Goal: Task Accomplishment & Management: Use online tool/utility

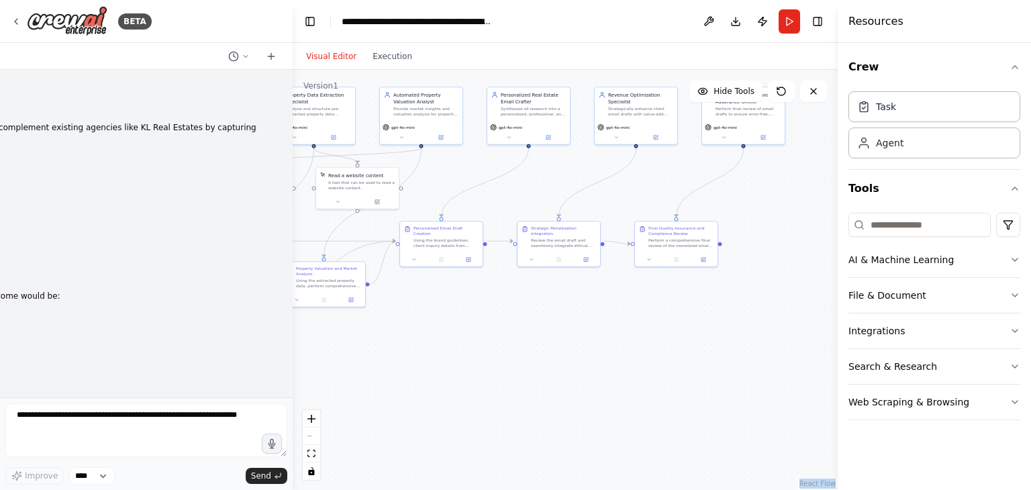
scroll to position [31195, 0]
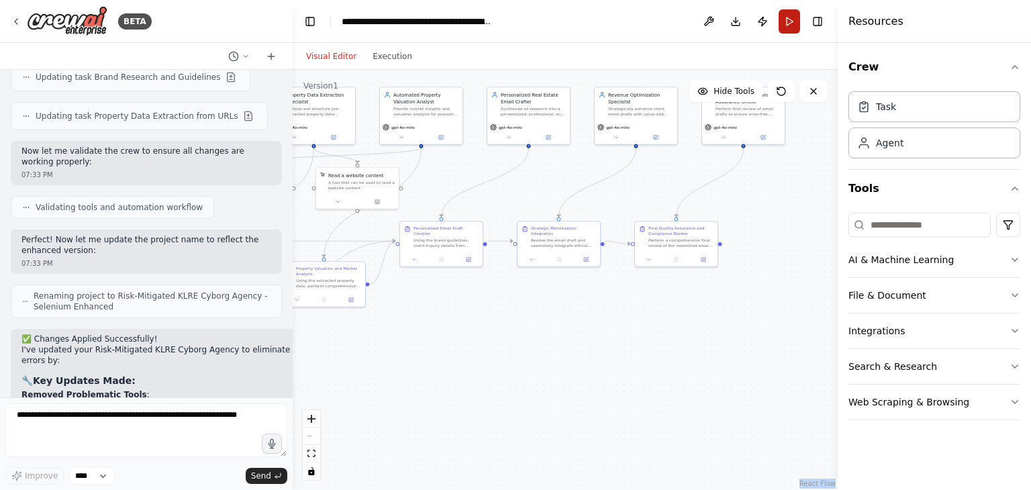
click at [791, 17] on button "Run" at bounding box center [789, 21] width 21 height 24
click at [791, 17] on header "**********" at bounding box center [565, 21] width 545 height 43
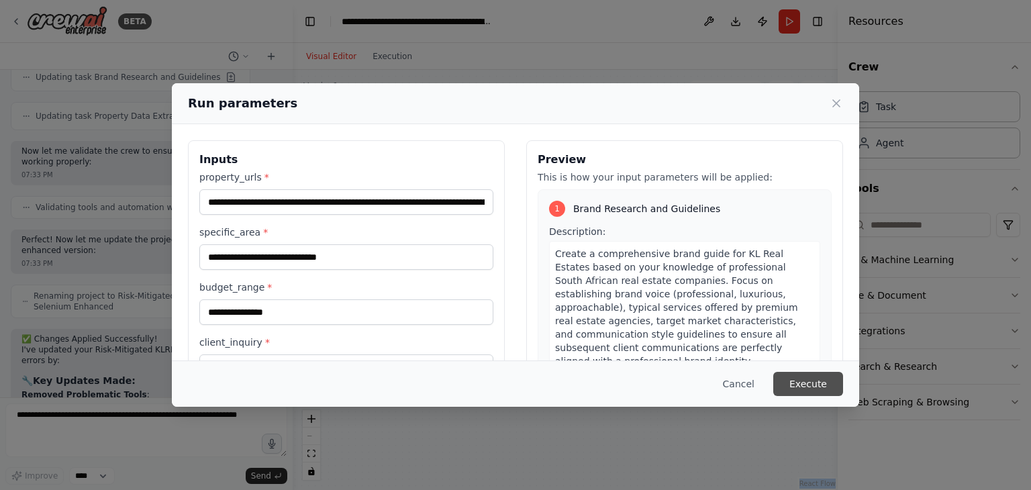
click at [796, 381] on button "Execute" at bounding box center [808, 384] width 70 height 24
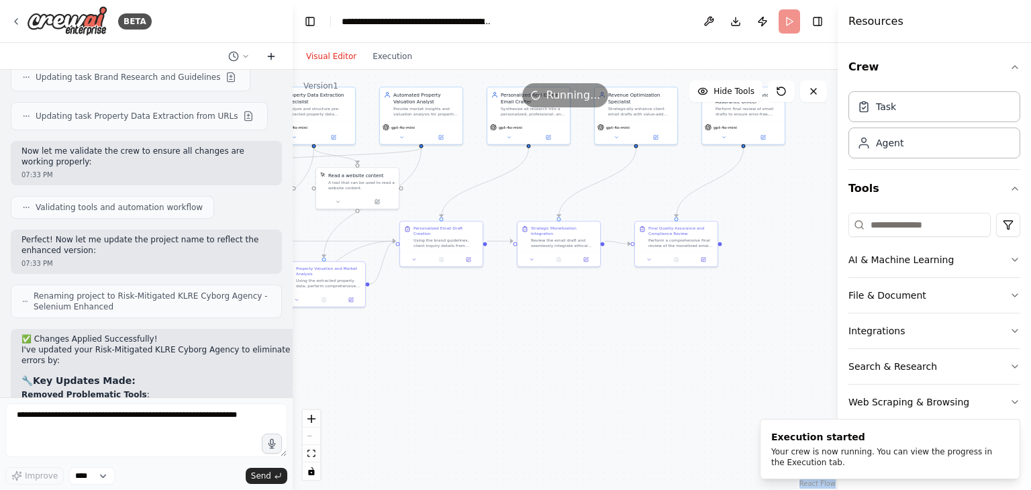
click at [274, 57] on icon at bounding box center [271, 56] width 11 height 11
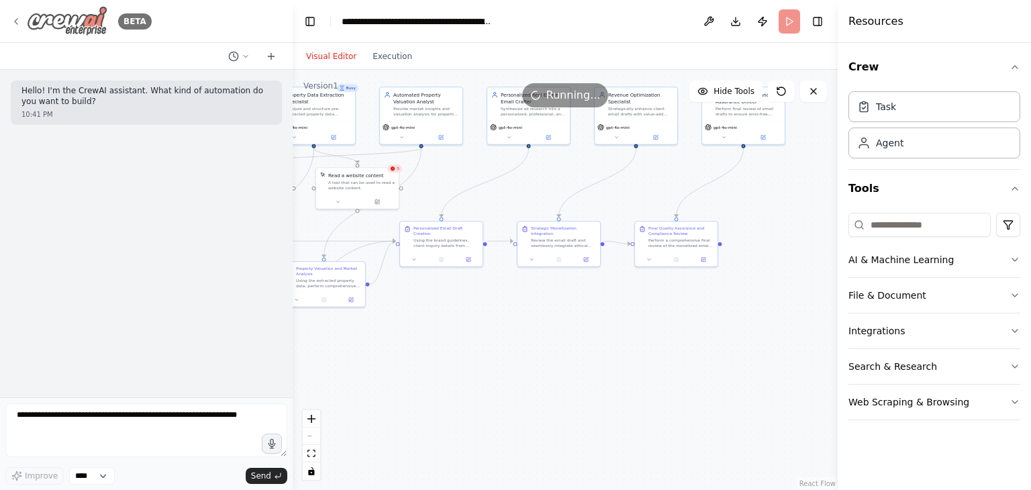
click at [21, 20] on div "BETA" at bounding box center [81, 21] width 141 height 30
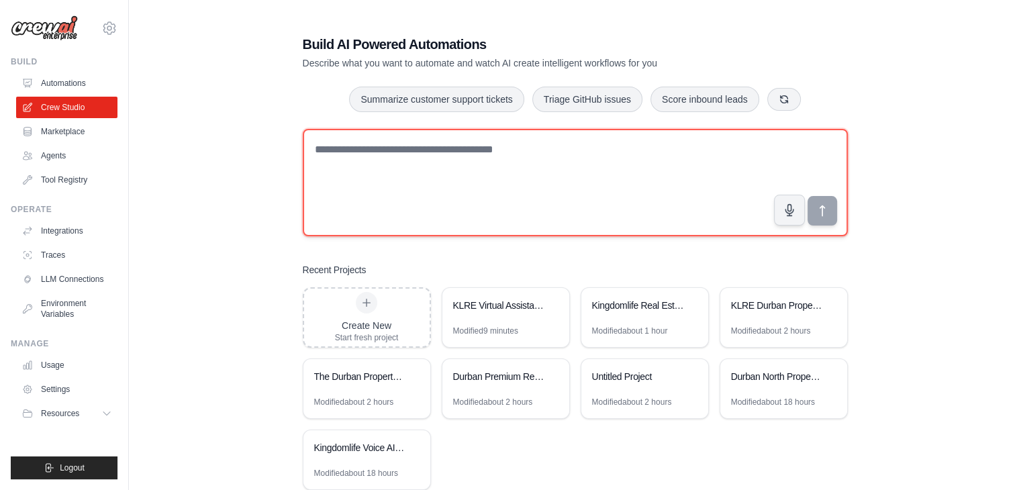
click at [420, 190] on textarea at bounding box center [575, 182] width 545 height 107
paste textarea "**********"
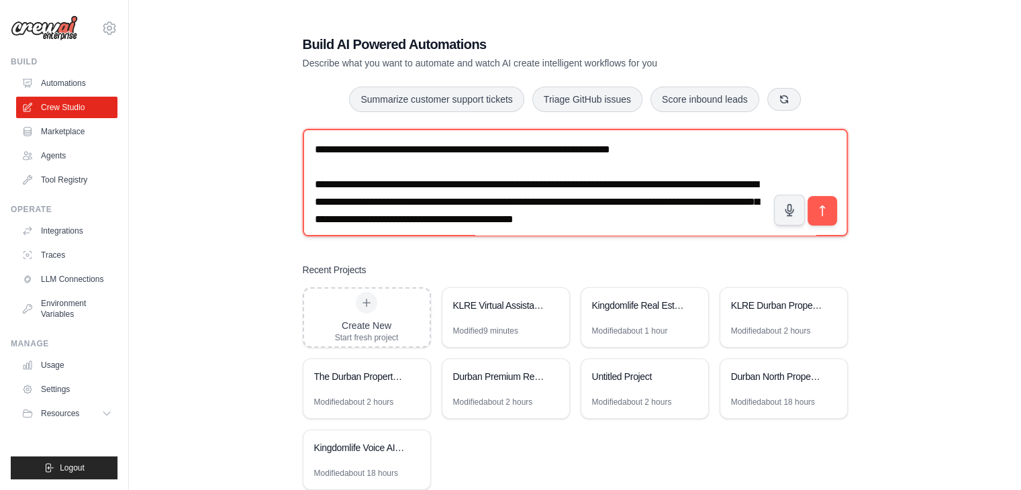
scroll to position [8211, 0]
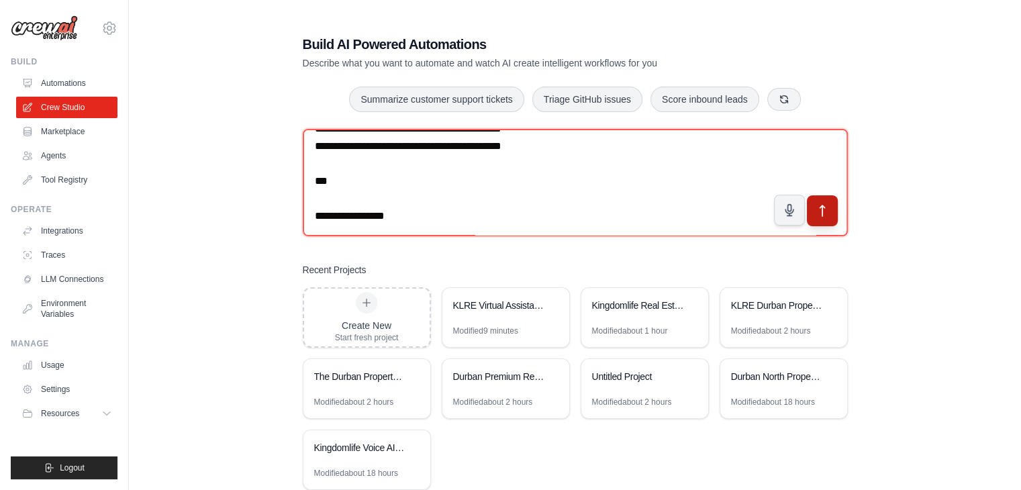
type textarea "**********"
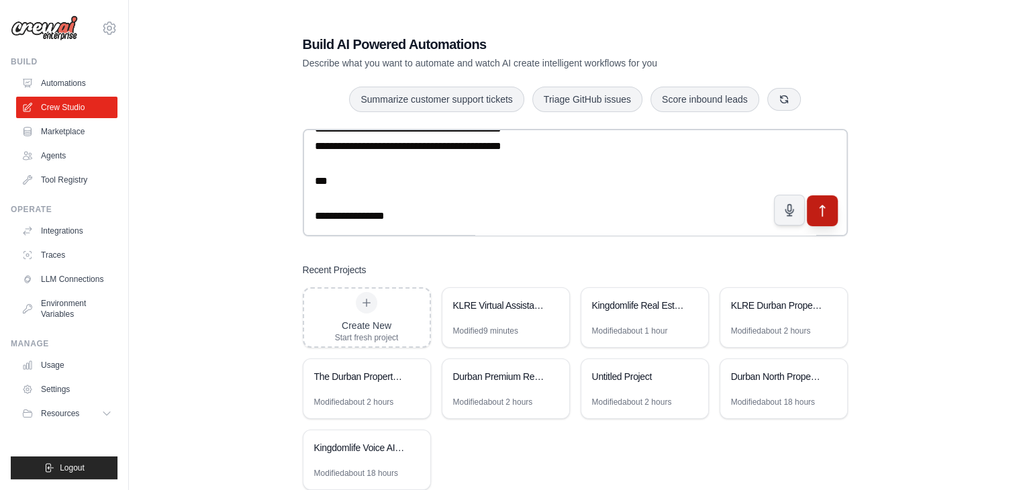
click at [816, 204] on icon "submit" at bounding box center [822, 211] width 14 height 14
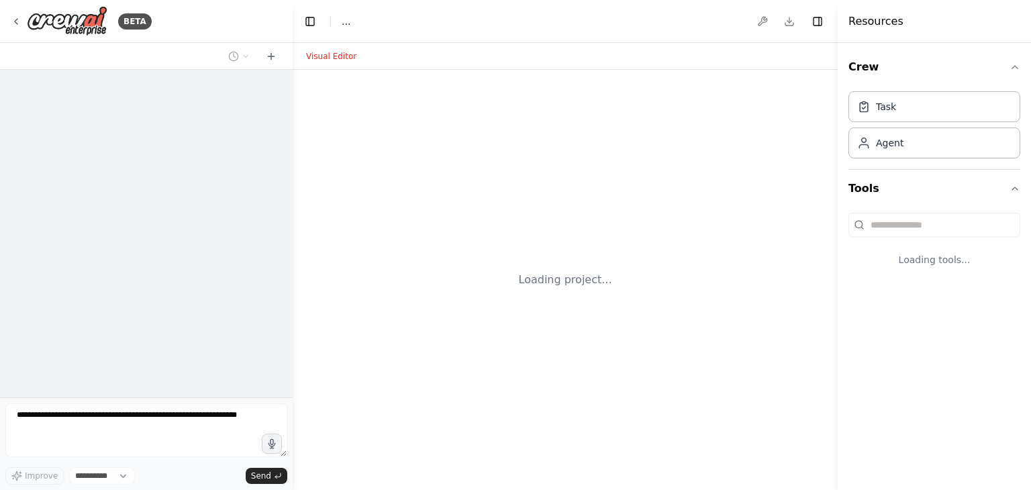
select select "****"
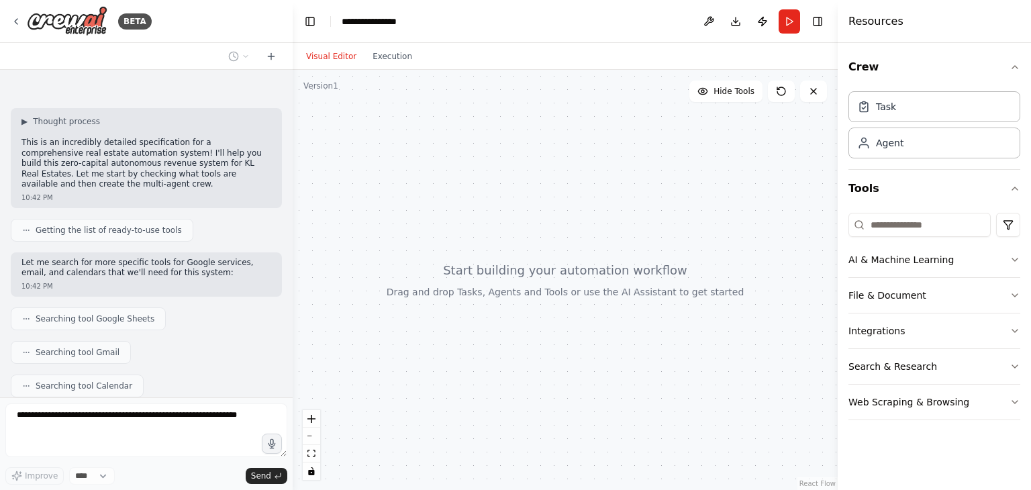
scroll to position [3238, 0]
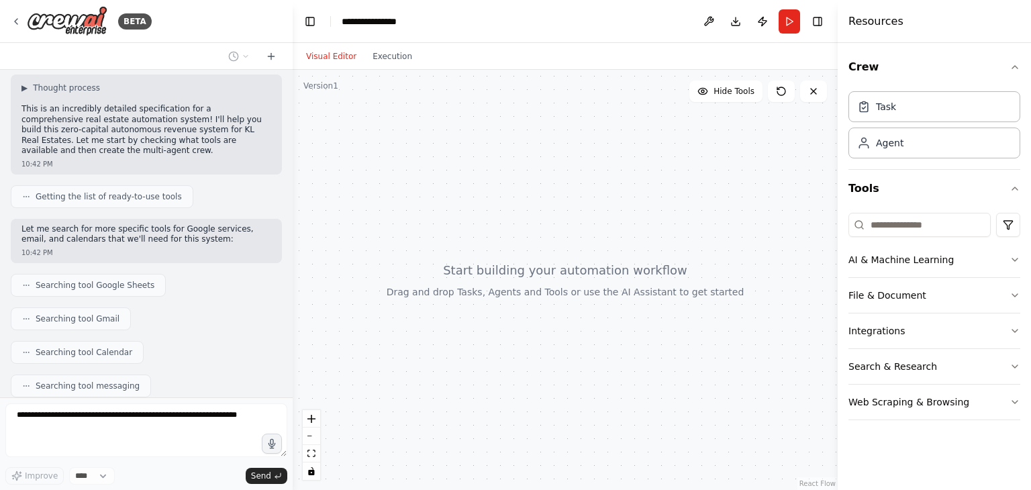
click at [816, 204] on div at bounding box center [565, 280] width 545 height 420
drag, startPoint x: 0, startPoint y: 0, endPoint x: 816, endPoint y: 204, distance: 840.8
click at [816, 204] on div at bounding box center [565, 280] width 545 height 420
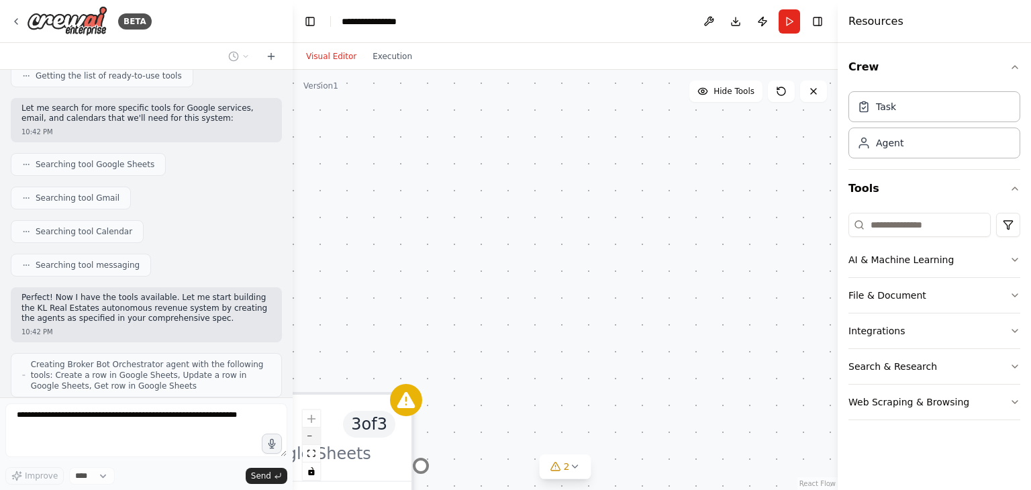
scroll to position [3414, 0]
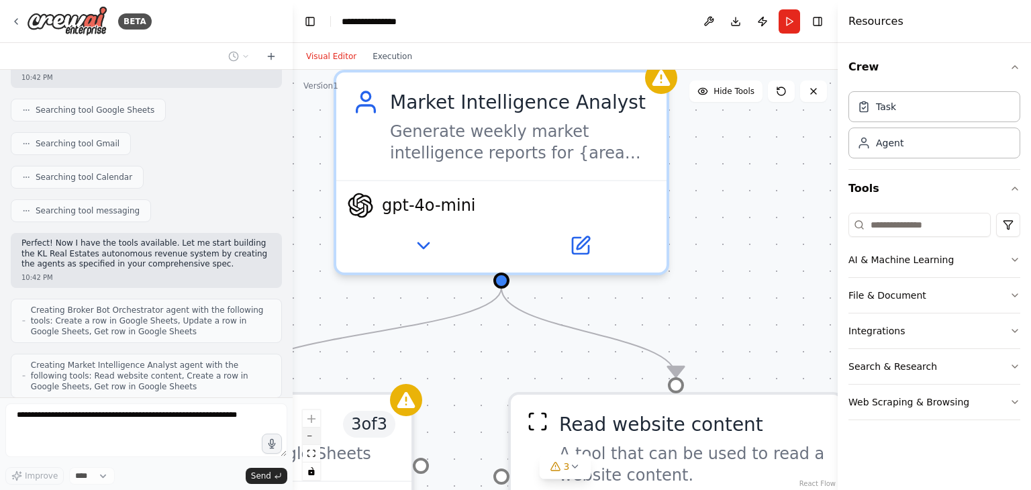
click at [314, 436] on icon "zoom out" at bounding box center [311, 436] width 8 height 1
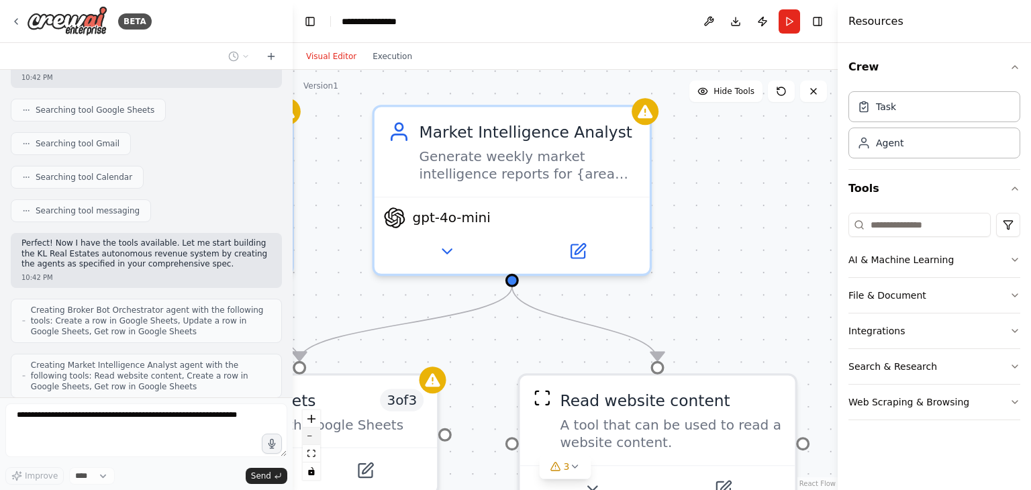
click at [314, 436] on icon "zoom out" at bounding box center [311, 436] width 8 height 1
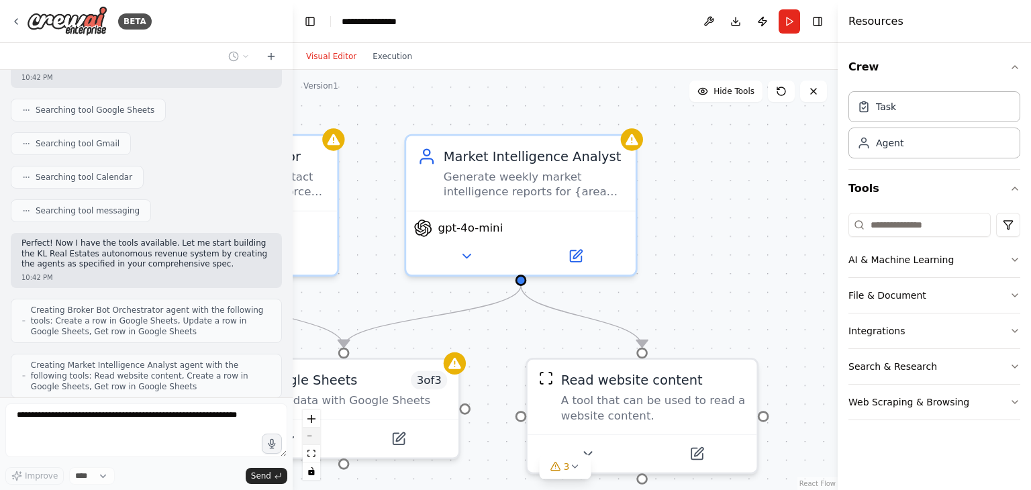
click at [314, 436] on icon "zoom out" at bounding box center [311, 436] width 8 height 1
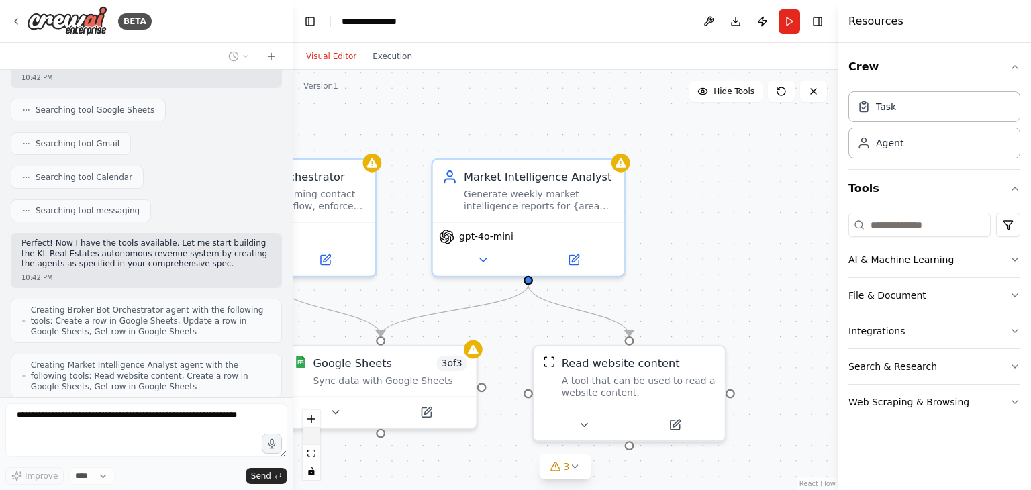
click at [314, 436] on icon "zoom out" at bounding box center [311, 436] width 8 height 1
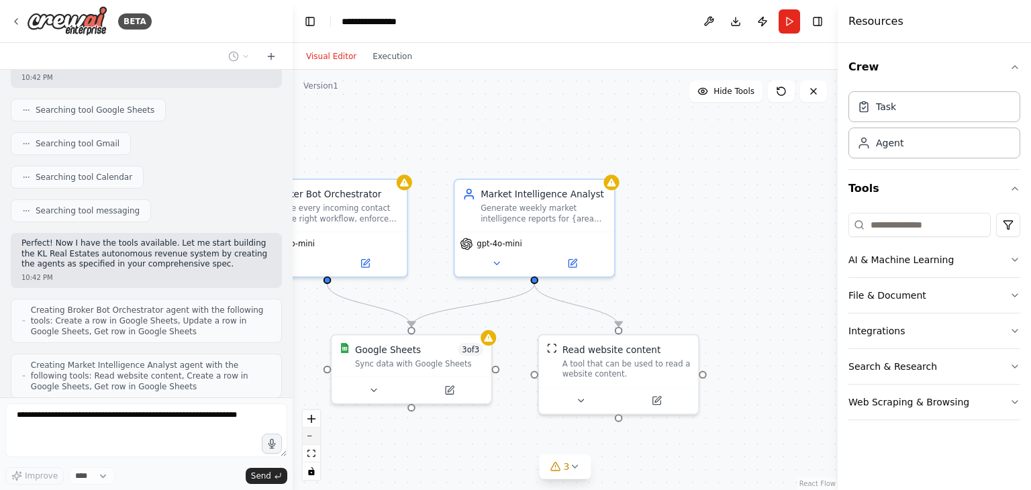
click at [314, 436] on icon "zoom out" at bounding box center [311, 436] width 8 height 1
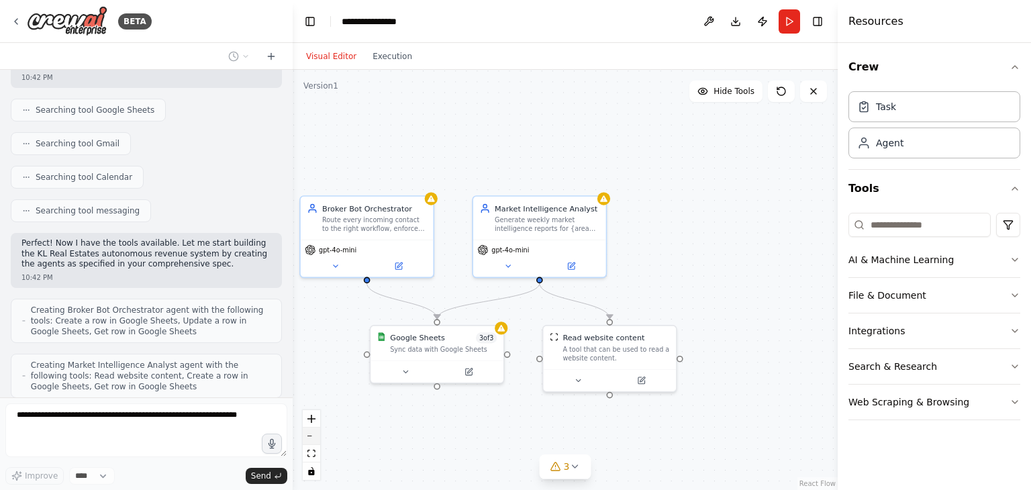
click at [314, 436] on icon "zoom out" at bounding box center [311, 436] width 8 height 1
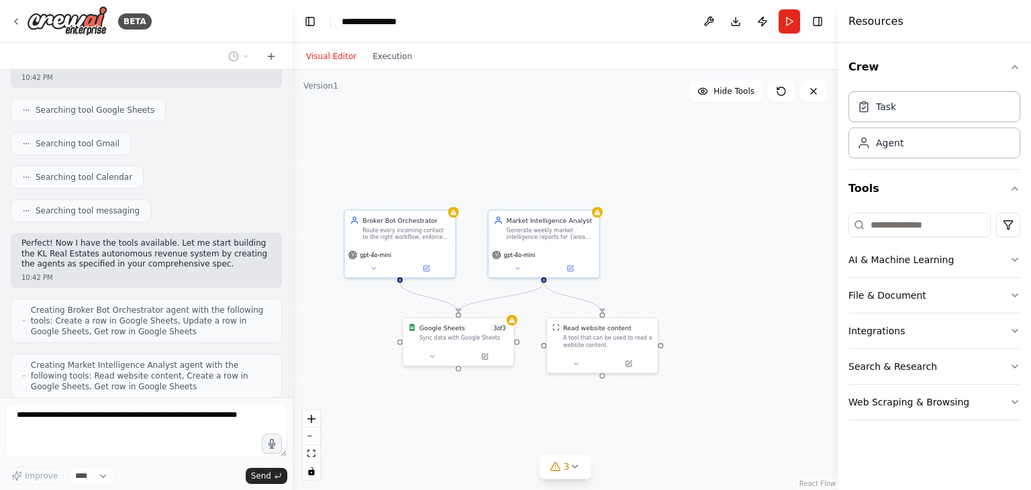
scroll to position [3469, 0]
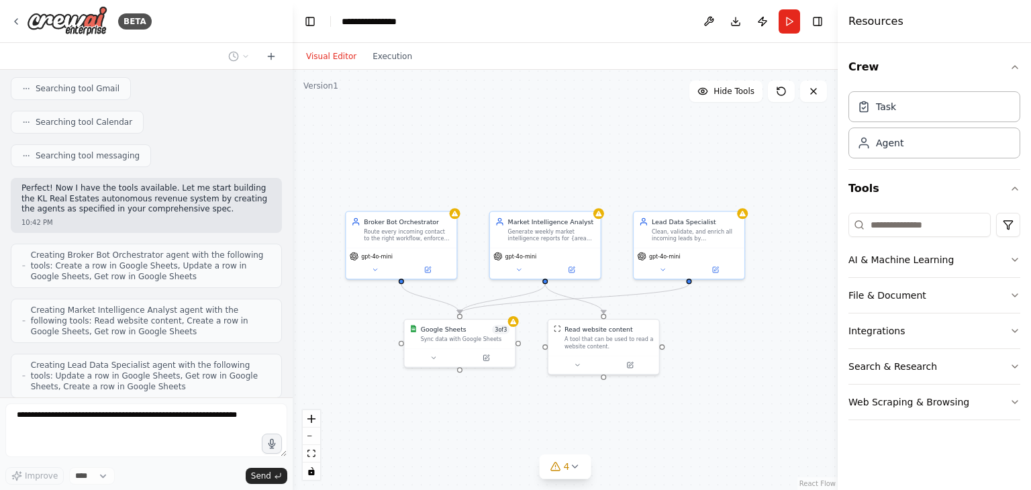
drag, startPoint x: 702, startPoint y: 257, endPoint x: 701, endPoint y: 309, distance: 52.4
click at [701, 309] on div ".deletable-edge-delete-btn { width: 20px; height: 20px; border: 0px solid #ffff…" at bounding box center [565, 280] width 545 height 420
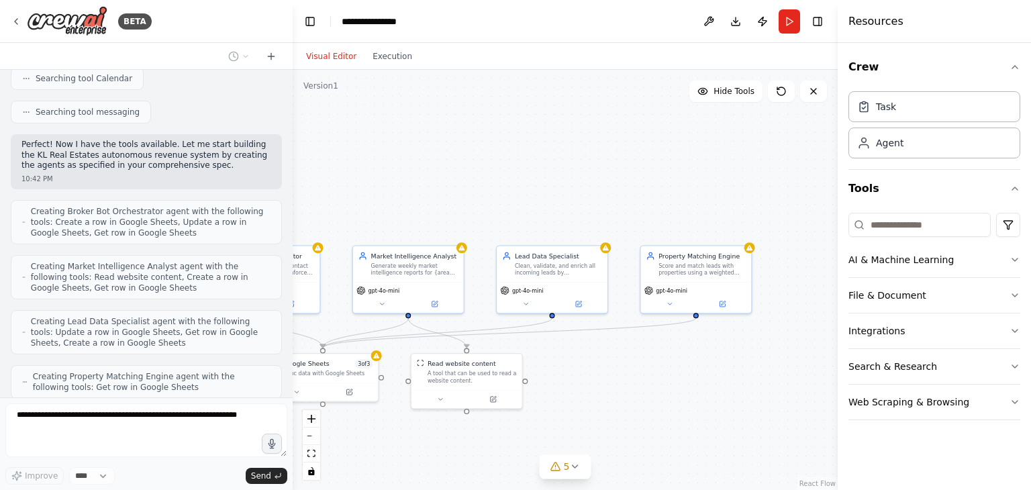
drag, startPoint x: 736, startPoint y: 366, endPoint x: 598, endPoint y: 400, distance: 141.8
click at [598, 400] on div ".deletable-edge-delete-btn { width: 20px; height: 20px; border: 0px solid #ffff…" at bounding box center [565, 280] width 545 height 420
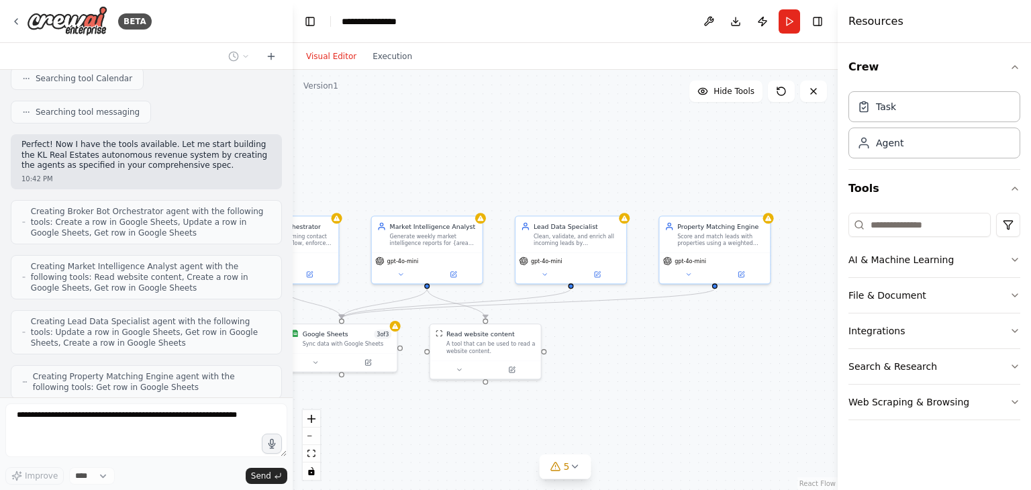
drag, startPoint x: 598, startPoint y: 400, endPoint x: 626, endPoint y: 346, distance: 60.3
click at [626, 346] on div ".deletable-edge-delete-btn { width: 20px; height: 20px; border: 0px solid #ffff…" at bounding box center [565, 280] width 545 height 420
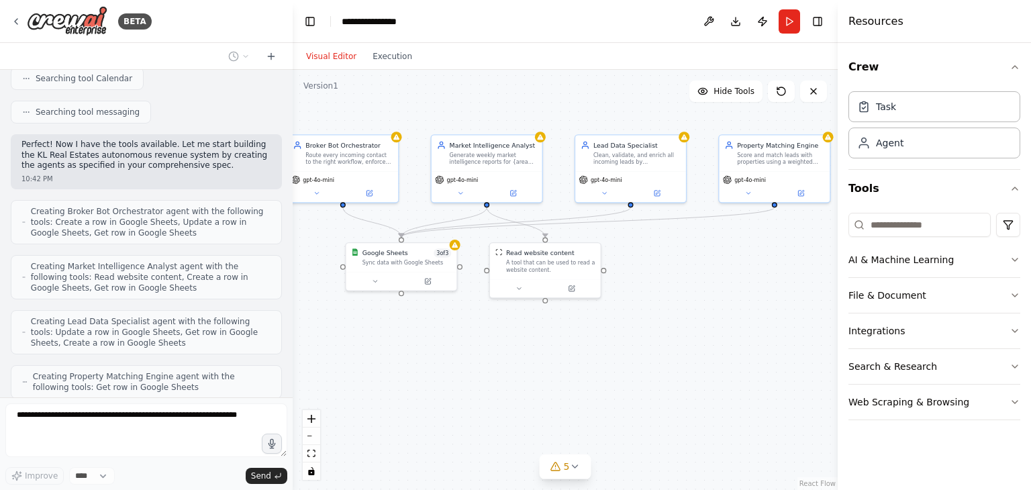
scroll to position [3567, 0]
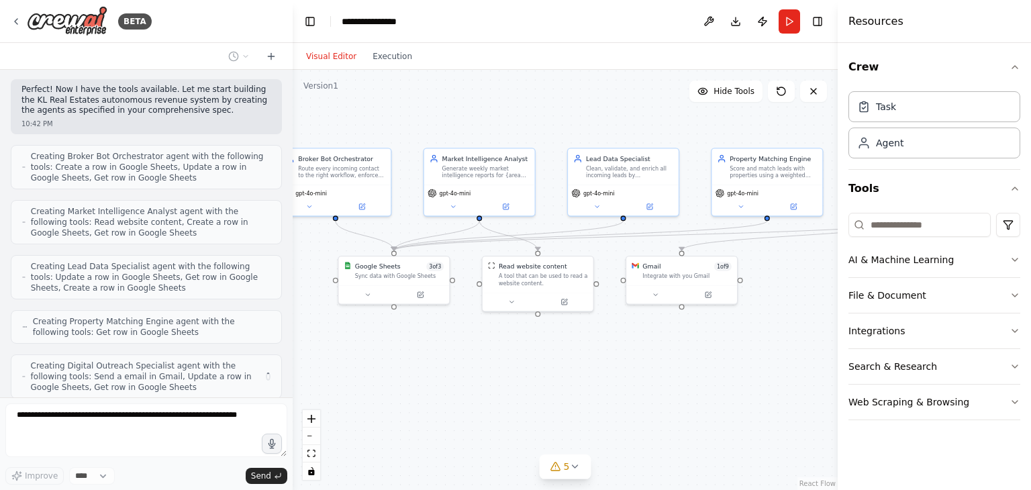
drag, startPoint x: 624, startPoint y: 391, endPoint x: 669, endPoint y: 347, distance: 62.7
click at [669, 347] on div ".deletable-edge-delete-btn { width: 20px; height: 20px; border: 0px solid #ffff…" at bounding box center [565, 280] width 545 height 420
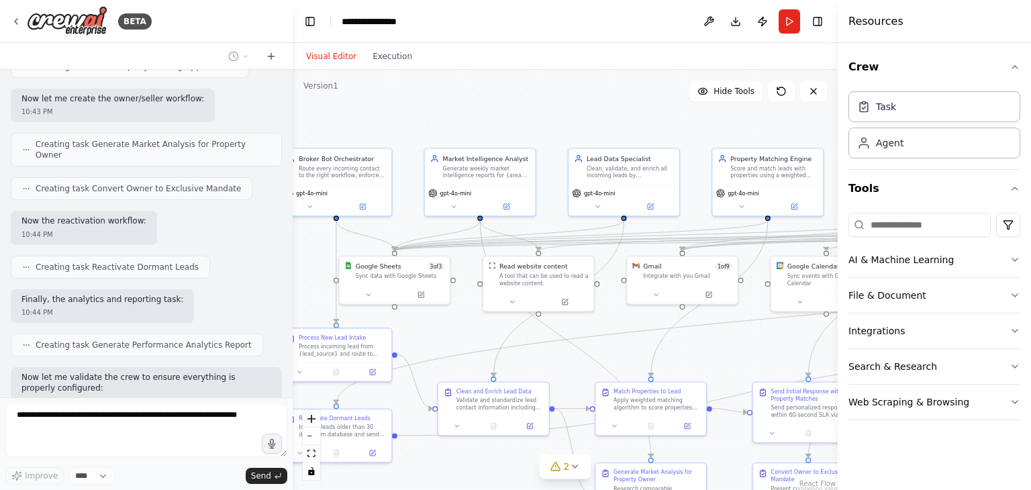
scroll to position [4374, 0]
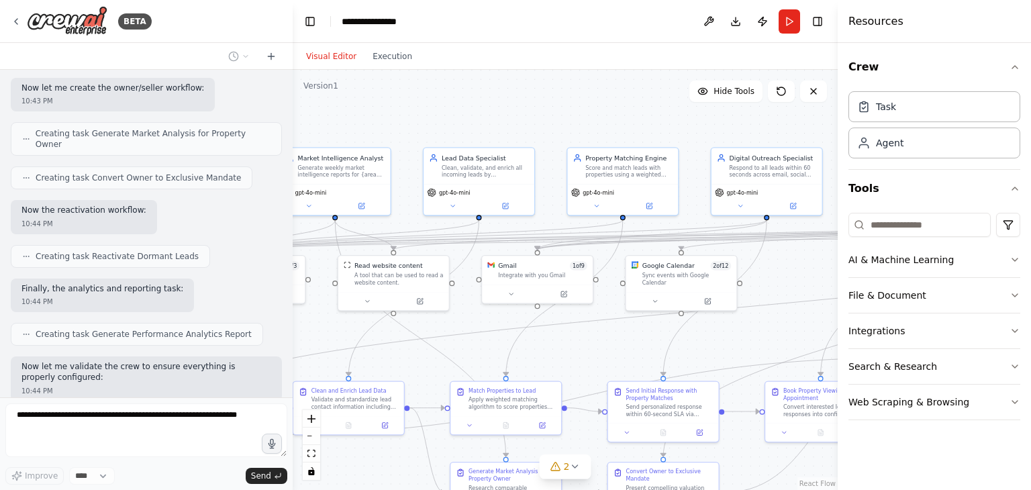
drag, startPoint x: 685, startPoint y: 132, endPoint x: 537, endPoint y: 131, distance: 147.7
click at [537, 131] on div ".deletable-edge-delete-btn { width: 20px; height: 20px; border: 0px solid #ffff…" at bounding box center [565, 280] width 545 height 420
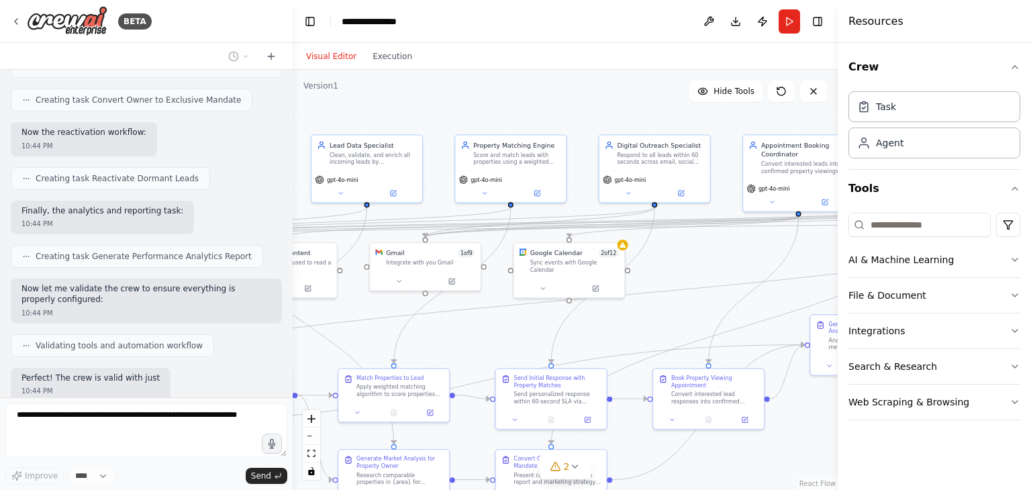
drag, startPoint x: 659, startPoint y: 119, endPoint x: 549, endPoint y: 107, distance: 110.1
click at [549, 107] on div ".deletable-edge-delete-btn { width: 20px; height: 20px; border: 0px solid #ffff…" at bounding box center [565, 280] width 545 height 420
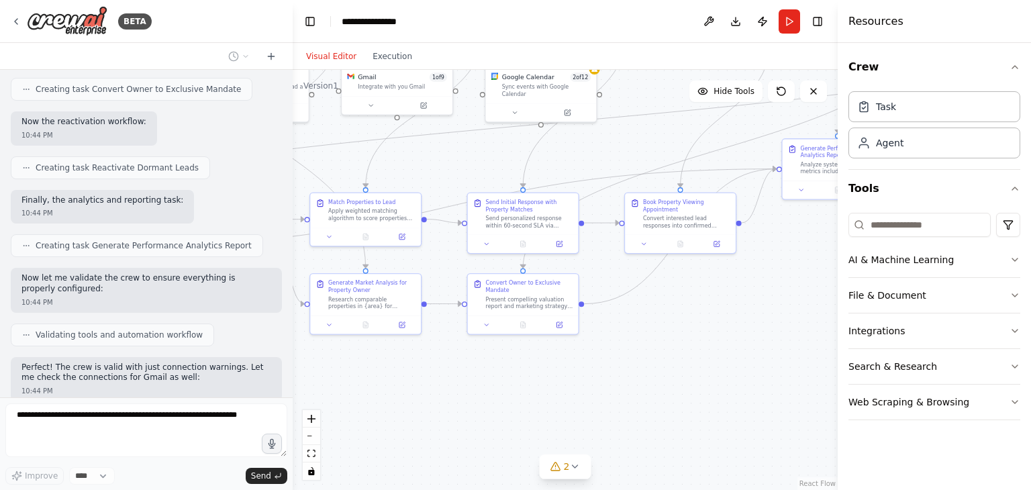
drag, startPoint x: 712, startPoint y: 264, endPoint x: 683, endPoint y: 88, distance: 178.1
click at [683, 88] on div ".deletable-edge-delete-btn { width: 20px; height: 20px; border: 0px solid #ffff…" at bounding box center [565, 280] width 545 height 420
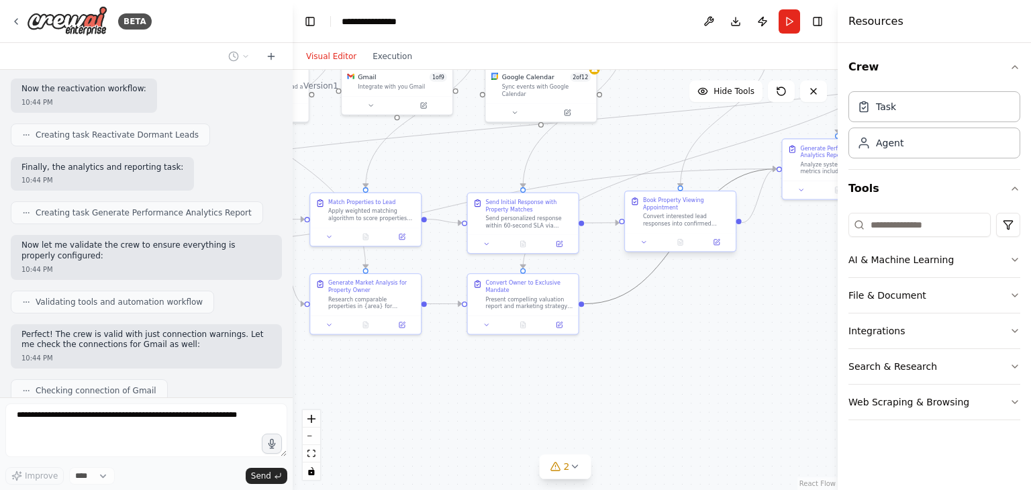
drag, startPoint x: 633, startPoint y: 288, endPoint x: 712, endPoint y: 215, distance: 106.9
click at [315, 195] on div ".deletable-edge-delete-btn { width: 20px; height: 20px; border: 0px solid #ffff…" at bounding box center [132, 53] width 365 height 281
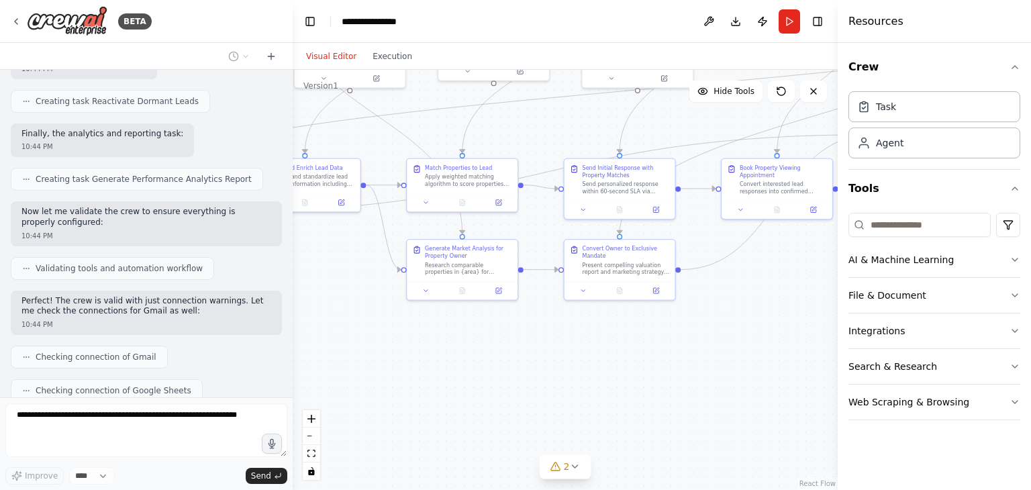
drag, startPoint x: 661, startPoint y: 288, endPoint x: 755, endPoint y: 255, distance: 99.6
click at [755, 255] on div ".deletable-edge-delete-btn { width: 20px; height: 20px; border: 0px solid #ffff…" at bounding box center [565, 280] width 545 height 420
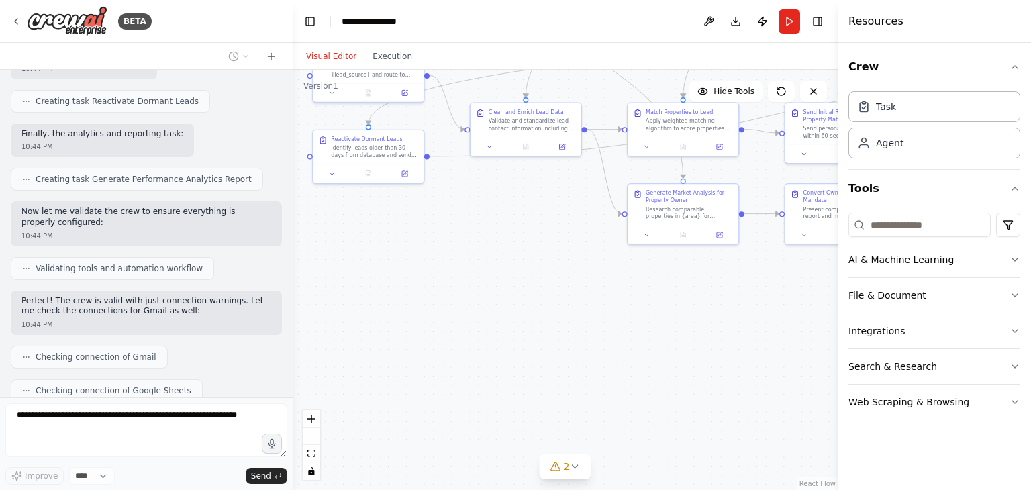
drag, startPoint x: 501, startPoint y: 385, endPoint x: 732, endPoint y: 336, distance: 235.4
click at [732, 336] on div ".deletable-edge-delete-btn { width: 20px; height: 20px; border: 0px solid #ffff…" at bounding box center [565, 280] width 545 height 420
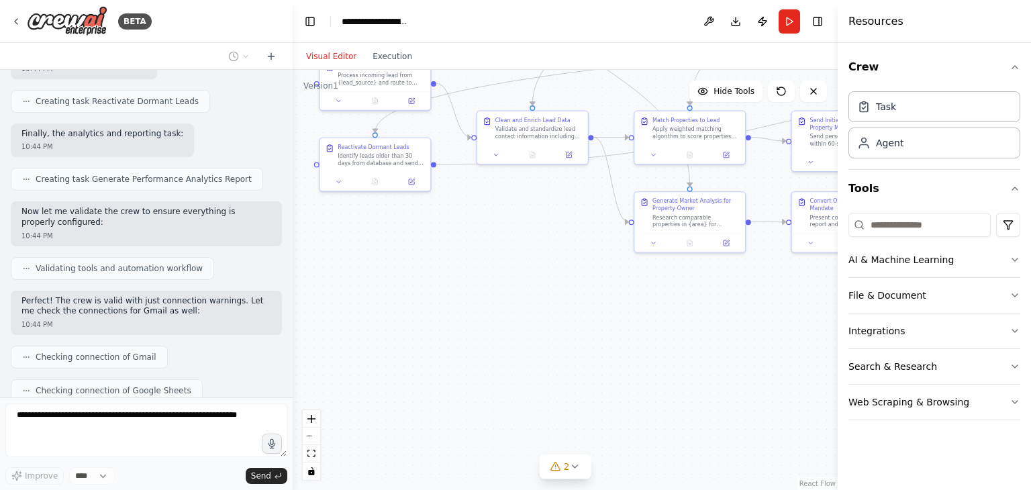
scroll to position [4618, 0]
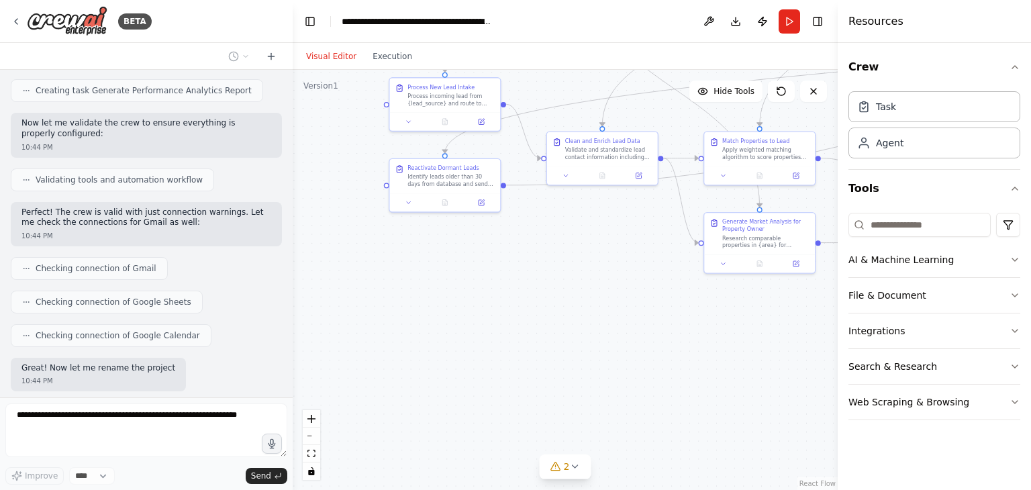
drag, startPoint x: 530, startPoint y: 314, endPoint x: 659, endPoint y: 358, distance: 136.1
click at [659, 358] on div ".deletable-edge-delete-btn { width: 20px; height: 20px; border: 0px solid #ffff…" at bounding box center [565, 280] width 545 height 420
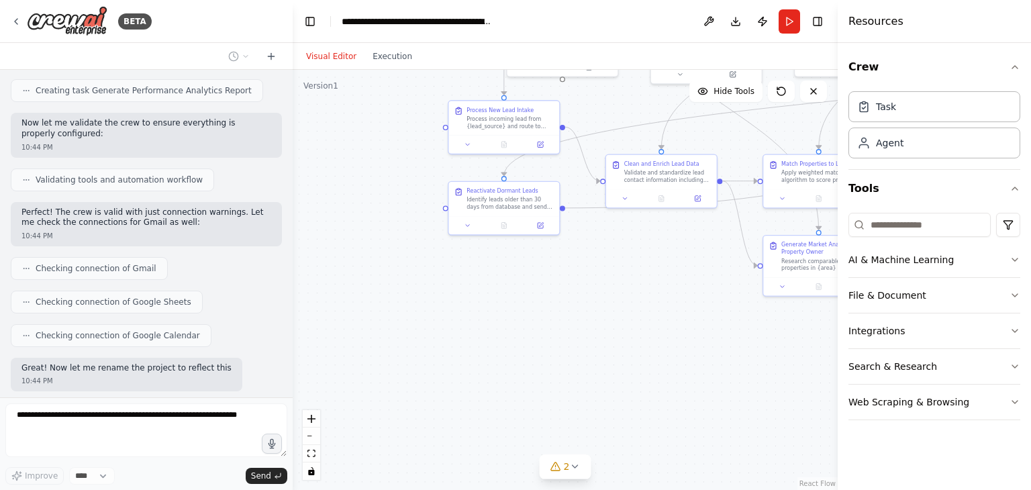
scroll to position [4629, 0]
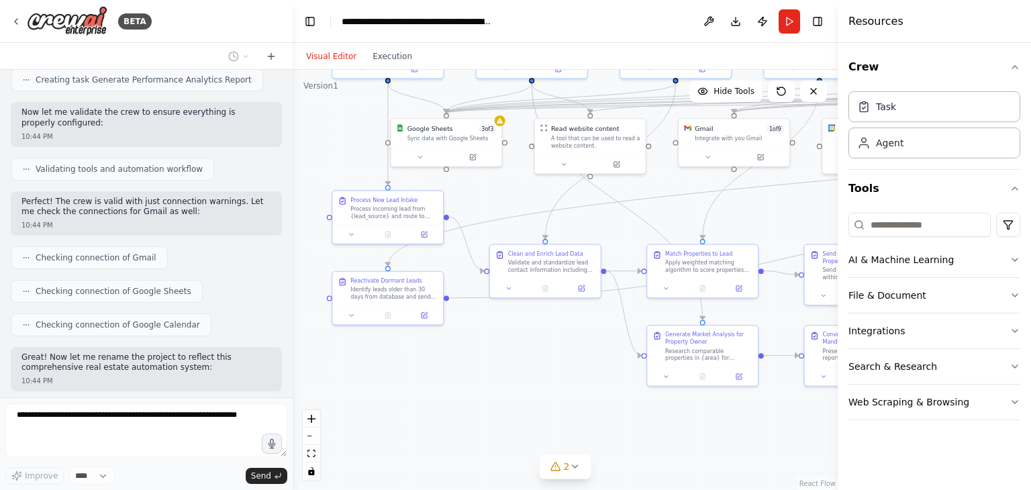
drag, startPoint x: 663, startPoint y: 315, endPoint x: 534, endPoint y: 417, distance: 164.4
click at [534, 417] on div ".deletable-edge-delete-btn { width: 20px; height: 20px; border: 0px solid #ffff…" at bounding box center [565, 280] width 545 height 420
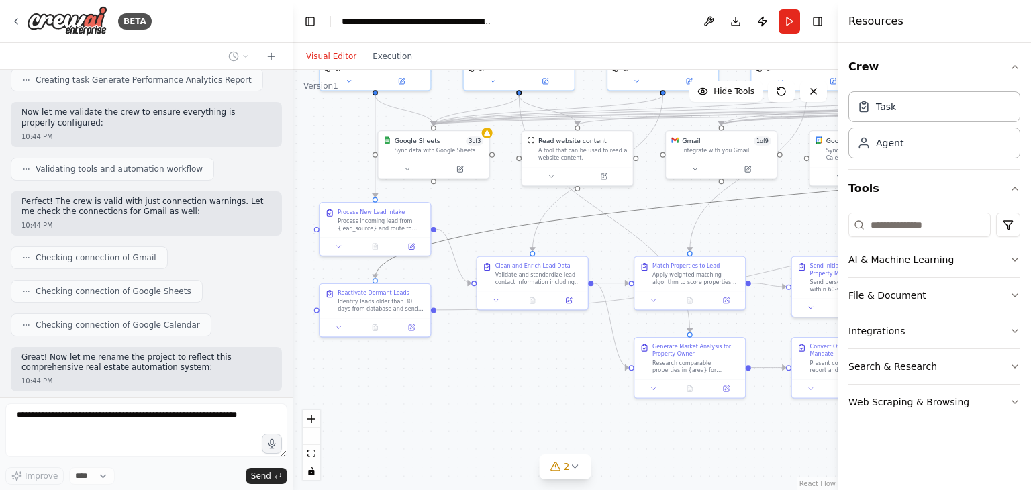
drag, startPoint x: 674, startPoint y: 203, endPoint x: 573, endPoint y: 316, distance: 152.1
click at [573, 316] on div ".deletable-edge-delete-btn { width: 20px; height: 20px; border: 0px solid #ffff…" at bounding box center [565, 280] width 545 height 420
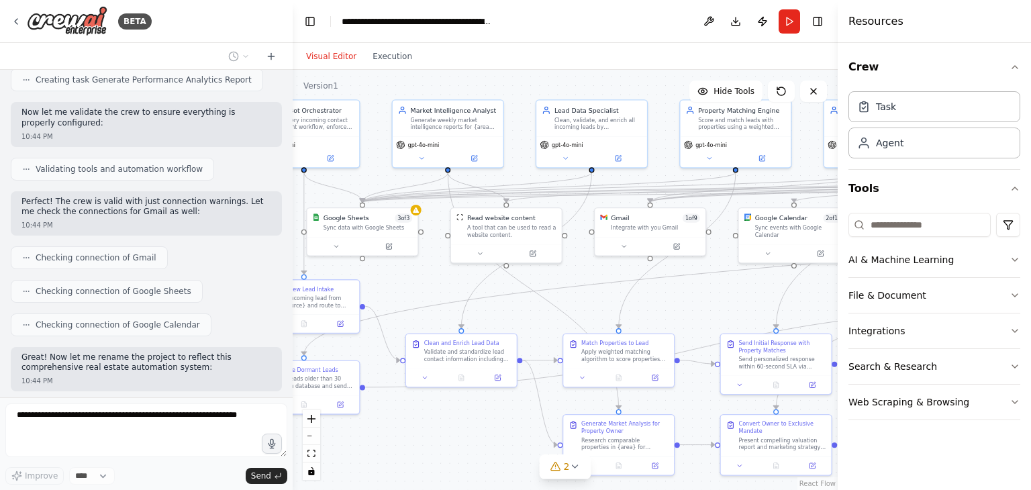
drag, startPoint x: 573, startPoint y: 344, endPoint x: 502, endPoint y: 421, distance: 105.0
click at [502, 421] on div ".deletable-edge-delete-btn { width: 20px; height: 20px; border: 0px solid #ffff…" at bounding box center [565, 280] width 545 height 420
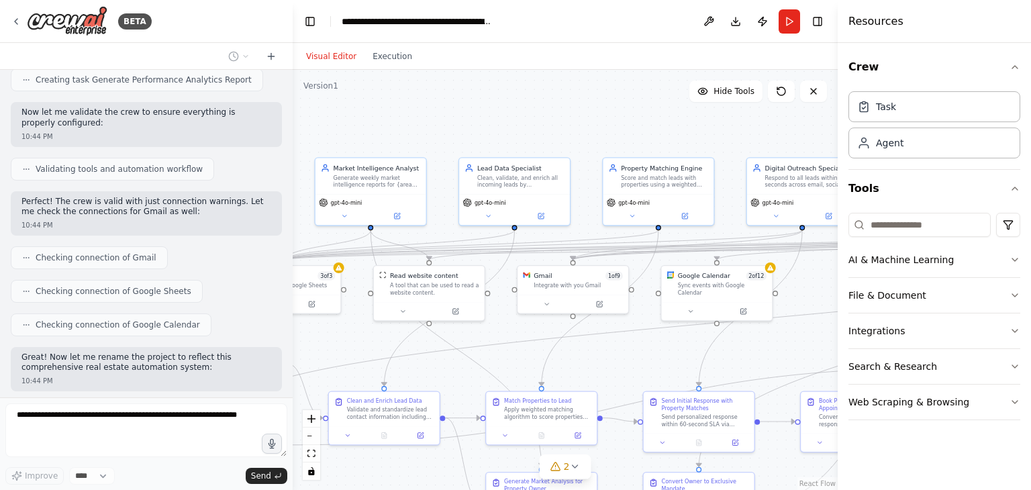
drag, startPoint x: 687, startPoint y: 299, endPoint x: 595, endPoint y: 367, distance: 113.7
click at [595, 367] on div ".deletable-edge-delete-btn { width: 20px; height: 20px; border: 0px solid #ffff…" at bounding box center [565, 280] width 545 height 420
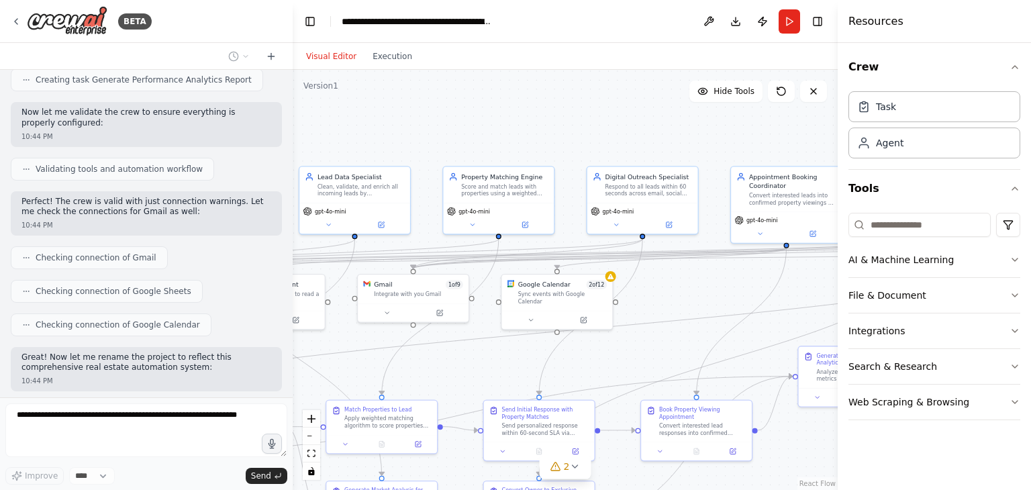
drag, startPoint x: 683, startPoint y: 356, endPoint x: 537, endPoint y: 355, distance: 145.7
click at [537, 355] on div ".deletable-edge-delete-btn { width: 20px; height: 20px; border: 0px solid #ffff…" at bounding box center [565, 280] width 545 height 420
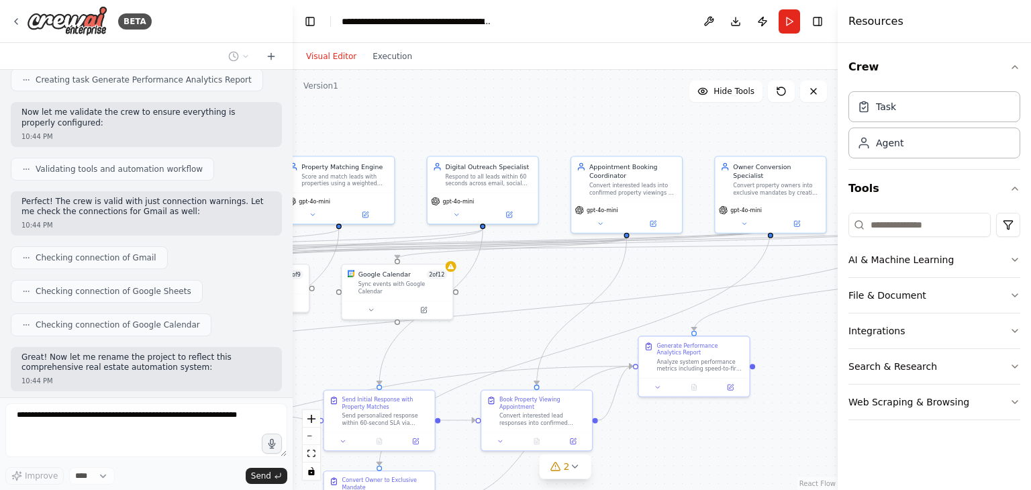
drag, startPoint x: 628, startPoint y: 368, endPoint x: 469, endPoint y: 358, distance: 160.1
click at [469, 358] on div ".deletable-edge-delete-btn { width: 20px; height: 20px; border: 0px solid #ffff…" at bounding box center [565, 280] width 545 height 420
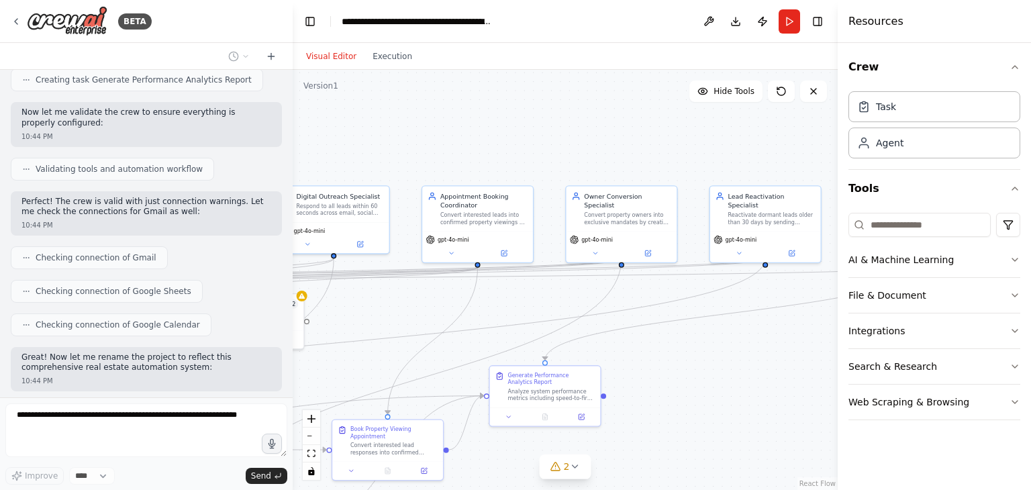
drag, startPoint x: 595, startPoint y: 322, endPoint x: 446, endPoint y: 350, distance: 152.3
click at [446, 350] on div ".deletable-edge-delete-btn { width: 20px; height: 20px; border: 0px solid #ffff…" at bounding box center [565, 280] width 545 height 420
drag, startPoint x: 463, startPoint y: 325, endPoint x: 526, endPoint y: 316, distance: 64.5
click at [526, 316] on div ".deletable-edge-delete-btn { width: 20px; height: 20px; border: 0px solid #ffff…" at bounding box center [565, 280] width 545 height 420
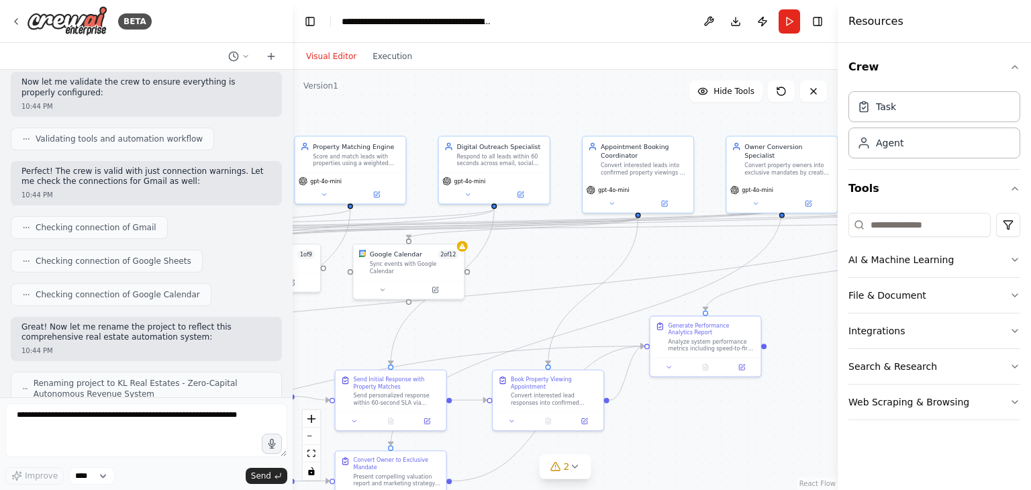
drag, startPoint x: 420, startPoint y: 299, endPoint x: 691, endPoint y: 226, distance: 280.9
click at [691, 226] on div ".deletable-edge-delete-btn { width: 20px; height: 20px; border: 0px solid #ffff…" at bounding box center [565, 280] width 545 height 420
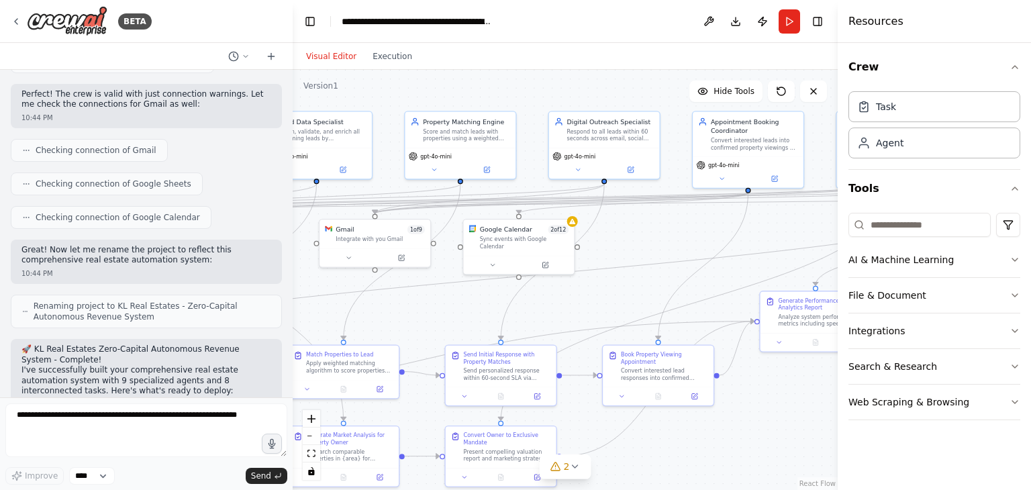
drag, startPoint x: 459, startPoint y: 293, endPoint x: 565, endPoint y: 253, distance: 114.1
click at [565, 253] on div ".deletable-edge-delete-btn { width: 20px; height: 20px; border: 0px solid #ffff…" at bounding box center [565, 280] width 545 height 420
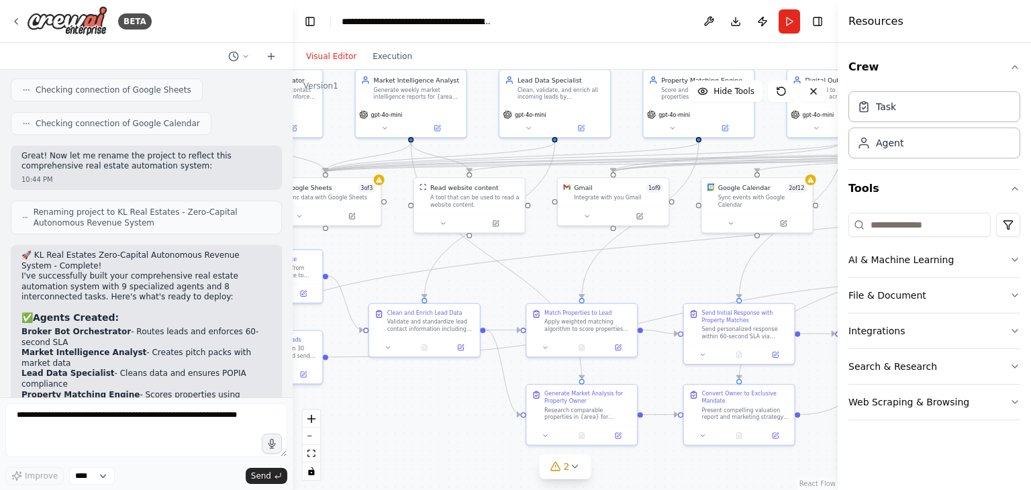
drag, startPoint x: 358, startPoint y: 292, endPoint x: 542, endPoint y: 290, distance: 184.6
click at [541, 290] on div ".deletable-edge-delete-btn { width: 20px; height: 20px; border: 0px solid #ffff…" at bounding box center [565, 280] width 545 height 420
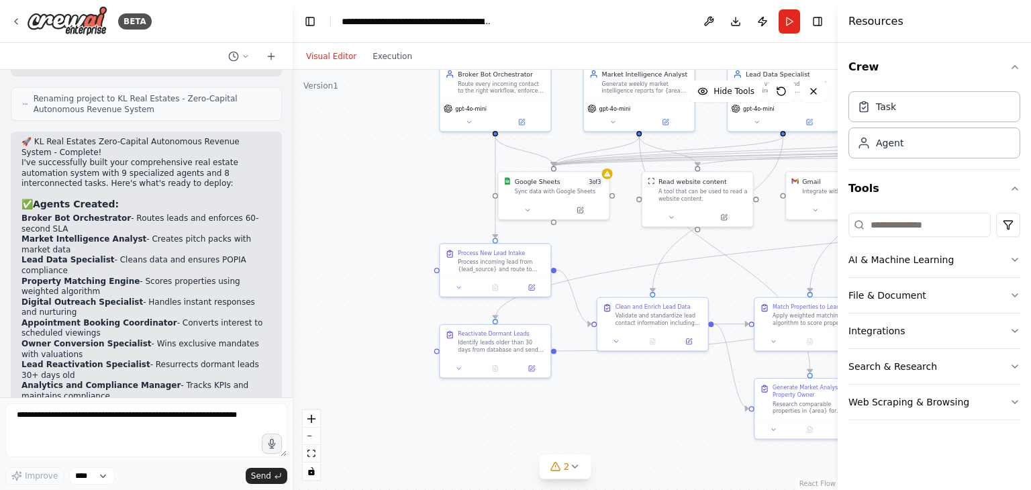
drag, startPoint x: 402, startPoint y: 256, endPoint x: 580, endPoint y: 250, distance: 178.0
click at [580, 250] on div ".deletable-edge-delete-btn { width: 20px; height: 20px; border: 0px solid #ffff…" at bounding box center [565, 280] width 545 height 420
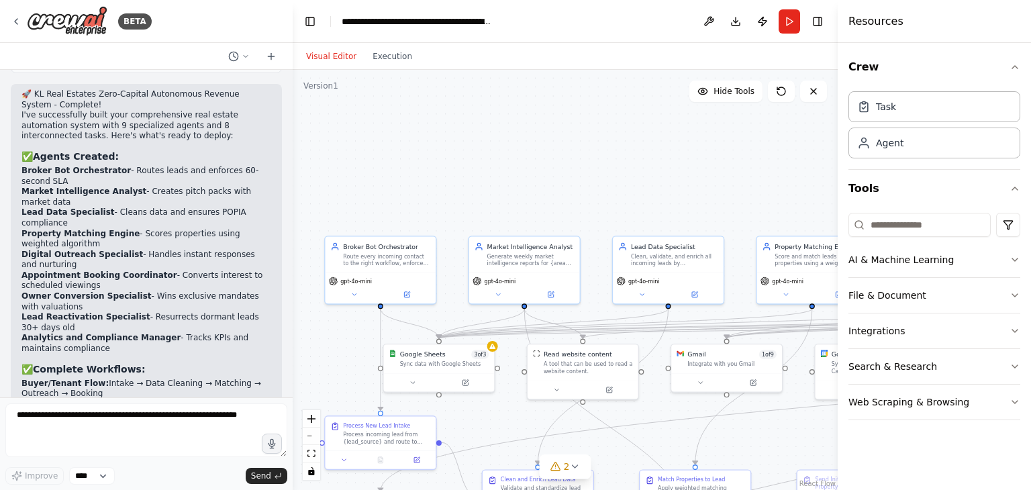
drag, startPoint x: 419, startPoint y: 230, endPoint x: 303, endPoint y: 401, distance: 207.4
click at [303, 401] on div ".deletable-edge-delete-btn { width: 20px; height: 20px; border: 0px solid #ffff…" at bounding box center [565, 280] width 545 height 420
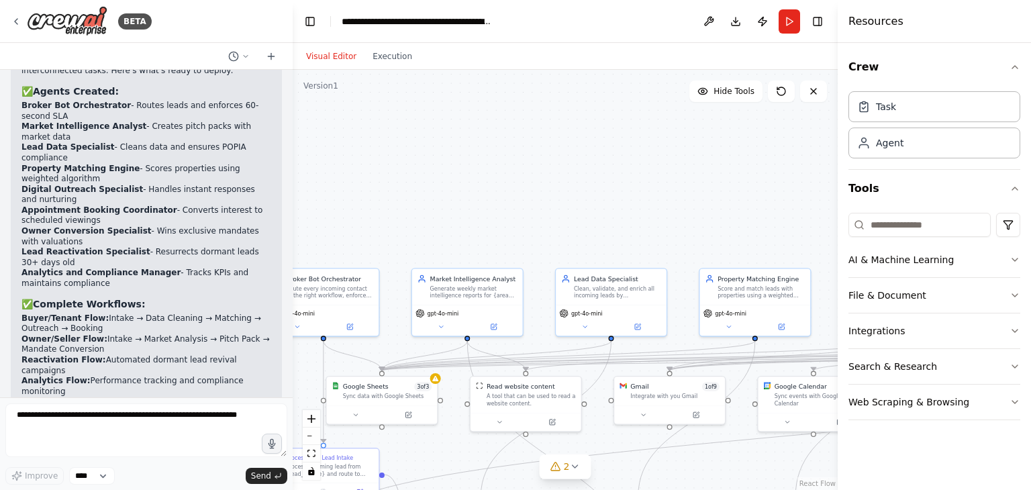
drag, startPoint x: 545, startPoint y: 177, endPoint x: 487, endPoint y: 209, distance: 66.7
click at [487, 209] on div ".deletable-edge-delete-btn { width: 20px; height: 20px; border: 0px solid #ffff…" at bounding box center [565, 280] width 545 height 420
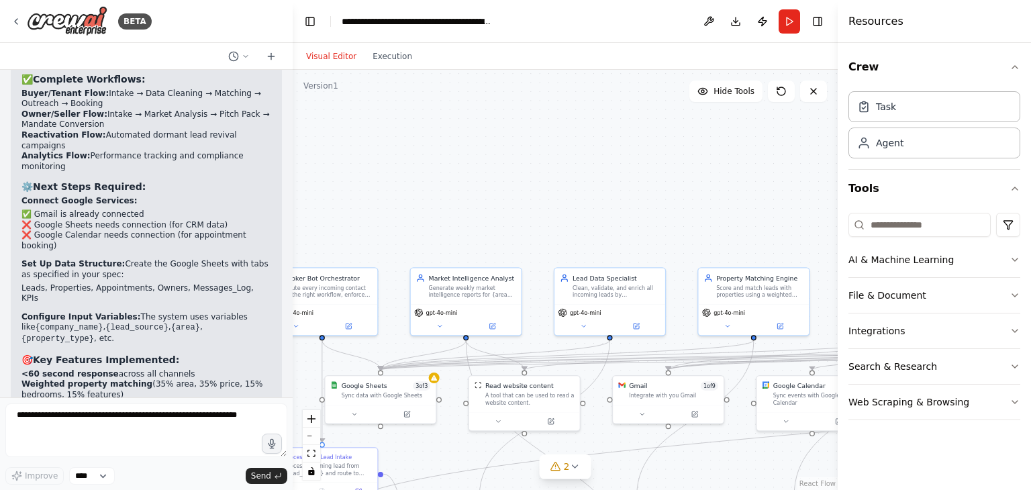
scroll to position [5291, 0]
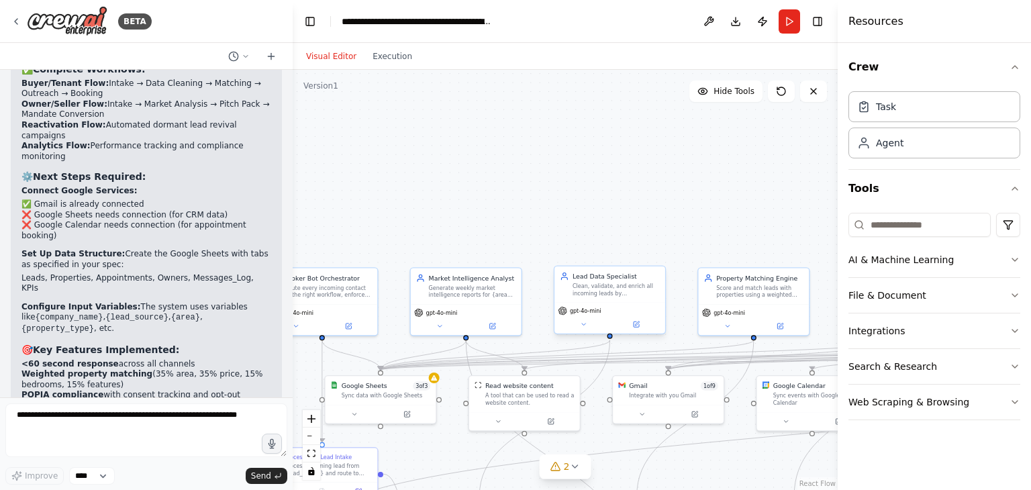
click at [609, 326] on div at bounding box center [609, 324] width 103 height 11
click at [555, 477] on button "2" at bounding box center [566, 466] width 52 height 25
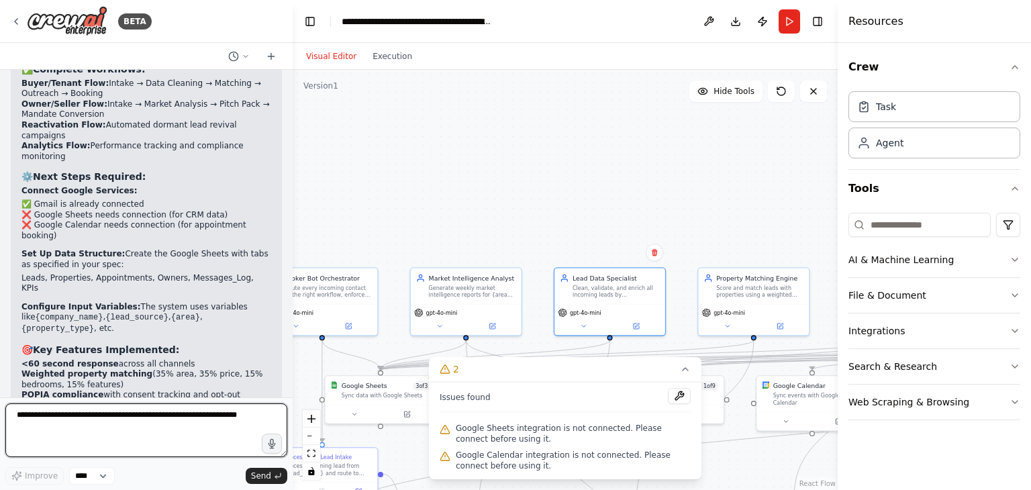
click at [140, 430] on textarea at bounding box center [146, 430] width 282 height 54
type textarea "***"
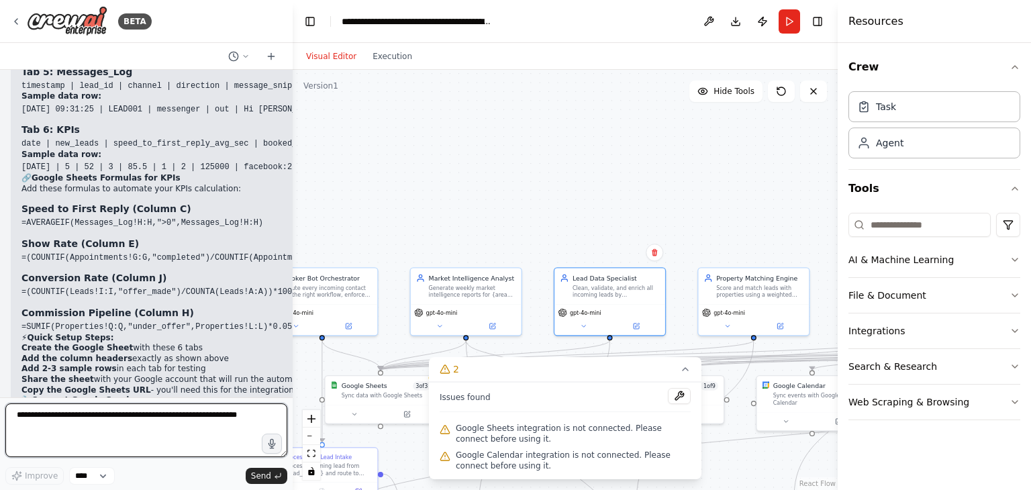
scroll to position [6155, 0]
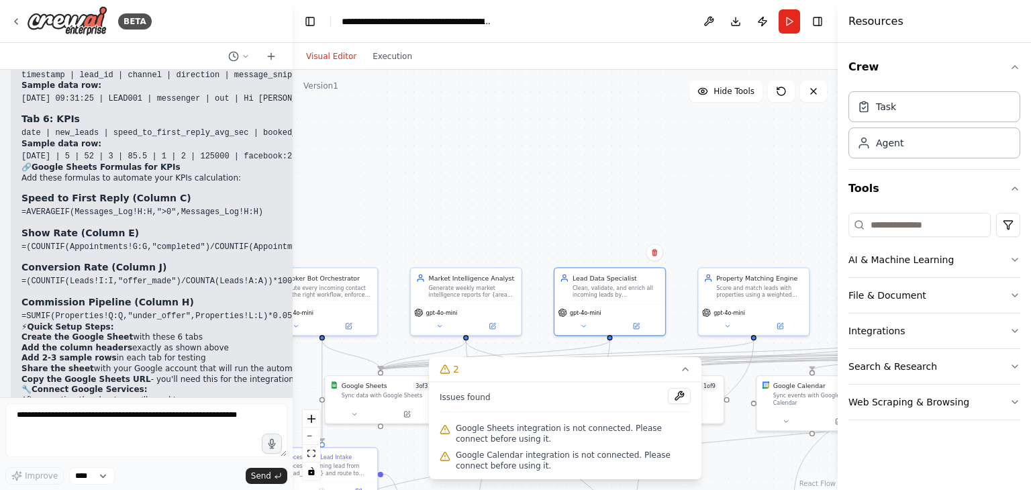
click at [42, 353] on strong "Add 2-3 sample rows" at bounding box center [68, 357] width 95 height 9
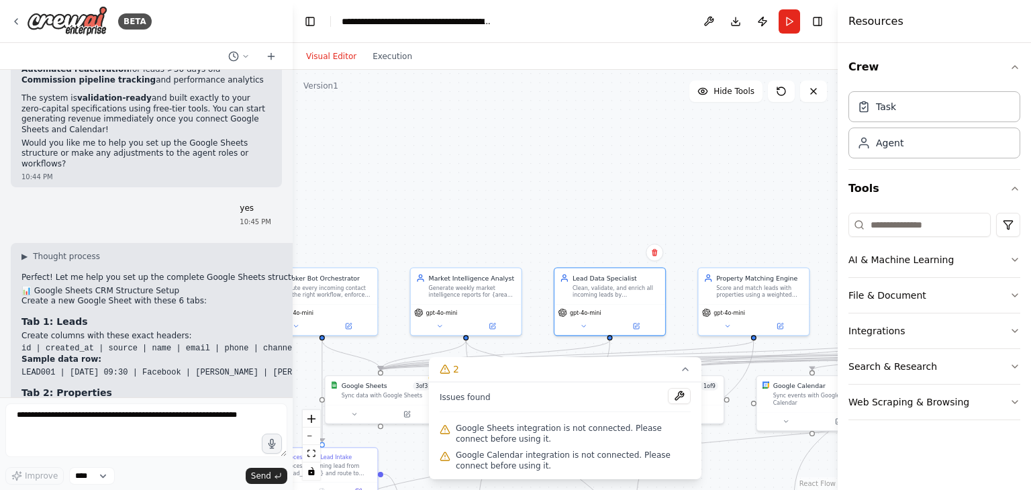
scroll to position [5645, 0]
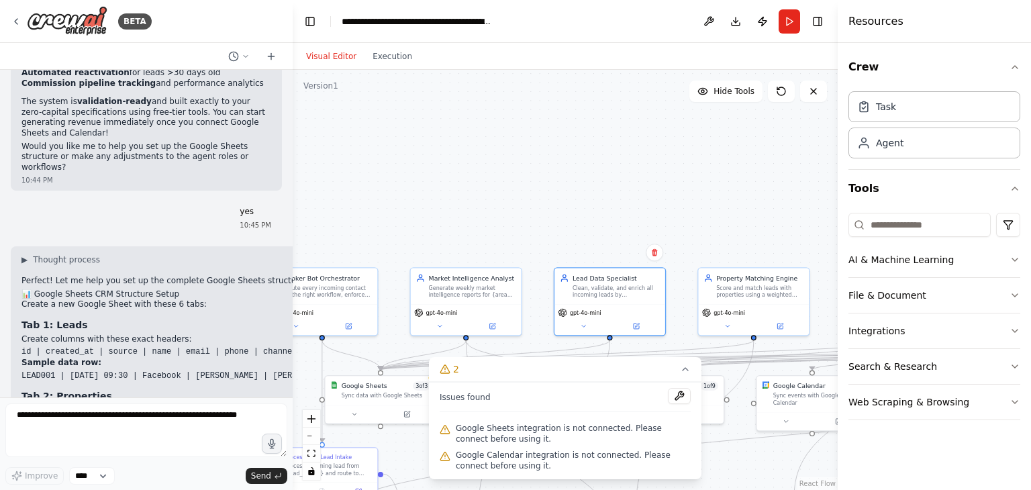
click at [266, 84] on div "KL Real Estates – Zero‑Capital Autonomous Revenue System (Crew AI Spec) Goal: D…" at bounding box center [146, 234] width 293 height 328
drag, startPoint x: 266, startPoint y: 84, endPoint x: 258, endPoint y: 126, distance: 43.1
click at [258, 126] on div "KL Real Estates – Zero‑Capital Autonomous Revenue System (Crew AI Spec) Goal: D…" at bounding box center [146, 234] width 293 height 328
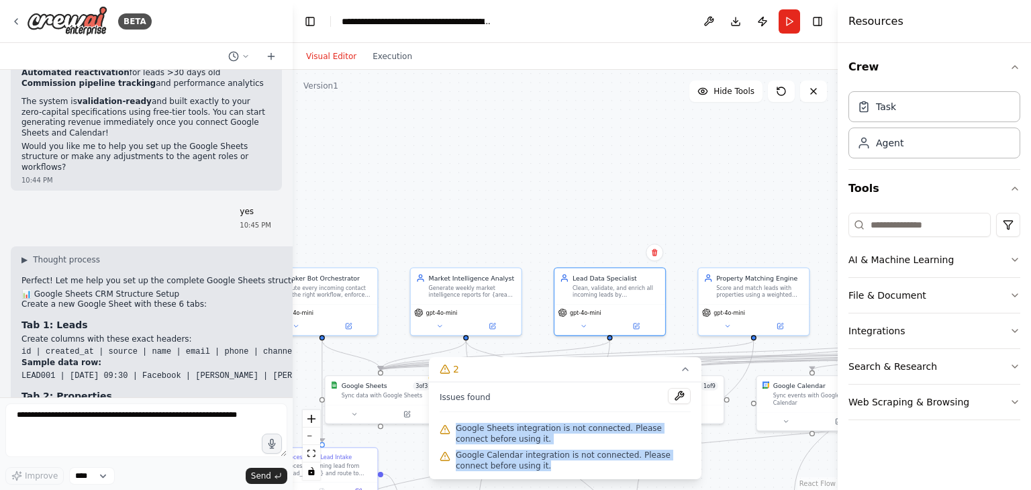
drag, startPoint x: 456, startPoint y: 426, endPoint x: 601, endPoint y: 463, distance: 149.5
click at [601, 463] on div "Issues found Google Sheets integration is not connected. Please connect before …" at bounding box center [565, 430] width 273 height 97
copy div "Google Sheets integration is not connected. Please connect before using it. Goo…"
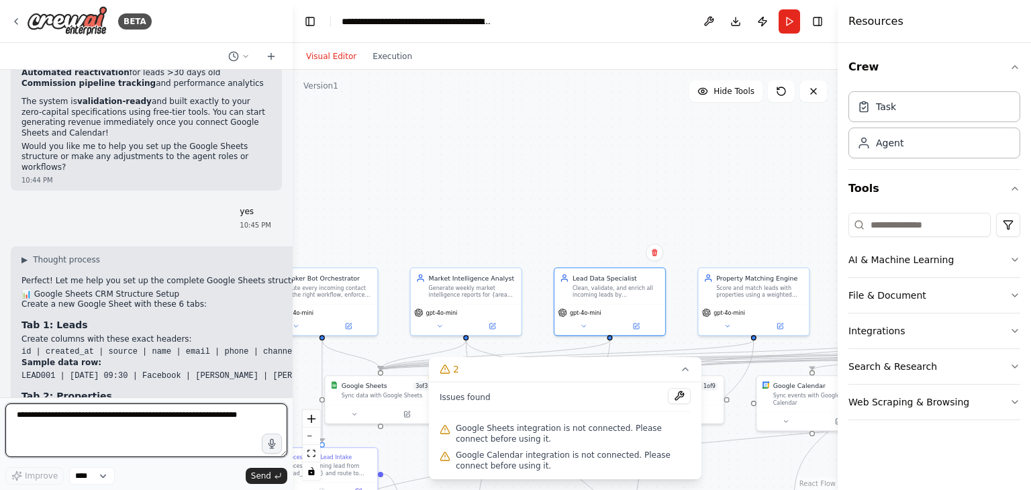
click at [122, 422] on textarea at bounding box center [146, 430] width 282 height 54
paste textarea "**********"
type textarea "**********"
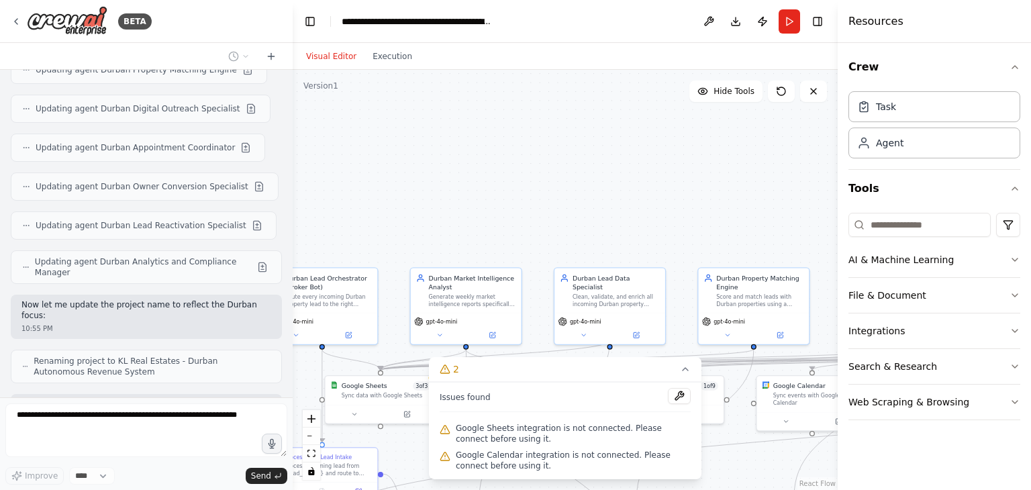
scroll to position [8367, 0]
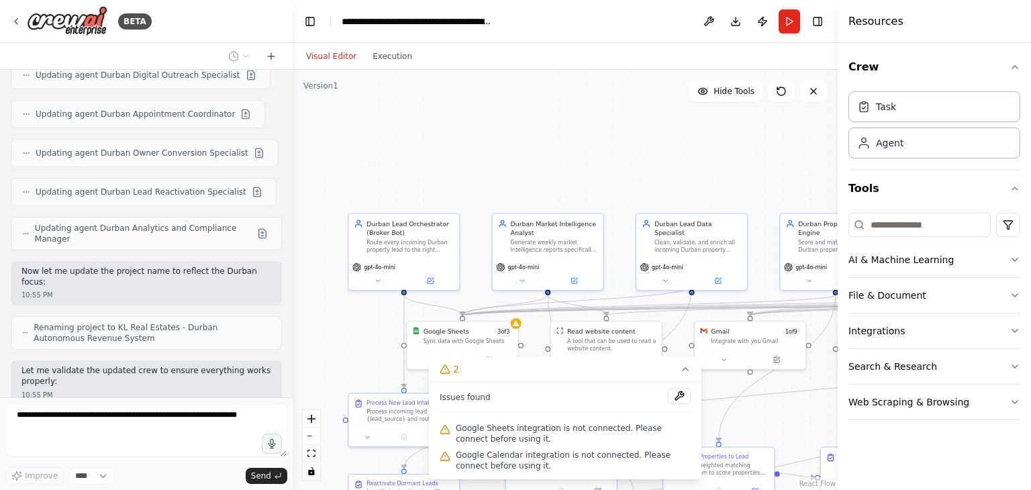
drag, startPoint x: 444, startPoint y: 177, endPoint x: 544, endPoint y: 119, distance: 115.2
click at [543, 119] on div ".deletable-edge-delete-btn { width: 20px; height: 20px; border: 0px solid #ffff…" at bounding box center [565, 280] width 545 height 420
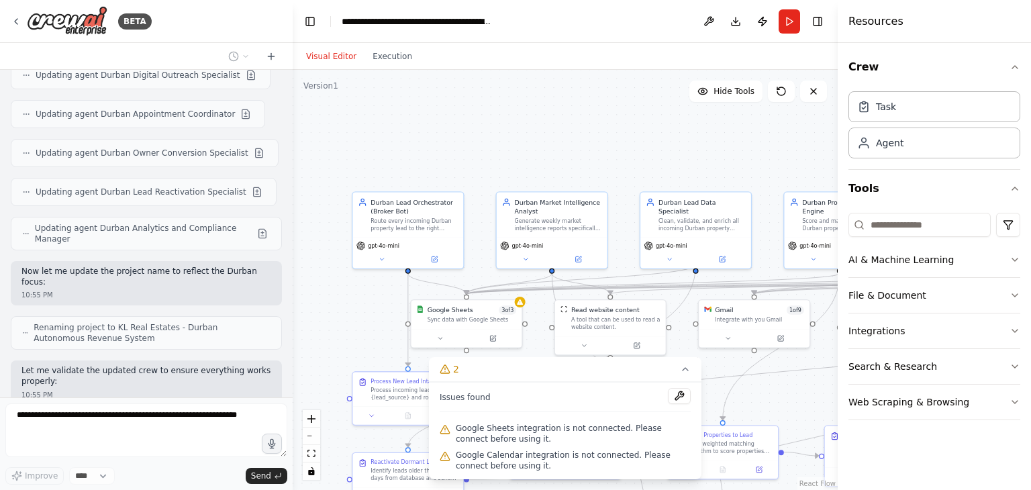
drag, startPoint x: 502, startPoint y: 192, endPoint x: 432, endPoint y: 108, distance: 109.2
click at [432, 108] on div ".deletable-edge-delete-btn { width: 20px; height: 20px; border: 0px solid #ffff…" at bounding box center [565, 280] width 545 height 420
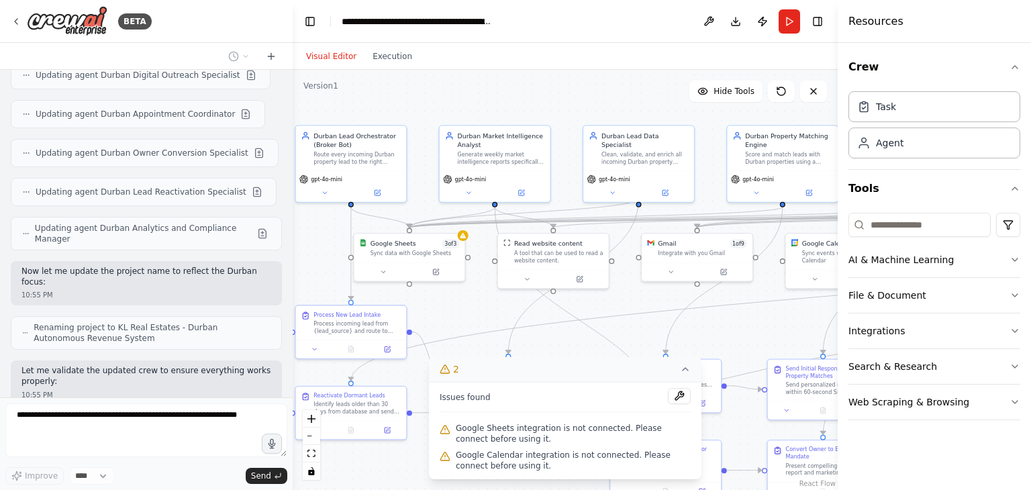
click at [678, 369] on button "2" at bounding box center [565, 369] width 273 height 25
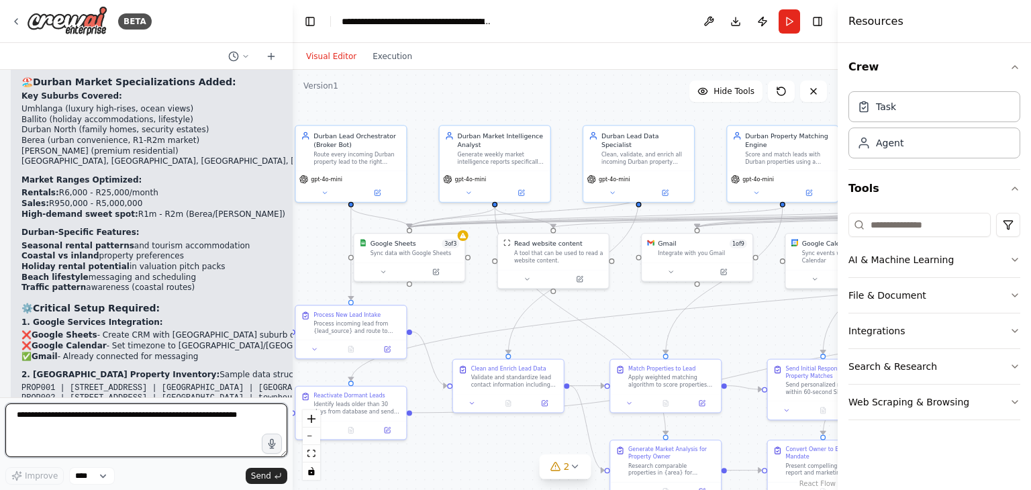
scroll to position [9016, 0]
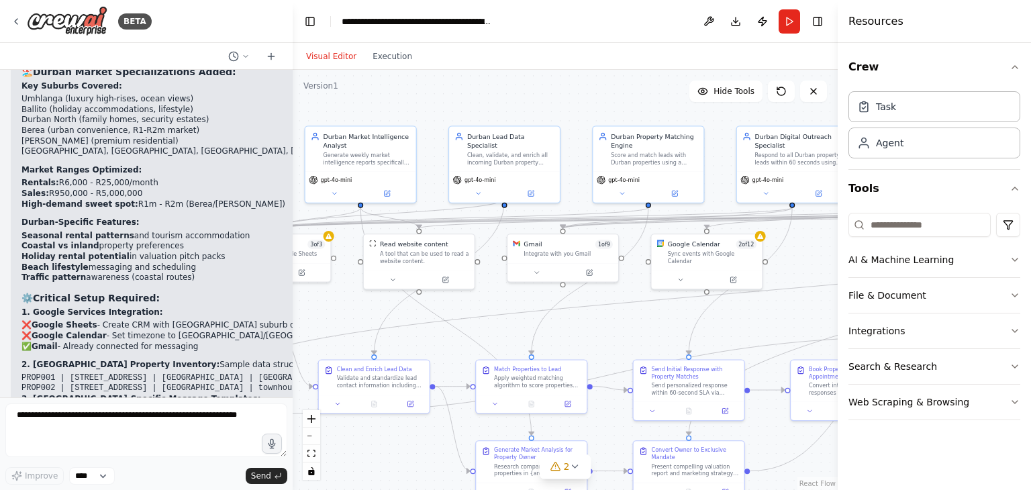
drag, startPoint x: 771, startPoint y: 348, endPoint x: 636, endPoint y: 348, distance: 134.3
click at [636, 348] on div ".deletable-edge-delete-btn { width: 20px; height: 20px; border: 0px solid #ffff…" at bounding box center [565, 280] width 545 height 420
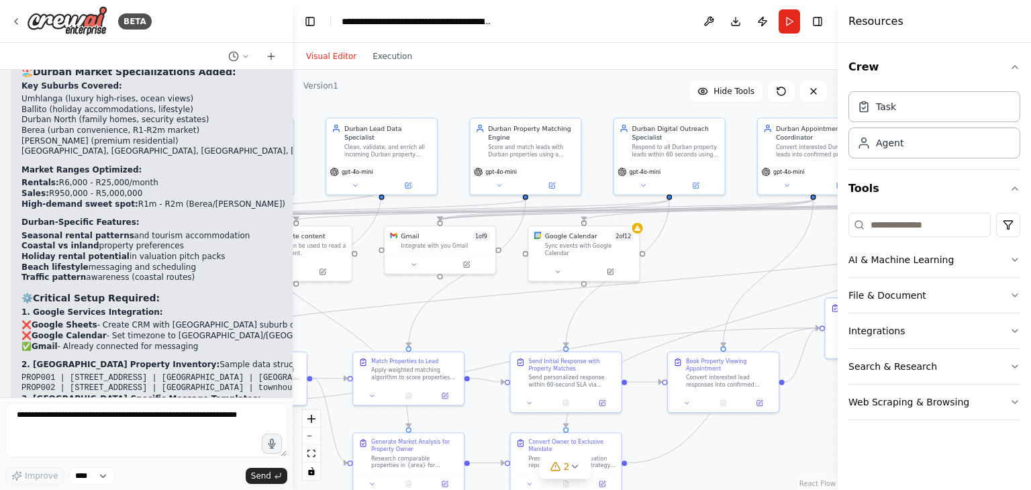
drag, startPoint x: 790, startPoint y: 322, endPoint x: 668, endPoint y: 313, distance: 122.5
click at [668, 313] on div ".deletable-edge-delete-btn { width: 20px; height: 20px; border: 0px solid #ffff…" at bounding box center [565, 280] width 545 height 420
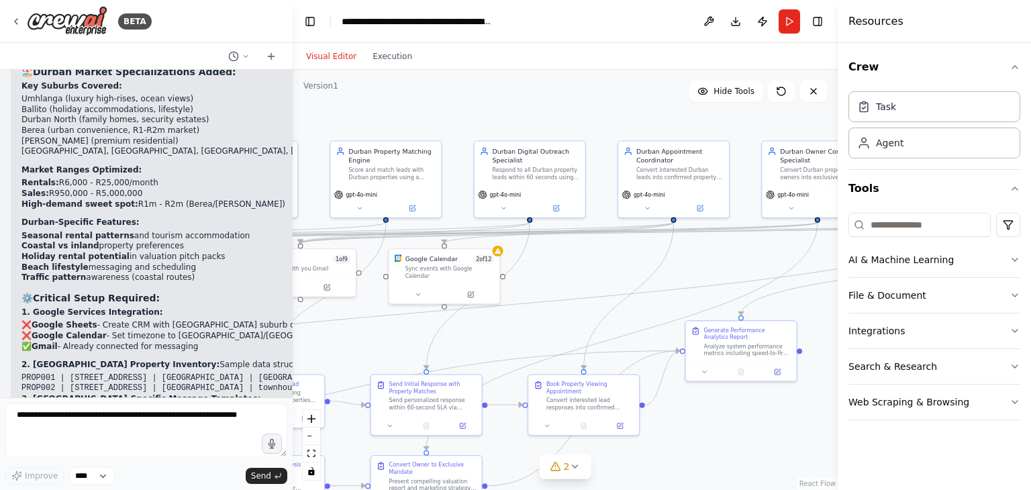
drag, startPoint x: 790, startPoint y: 286, endPoint x: 650, endPoint y: 309, distance: 142.3
click at [650, 309] on div ".deletable-edge-delete-btn { width: 20px; height: 20px; border: 0px solid #ffff…" at bounding box center [565, 280] width 545 height 420
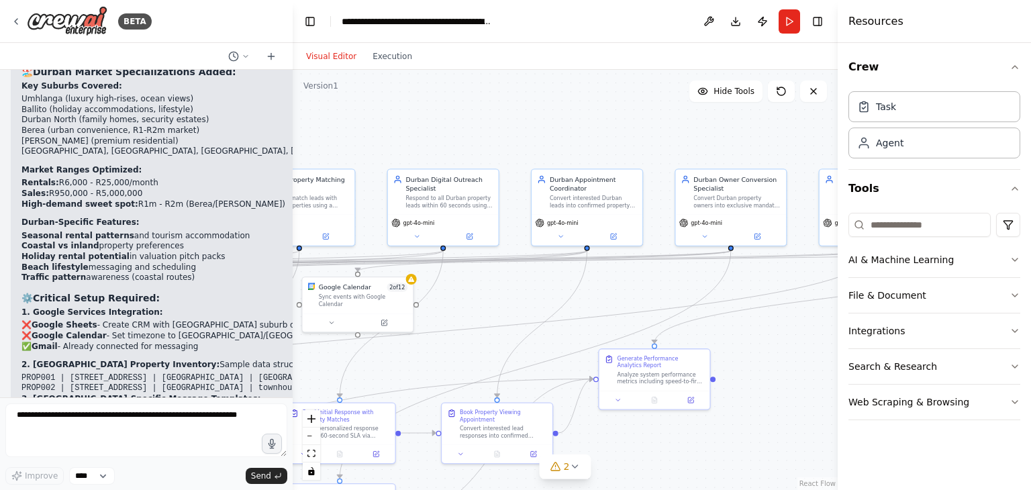
drag, startPoint x: 757, startPoint y: 266, endPoint x: 661, endPoint y: 301, distance: 101.8
click at [661, 301] on div ".deletable-edge-delete-btn { width: 20px; height: 20px; border: 0px solid #ffff…" at bounding box center [565, 280] width 545 height 420
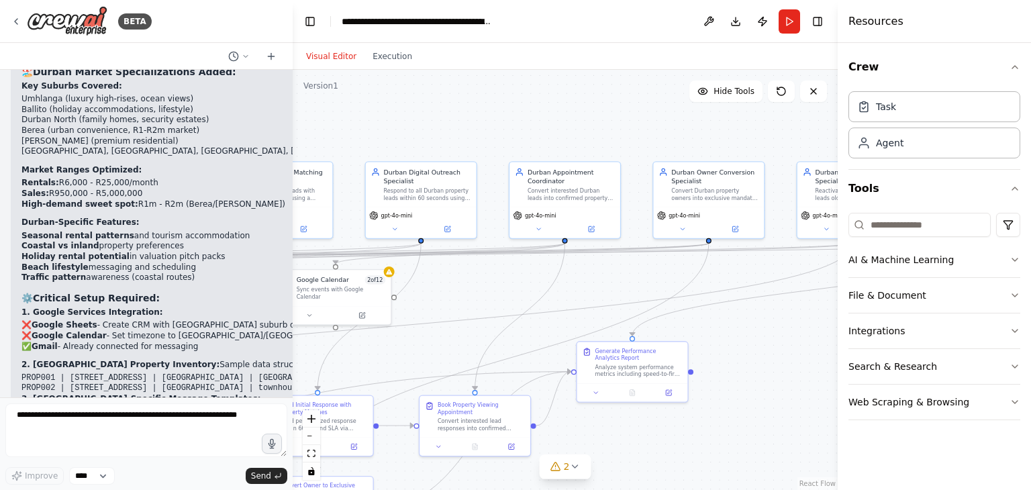
drag, startPoint x: 765, startPoint y: 361, endPoint x: 751, endPoint y: 346, distance: 20.4
click at [751, 346] on div ".deletable-edge-delete-btn { width: 20px; height: 20px; border: 0px solid #ffff…" at bounding box center [565, 280] width 545 height 420
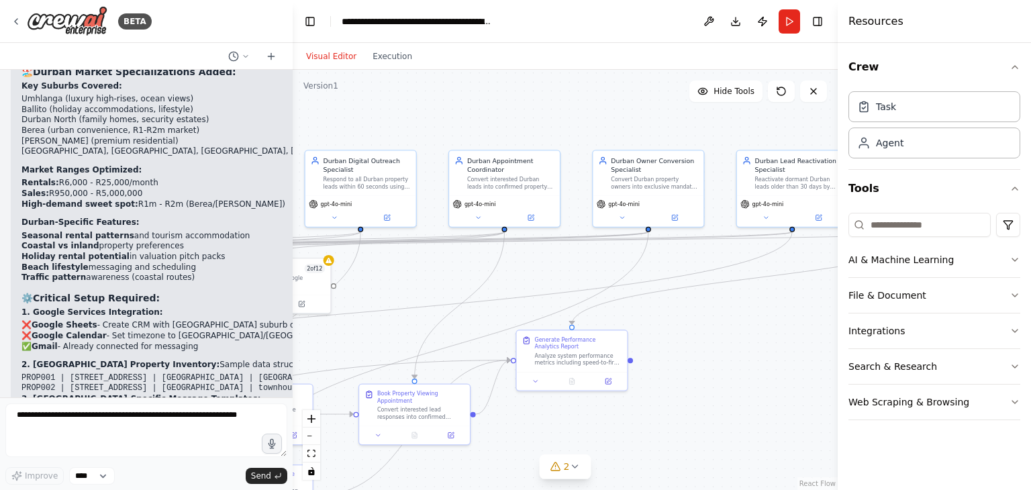
drag, startPoint x: 815, startPoint y: 377, endPoint x: 690, endPoint y: 368, distance: 125.2
click at [690, 368] on div ".deletable-edge-delete-btn { width: 20px; height: 20px; border: 0px solid #ffff…" at bounding box center [565, 280] width 545 height 420
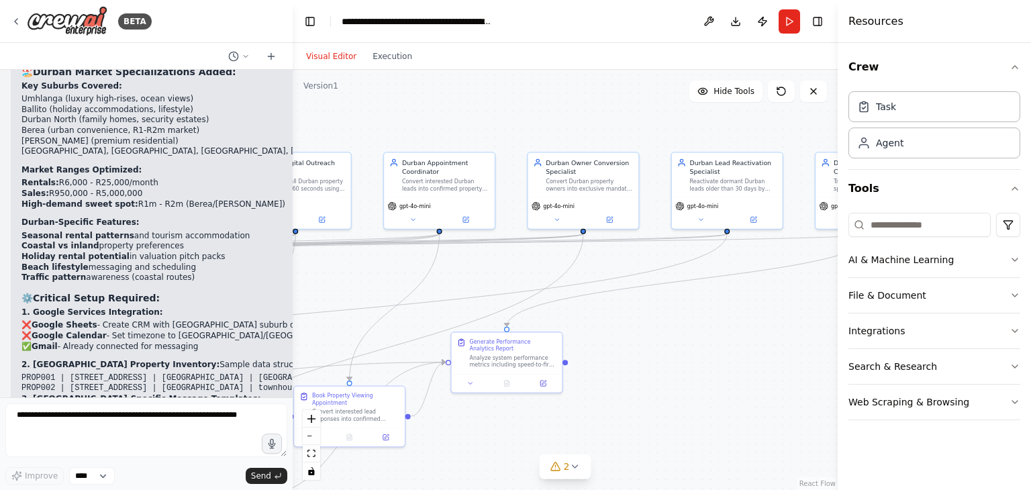
click at [690, 368] on div ".deletable-edge-delete-btn { width: 20px; height: 20px; border: 0px solid #ffff…" at bounding box center [565, 280] width 545 height 420
drag, startPoint x: 764, startPoint y: 373, endPoint x: 653, endPoint y: 397, distance: 114.0
click at [653, 397] on div ".deletable-edge-delete-btn { width: 20px; height: 20px; border: 0px solid #ffff…" at bounding box center [565, 280] width 545 height 420
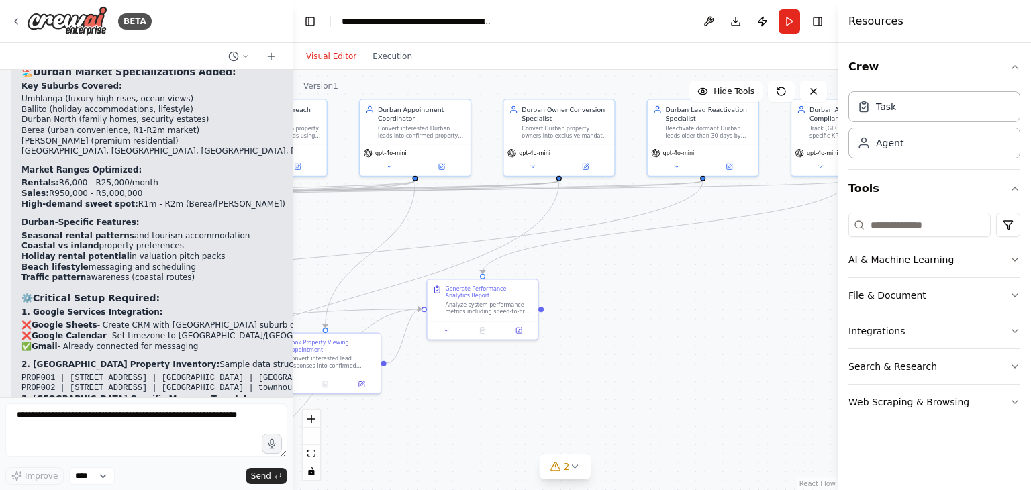
drag, startPoint x: 695, startPoint y: 403, endPoint x: 793, endPoint y: 318, distance: 129.9
click at [793, 318] on div ".deletable-edge-delete-btn { width: 20px; height: 20px; border: 0px solid #ffff…" at bounding box center [565, 280] width 545 height 420
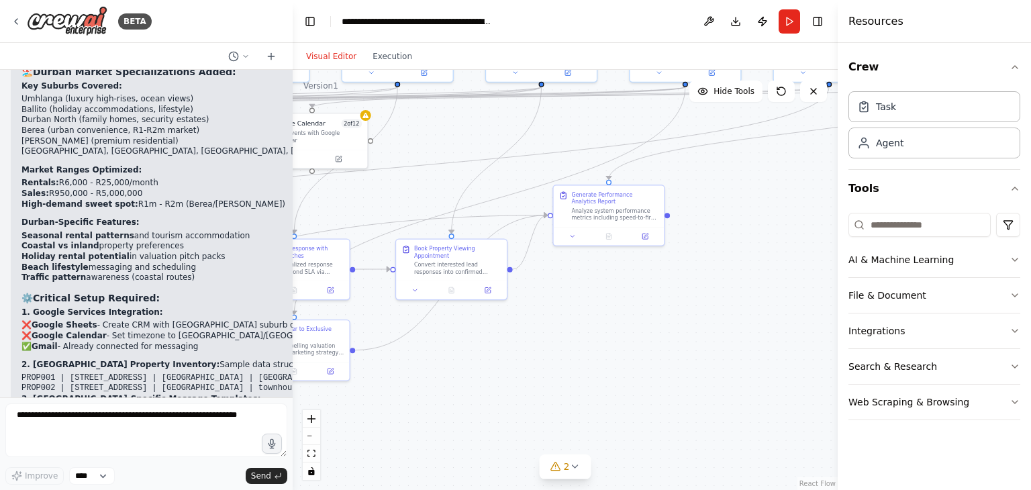
drag, startPoint x: 670, startPoint y: 406, endPoint x: 787, endPoint y: 320, distance: 145.4
click at [787, 320] on div ".deletable-edge-delete-btn { width: 20px; height: 20px; border: 0px solid #ffff…" at bounding box center [565, 280] width 545 height 420
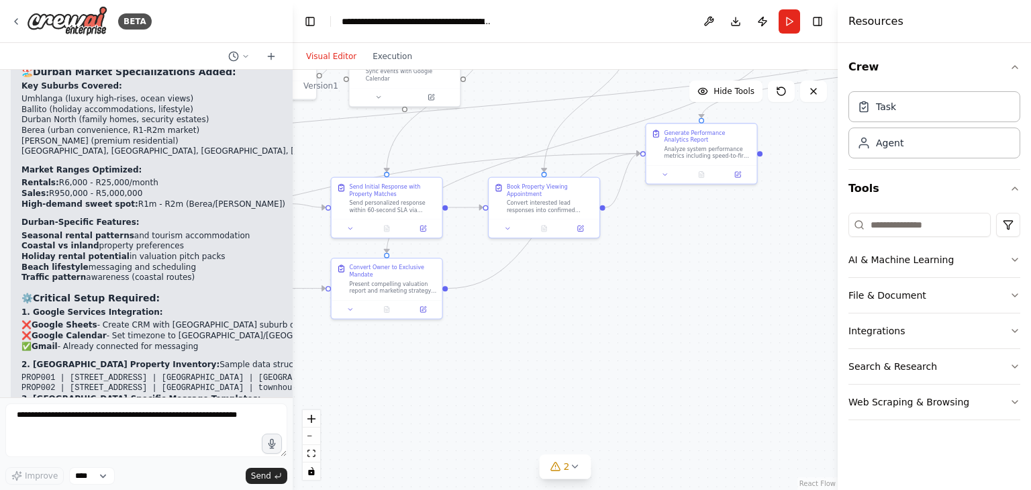
drag, startPoint x: 715, startPoint y: 371, endPoint x: 820, endPoint y: 304, distance: 124.4
click at [820, 304] on div ".deletable-edge-delete-btn { width: 20px; height: 20px; border: 0px solid #ffff…" at bounding box center [565, 280] width 545 height 420
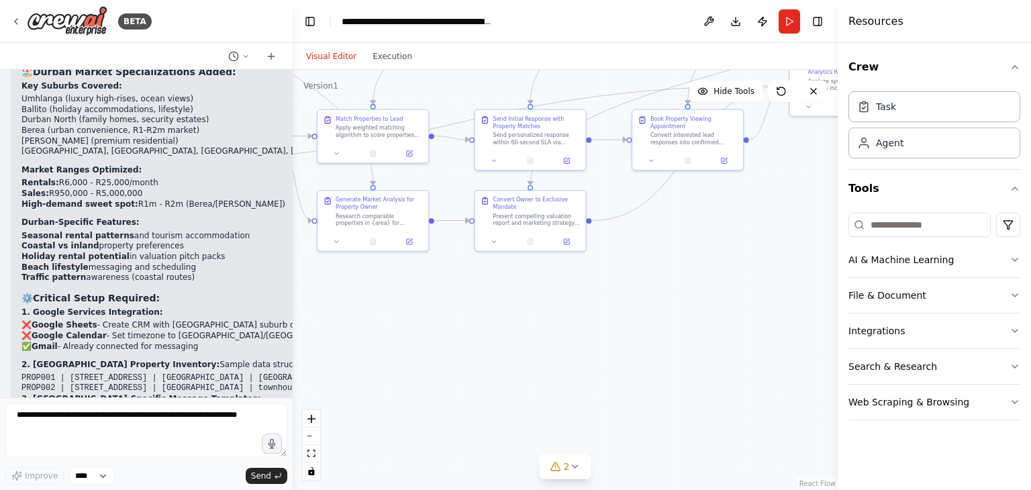
drag, startPoint x: 587, startPoint y: 331, endPoint x: 710, endPoint y: 273, distance: 135.4
click at [710, 273] on div ".deletable-edge-delete-btn { width: 20px; height: 20px; border: 0px solid #ffff…" at bounding box center [565, 280] width 545 height 420
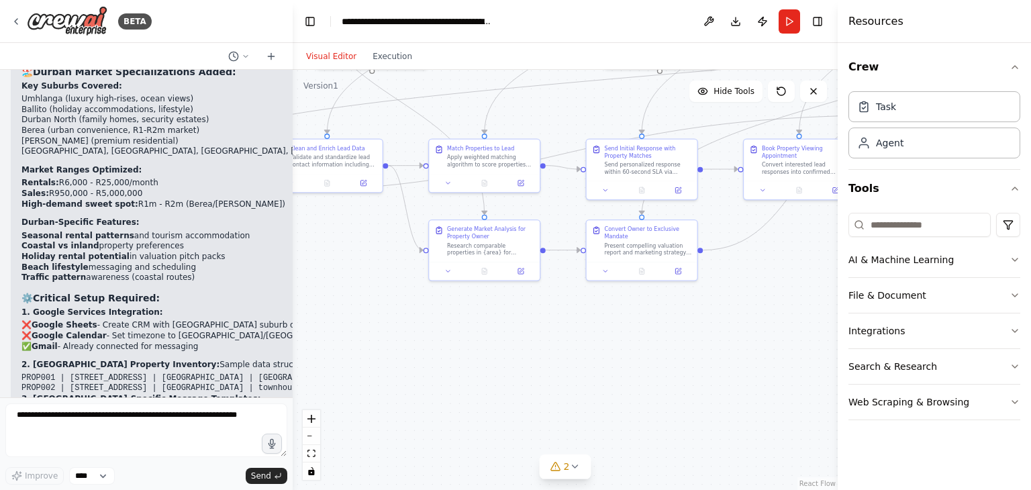
drag, startPoint x: 664, startPoint y: 326, endPoint x: 786, endPoint y: 352, distance: 125.0
click at [786, 352] on div ".deletable-edge-delete-btn { width: 20px; height: 20px; border: 0px solid #ffff…" at bounding box center [565, 280] width 545 height 420
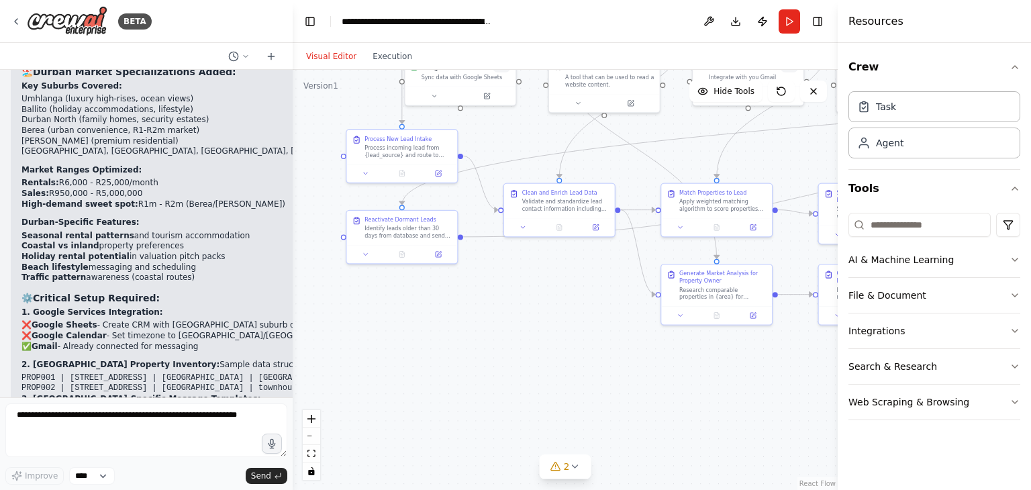
drag, startPoint x: 536, startPoint y: 350, endPoint x: 706, endPoint y: 373, distance: 170.7
click at [761, 389] on div ".deletable-edge-delete-btn { width: 20px; height: 20px; border: 0px solid #ffff…" at bounding box center [565, 280] width 545 height 420
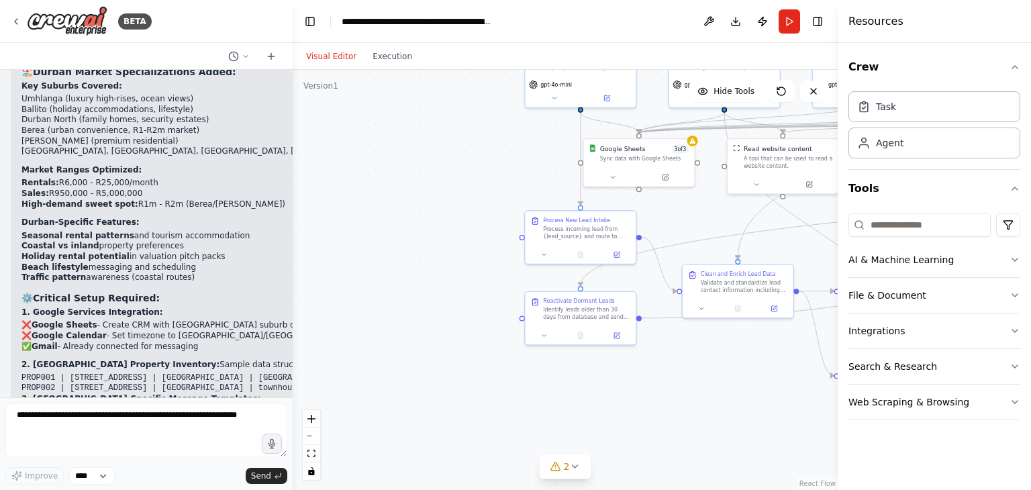
drag, startPoint x: 581, startPoint y: 360, endPoint x: 743, endPoint y: 441, distance: 181.3
click at [754, 444] on div ".deletable-edge-delete-btn { width: 20px; height: 20px; border: 0px solid #ffff…" at bounding box center [565, 280] width 545 height 420
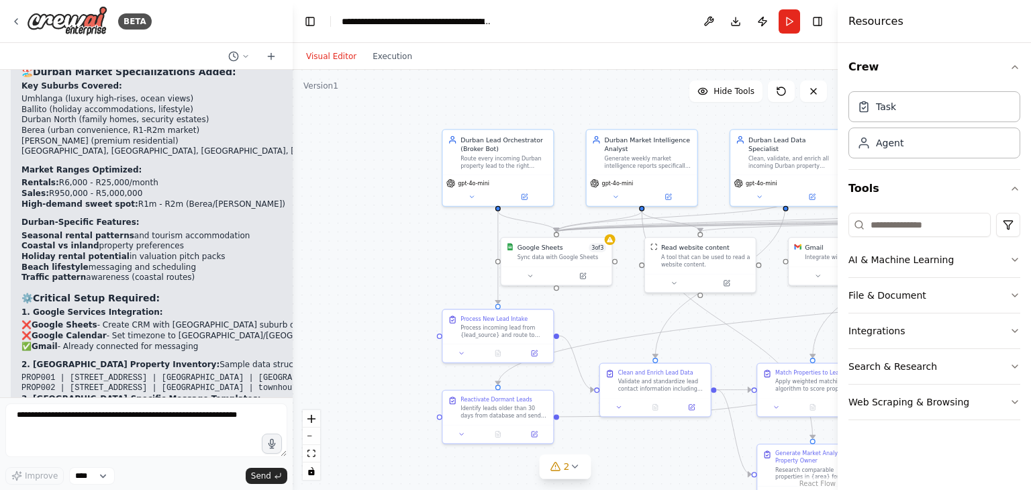
drag, startPoint x: 707, startPoint y: 368, endPoint x: 633, endPoint y: 471, distance: 126.5
click at [633, 471] on div ".deletable-edge-delete-btn { width: 20px; height: 20px; border: 0px solid #ffff…" at bounding box center [565, 280] width 545 height 420
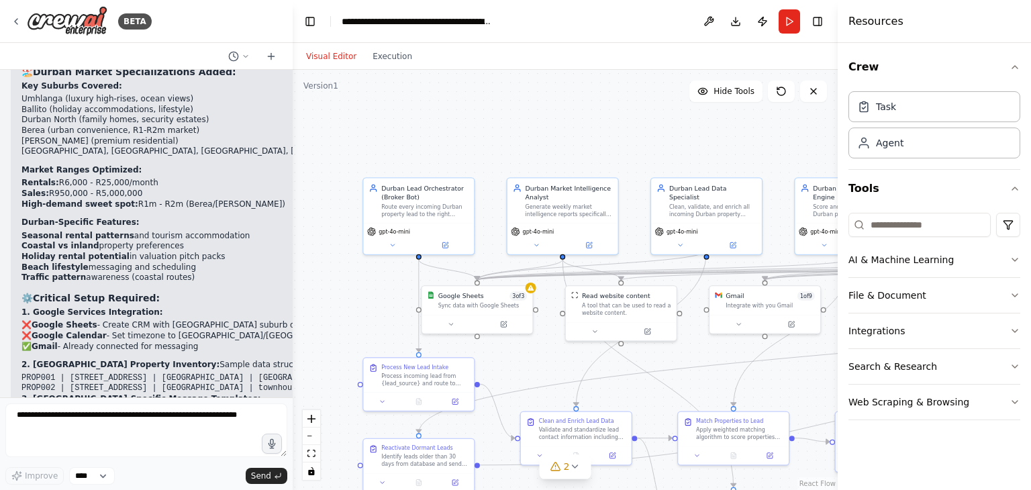
drag, startPoint x: 769, startPoint y: 314, endPoint x: 693, endPoint y: 360, distance: 88.9
click at [693, 360] on div ".deletable-edge-delete-btn { width: 20px; height: 20px; border: 0px solid #ffff…" at bounding box center [565, 280] width 545 height 420
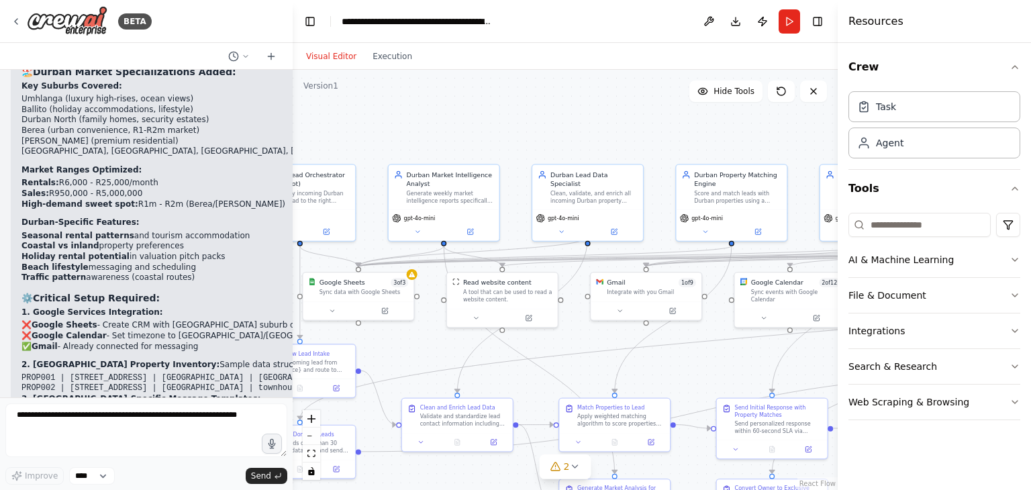
drag, startPoint x: 811, startPoint y: 376, endPoint x: 689, endPoint y: 363, distance: 122.2
click at [689, 363] on div ".deletable-edge-delete-btn { width: 20px; height: 20px; border: 0px solid #ffff…" at bounding box center [565, 280] width 545 height 420
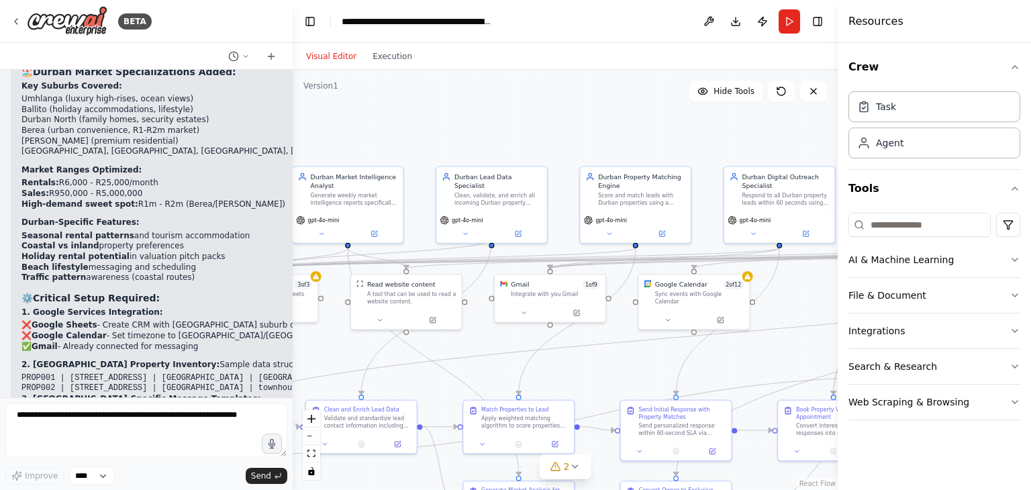
drag, startPoint x: 816, startPoint y: 376, endPoint x: 669, endPoint y: 377, distance: 146.3
click at [669, 377] on div ".deletable-edge-delete-btn { width: 20px; height: 20px; border: 0px solid #ffff…" at bounding box center [565, 280] width 545 height 420
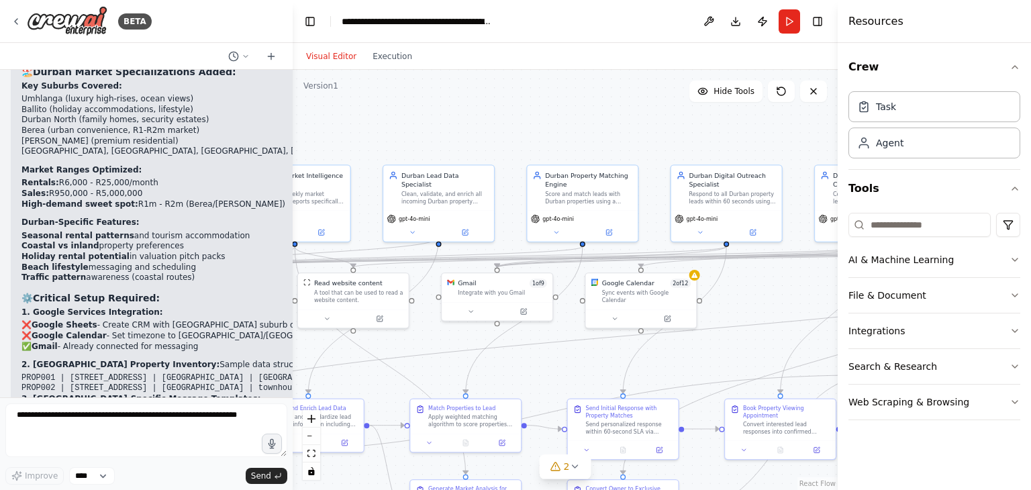
click at [669, 377] on div ".deletable-edge-delete-btn { width: 20px; height: 20px; border: 0px solid #ffff…" at bounding box center [565, 280] width 545 height 420
click at [693, 277] on div at bounding box center [694, 273] width 11 height 11
click at [615, 288] on div "Sync events with Google Calendar" at bounding box center [646, 295] width 89 height 14
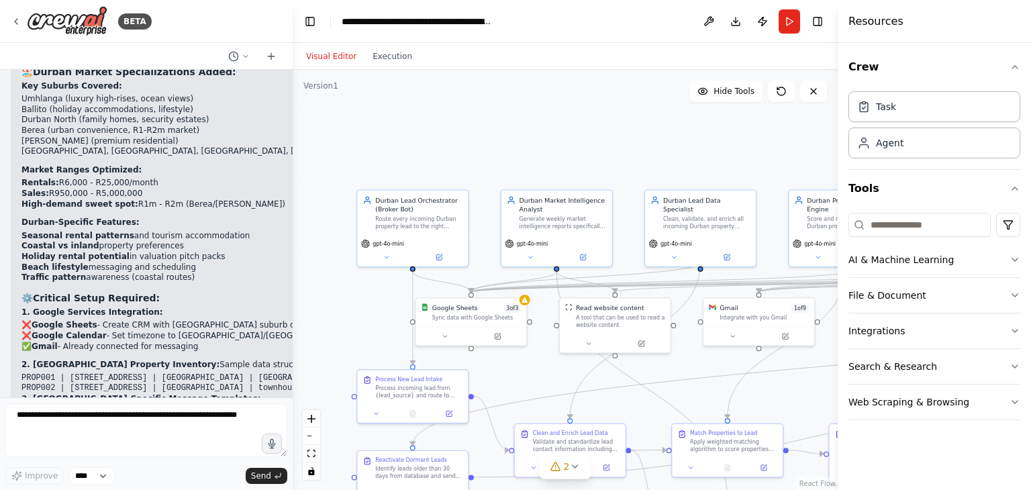
drag, startPoint x: 439, startPoint y: 360, endPoint x: 701, endPoint y: 385, distance: 263.0
click at [701, 385] on div ".deletable-edge-delete-btn { width: 20px; height: 20px; border: 0px solid #ffff…" at bounding box center [565, 280] width 545 height 420
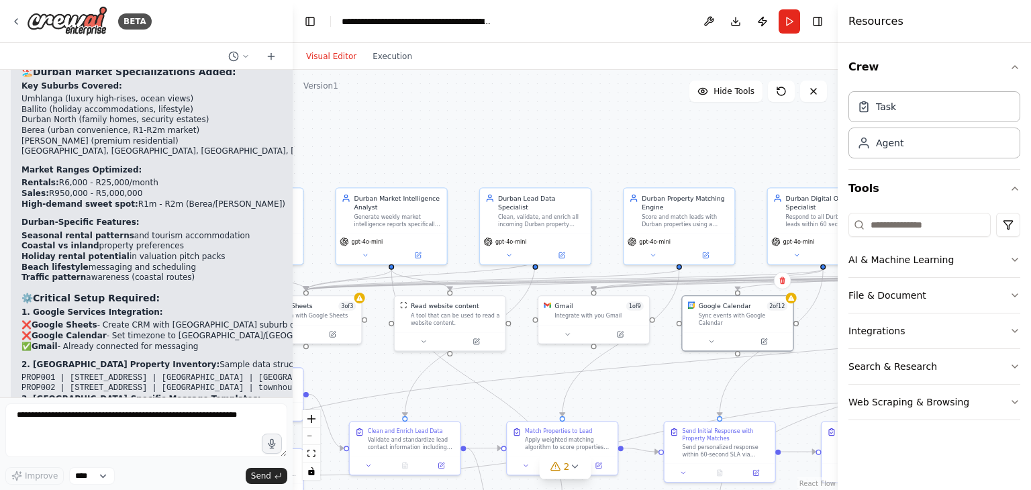
drag, startPoint x: 716, startPoint y: 387, endPoint x: 550, endPoint y: 385, distance: 165.2
click at [550, 385] on div ".deletable-edge-delete-btn { width: 20px; height: 20px; border: 0px solid #ffff…" at bounding box center [565, 280] width 545 height 420
click at [589, 348] on div ".deletable-edge-delete-btn { width: 20px; height: 20px; border: 0px solid #ffff…" at bounding box center [565, 280] width 545 height 420
click at [591, 349] on div ".deletable-edge-delete-btn { width: 20px; height: 20px; border: 0px solid #ffff…" at bounding box center [565, 280] width 545 height 420
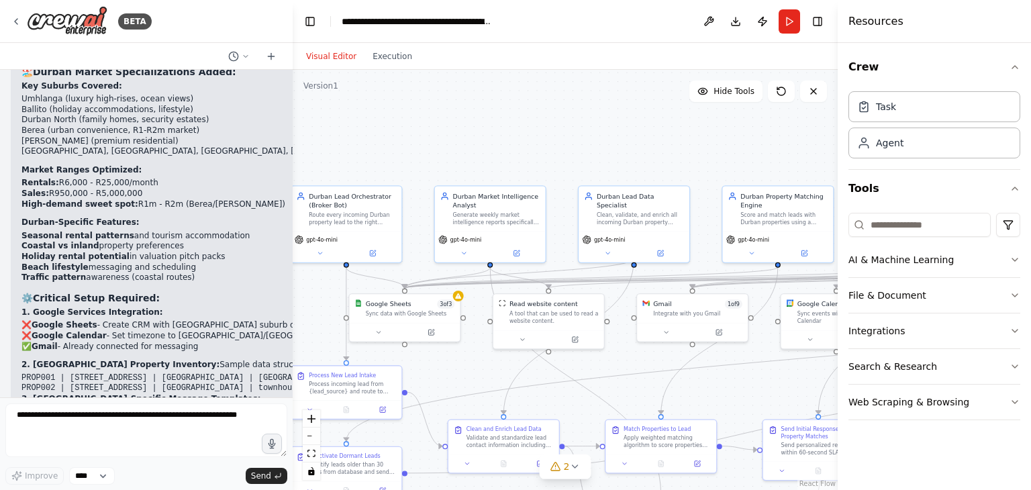
drag, startPoint x: 535, startPoint y: 401, endPoint x: 634, endPoint y: 399, distance: 98.7
click at [634, 399] on div ".deletable-edge-delete-btn { width: 20px; height: 20px; border: 0px solid #ffff…" at bounding box center [565, 280] width 545 height 420
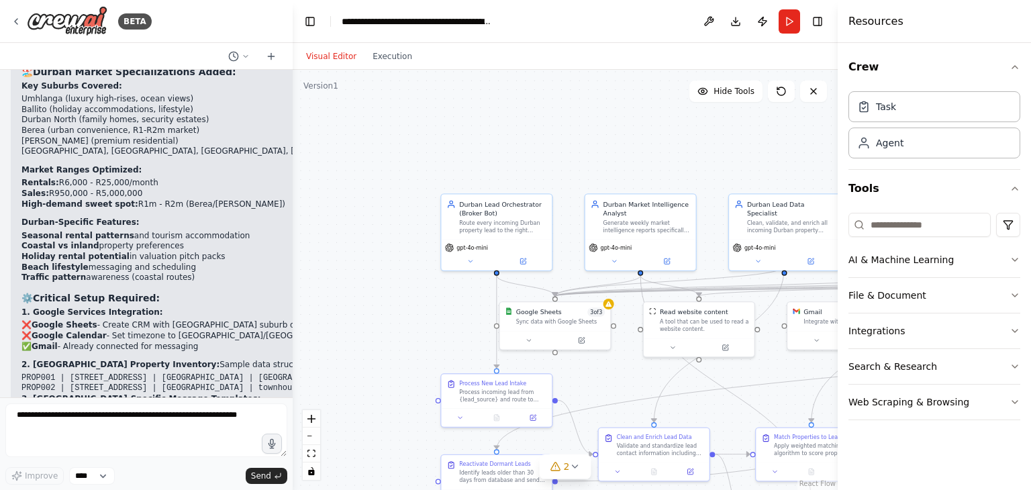
drag, startPoint x: 555, startPoint y: 400, endPoint x: 706, endPoint y: 408, distance: 150.6
click at [706, 408] on div ".deletable-edge-delete-btn { width: 20px; height: 20px; border: 0px solid #ffff…" at bounding box center [565, 280] width 545 height 420
drag, startPoint x: 22, startPoint y: 322, endPoint x: 234, endPoint y: 323, distance: 211.5
copy li "Set up Durban property inventory in Google Sheets"
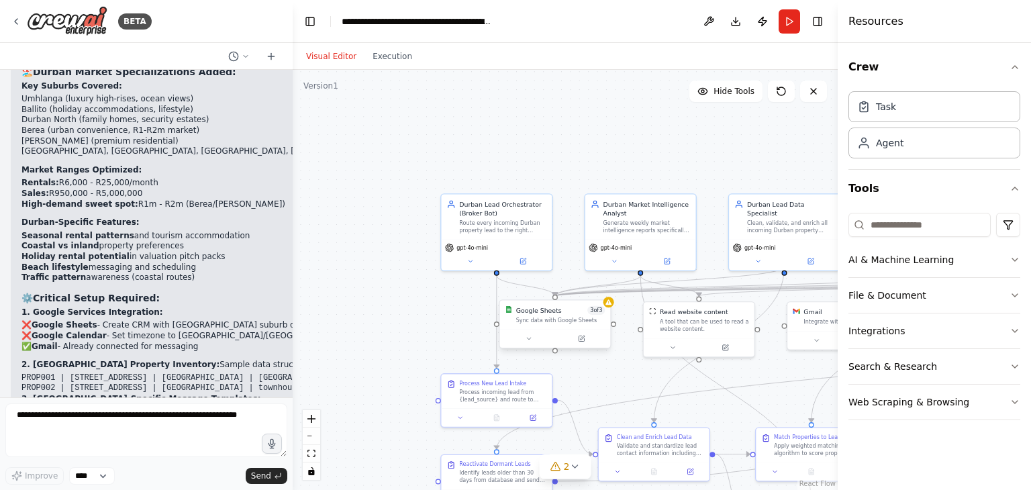
click at [548, 328] on div "Google Sheets 3 of 3 Sync data with Google Sheets" at bounding box center [555, 315] width 111 height 29
click at [524, 335] on button at bounding box center [528, 338] width 51 height 11
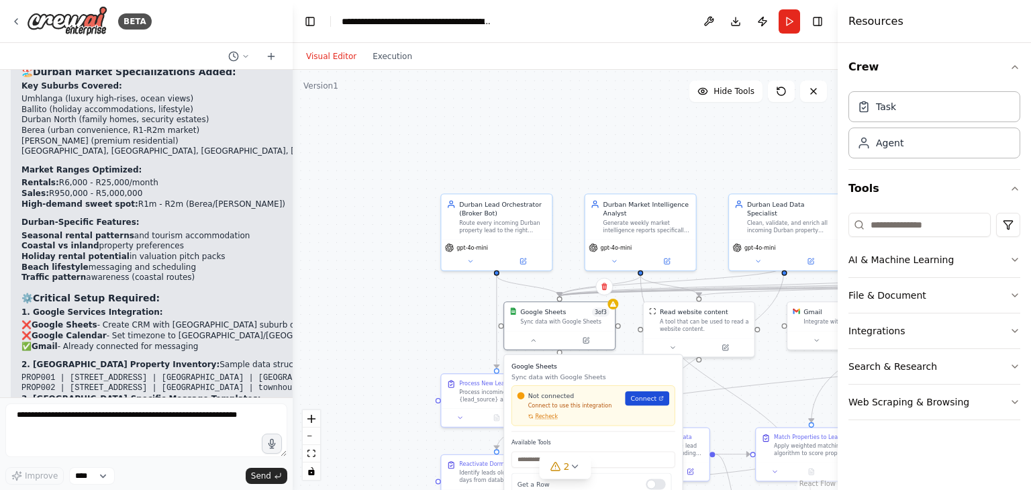
click at [634, 397] on span "Connect" at bounding box center [644, 398] width 26 height 9
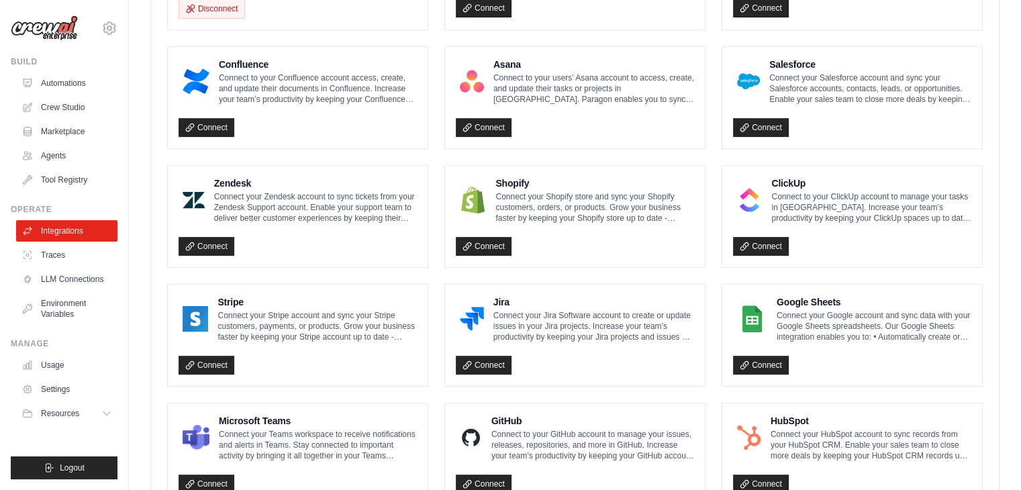
scroll to position [479, 0]
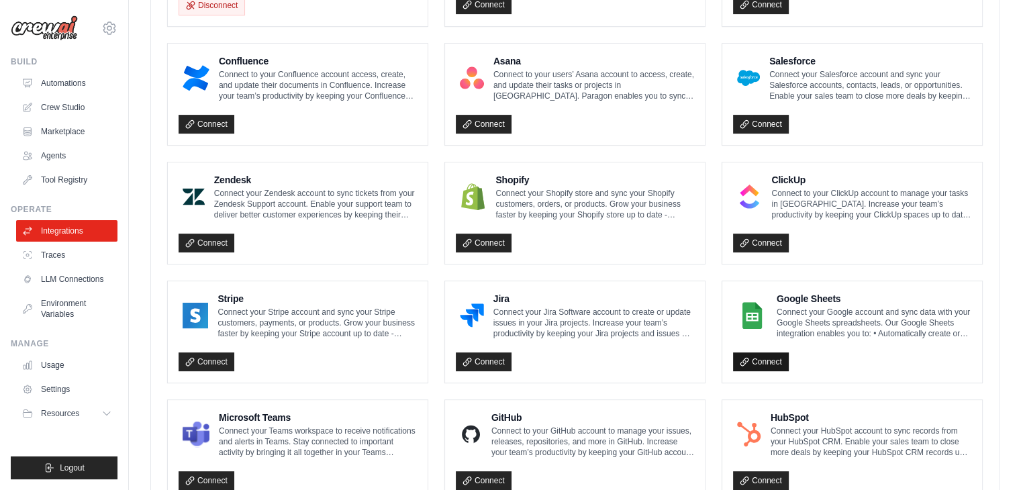
click at [770, 363] on link "Connect" at bounding box center [761, 361] width 56 height 19
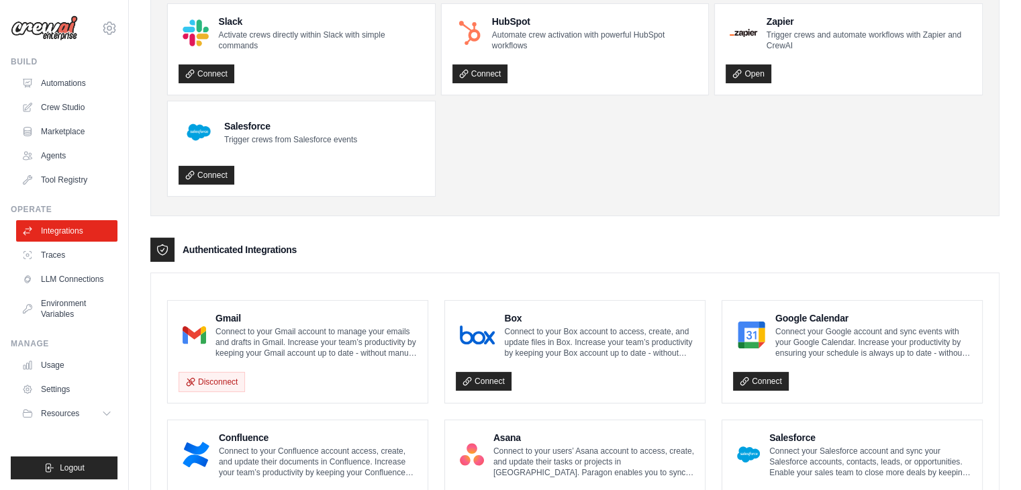
scroll to position [158, 0]
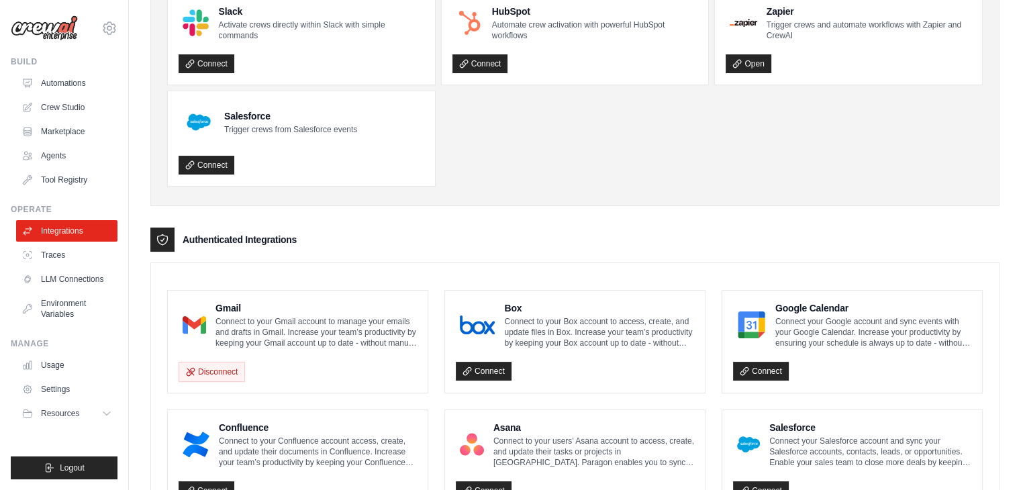
click at [199, 380] on div "Gmail Connect to your Gmail account to manage your emails and drafts in Gmail. …" at bounding box center [298, 342] width 260 height 102
click at [207, 378] on button "Disconnect" at bounding box center [212, 371] width 66 height 20
click at [212, 372] on button "Disconnect" at bounding box center [212, 371] width 66 height 20
click at [254, 330] on p "Connect to your Gmail account to manage your emails and drafts in Gmail. Increa…" at bounding box center [315, 332] width 201 height 32
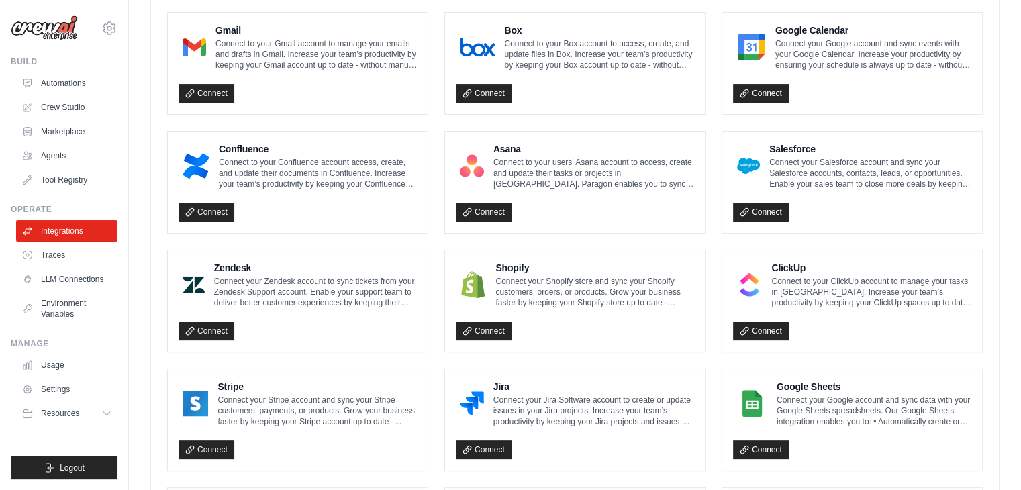
scroll to position [402, 0]
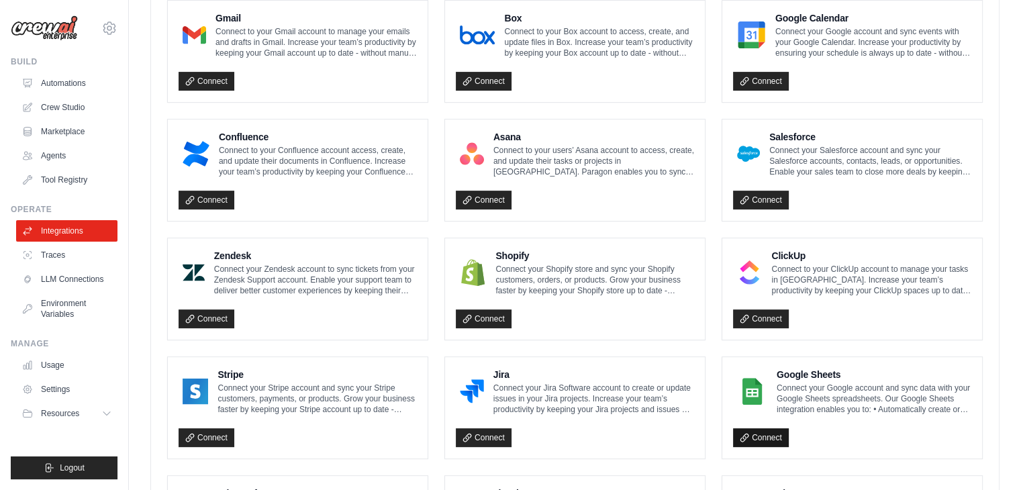
click at [747, 436] on icon at bounding box center [744, 437] width 9 height 9
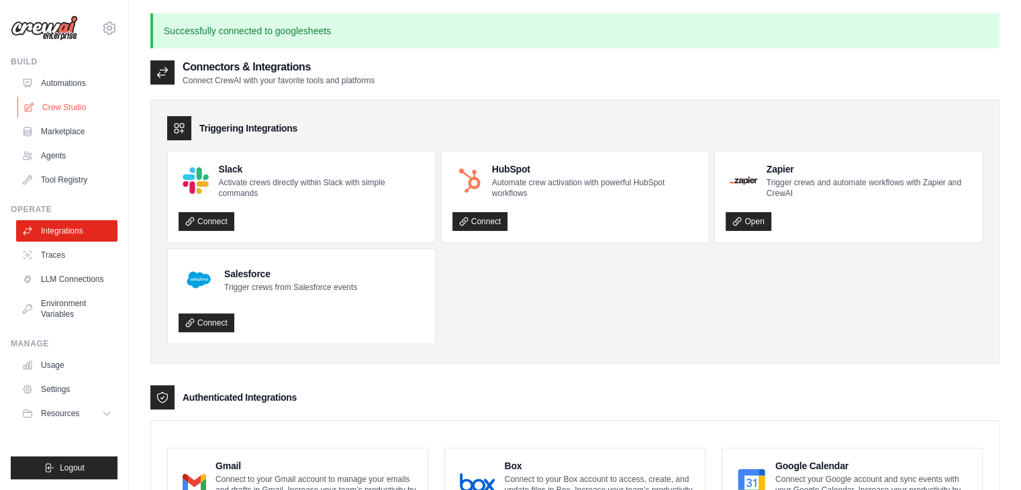
click at [81, 103] on link "Crew Studio" at bounding box center [67, 107] width 101 height 21
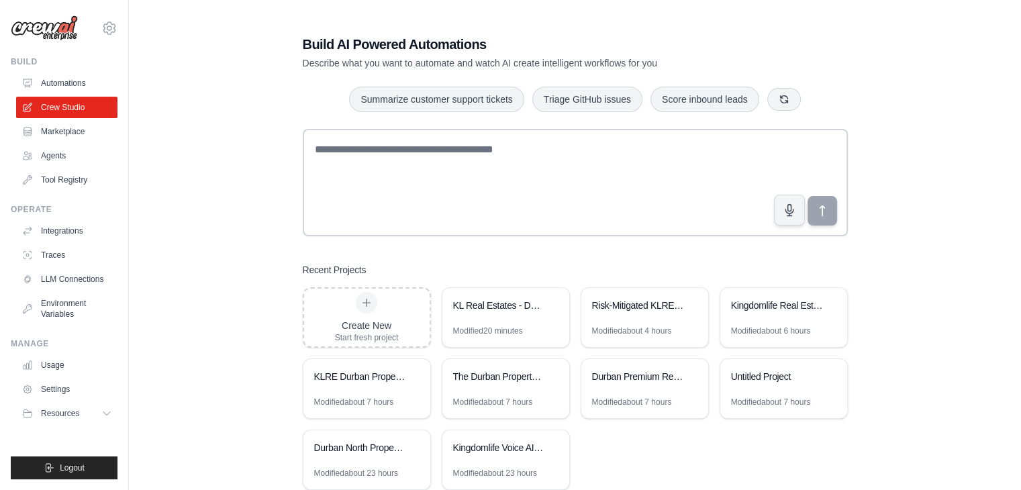
click at [151, 201] on div "Build AI Powered Automations Describe what you want to automate and watch AI cr…" at bounding box center [574, 262] width 849 height 498
click at [478, 324] on div "KL Real Estates - Durban Autonomous Revenue System" at bounding box center [505, 307] width 127 height 38
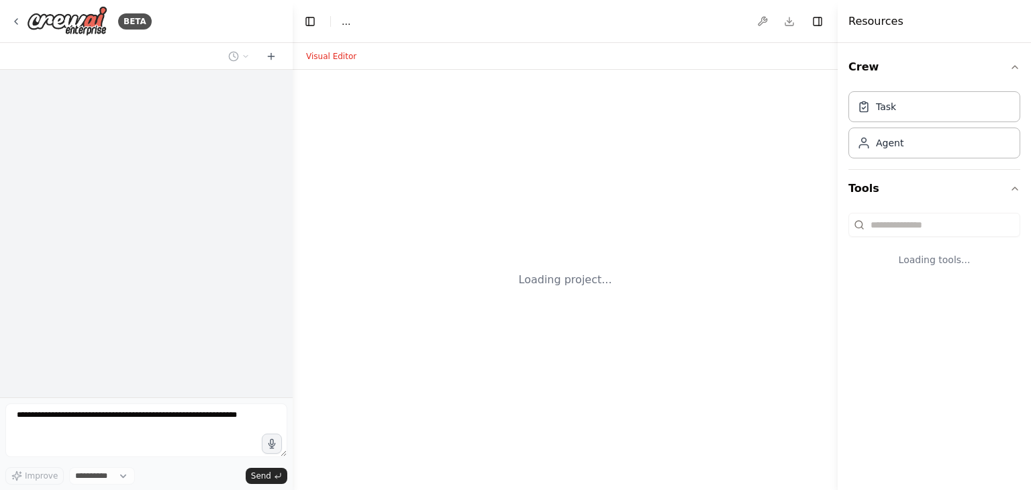
select select "****"
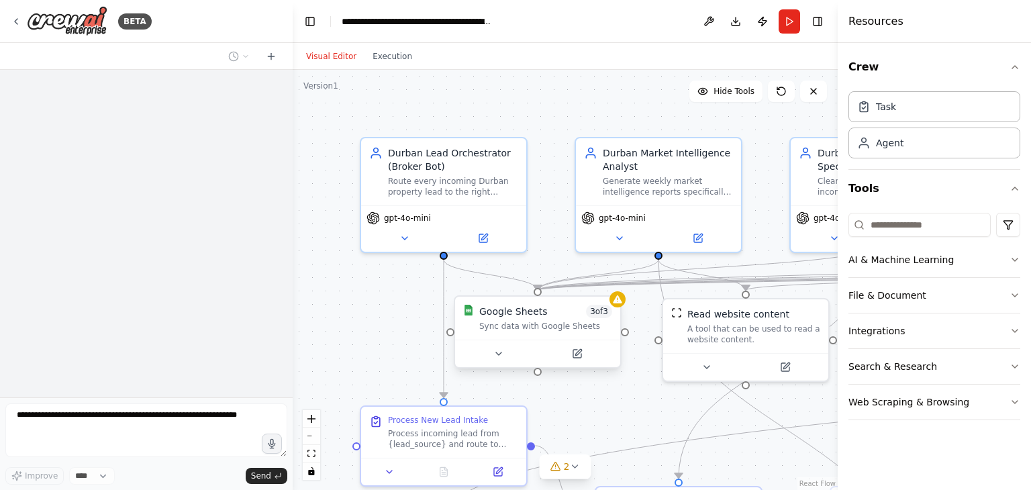
click at [601, 318] on div "Google Sheets 3 of 3 Sync data with Google Sheets" at bounding box center [545, 318] width 133 height 27
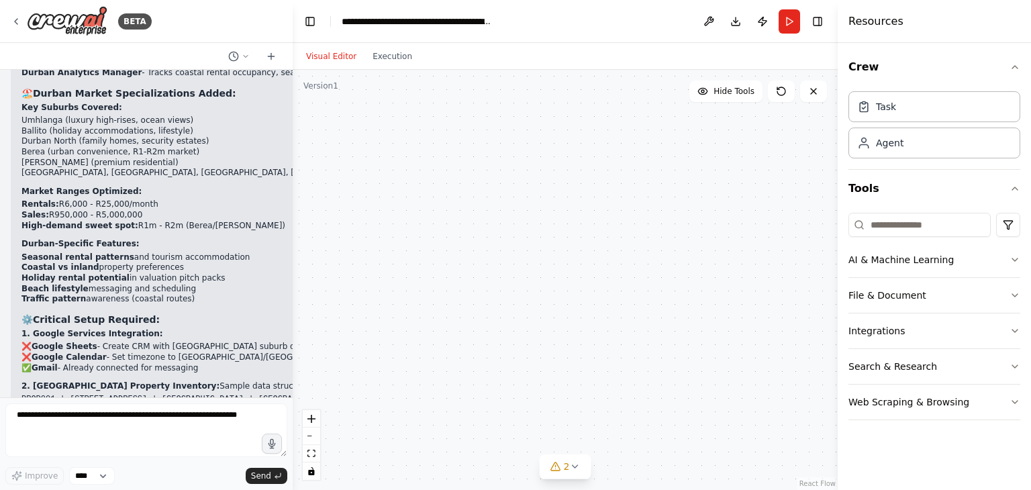
scroll to position [9016, 0]
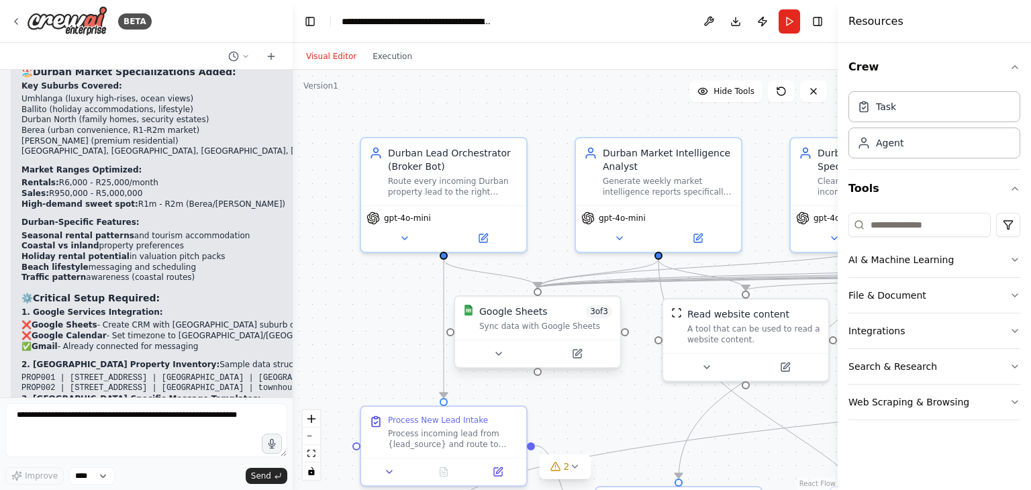
click at [508, 361] on div at bounding box center [537, 354] width 165 height 28
click at [516, 354] on button at bounding box center [499, 354] width 76 height 16
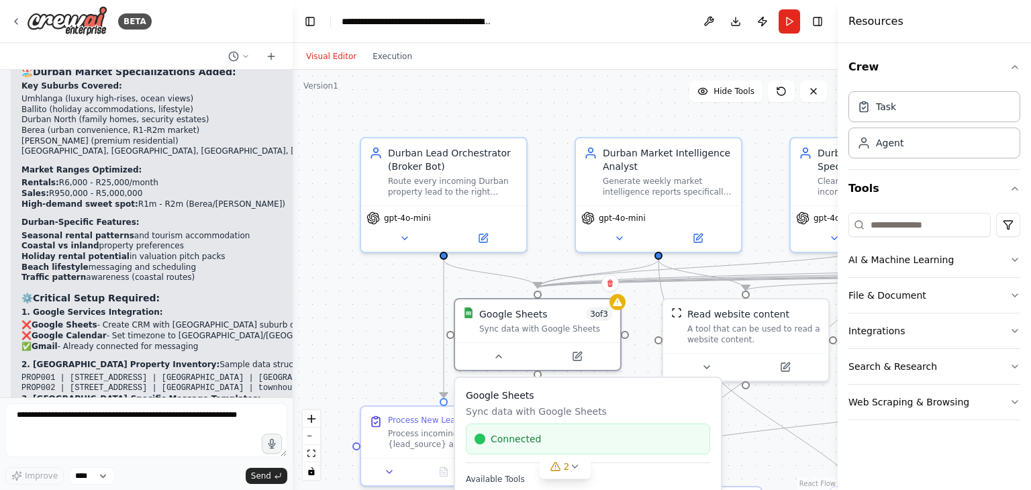
click at [642, 412] on p "Sync data with Google Sheets" at bounding box center [588, 411] width 244 height 13
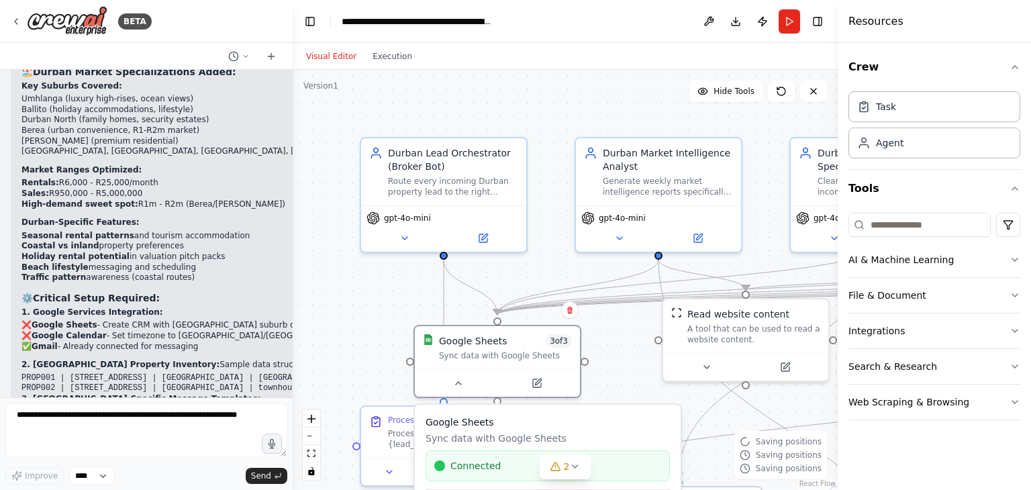
click at [573, 422] on h3 "Google Sheets" at bounding box center [548, 422] width 244 height 13
click at [561, 468] on div "2" at bounding box center [559, 466] width 19 height 13
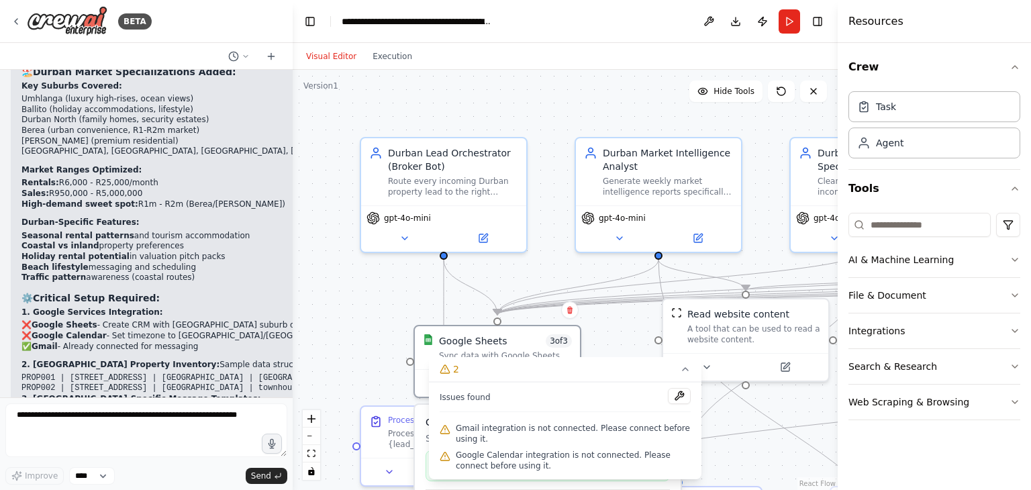
click at [691, 452] on div "Issues found Gmail integration is not connected. Please connect before using it…" at bounding box center [565, 430] width 273 height 97
click at [532, 269] on div ".deletable-edge-delete-btn { width: 20px; height: 20px; border: 0px solid #ffff…" at bounding box center [565, 280] width 545 height 420
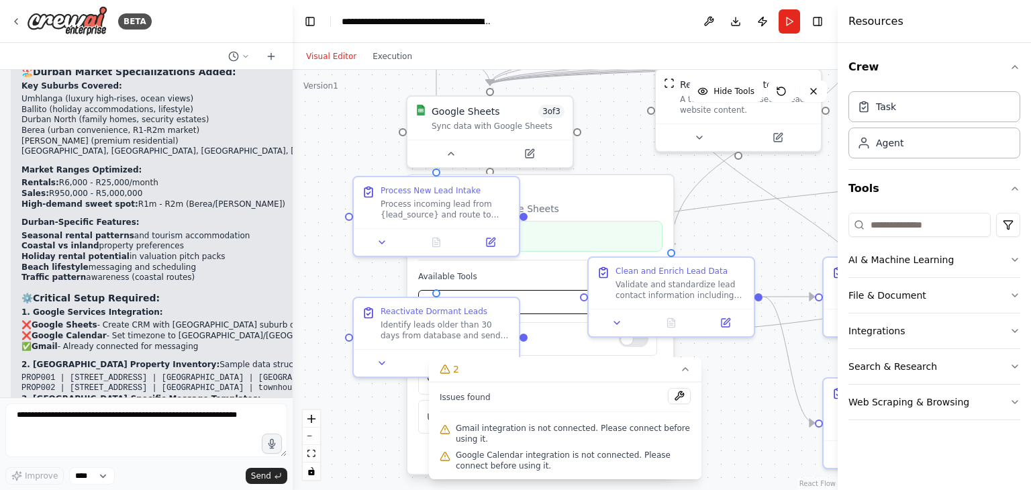
drag, startPoint x: 415, startPoint y: 302, endPoint x: 408, endPoint y: 73, distance: 229.7
click at [408, 73] on div ".deletable-edge-delete-btn { width: 20px; height: 20px; border: 0px solid #ffff…" at bounding box center [565, 280] width 545 height 420
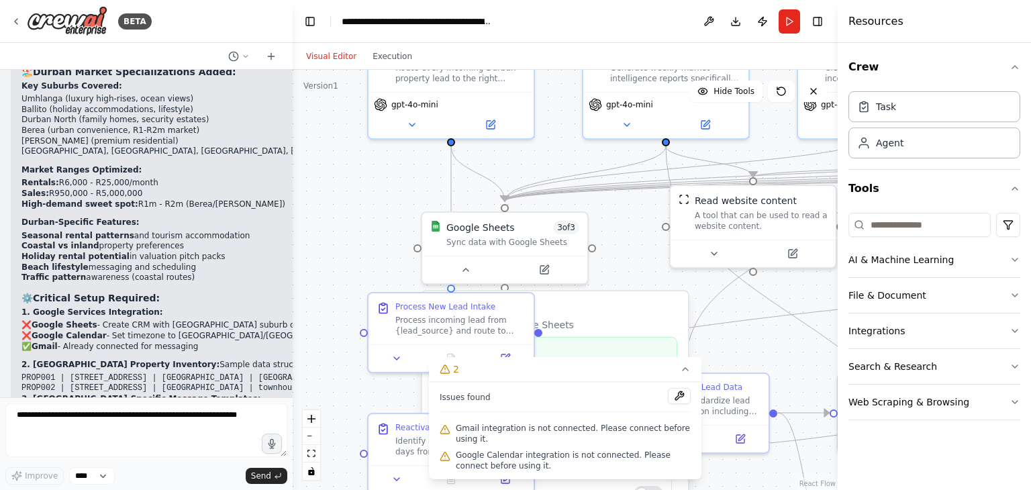
drag, startPoint x: 354, startPoint y: 108, endPoint x: 369, endPoint y: 224, distance: 117.0
click at [369, 224] on div ".deletable-edge-delete-btn { width: 20px; height: 20px; border: 0px solid #ffff…" at bounding box center [565, 280] width 545 height 420
click at [469, 269] on icon at bounding box center [466, 267] width 11 height 11
click at [572, 428] on span "Gmail integration is not connected. Please connect before using it." at bounding box center [573, 433] width 235 height 21
click at [580, 431] on span "Gmail integration is not connected. Please connect before using it." at bounding box center [573, 433] width 235 height 21
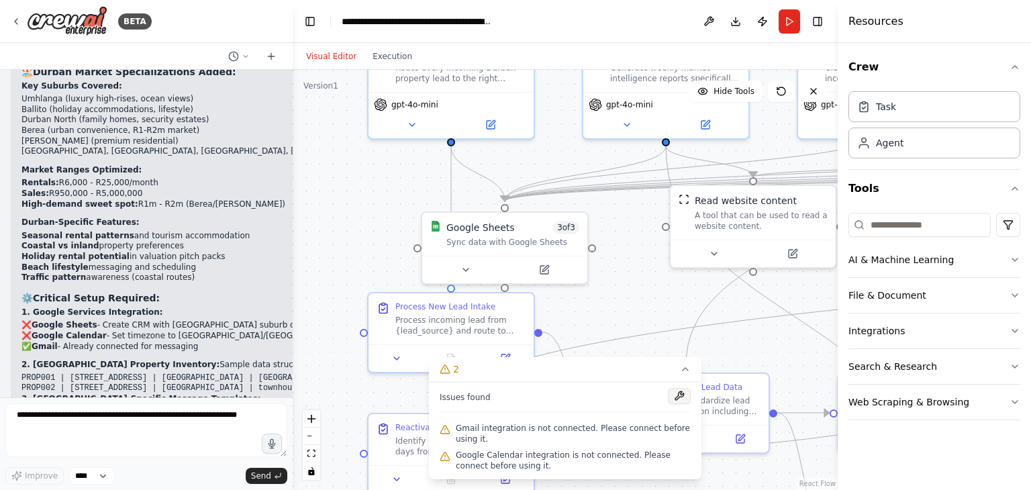
click at [674, 403] on button at bounding box center [679, 396] width 23 height 16
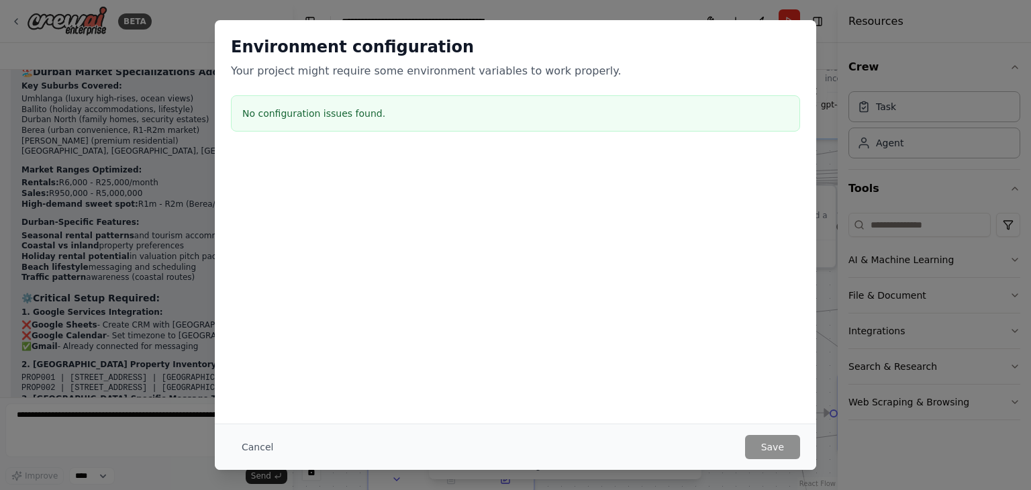
drag, startPoint x: 763, startPoint y: 33, endPoint x: 169, endPoint y: 418, distance: 707.6
click at [169, 418] on div "Environment configuration Your project might require some environment variables…" at bounding box center [515, 245] width 1031 height 490
click at [250, 448] on button "Cancel" at bounding box center [257, 447] width 53 height 24
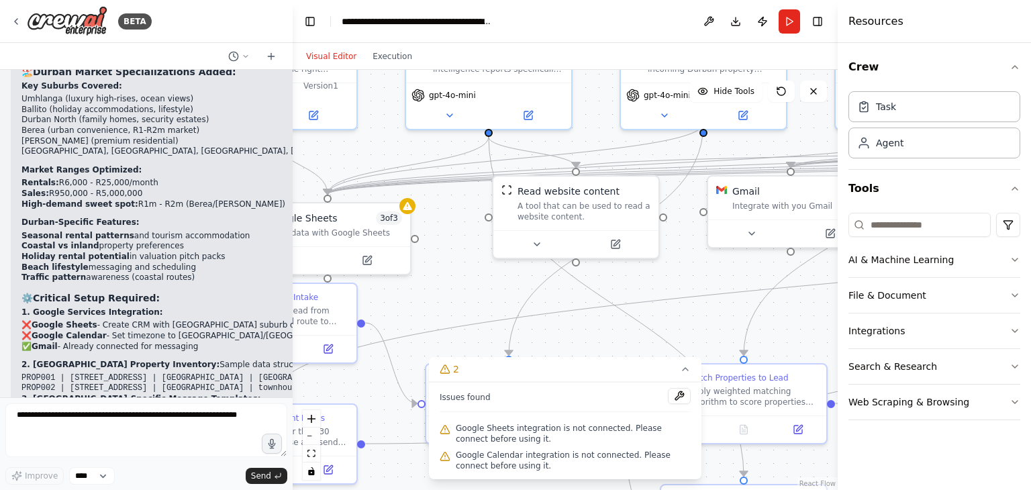
drag, startPoint x: 822, startPoint y: 133, endPoint x: 644, endPoint y: 124, distance: 177.5
click at [644, 124] on div ".deletable-edge-delete-btn { width: 20px; height: 20px; border: 0px solid #ffff…" at bounding box center [565, 280] width 545 height 420
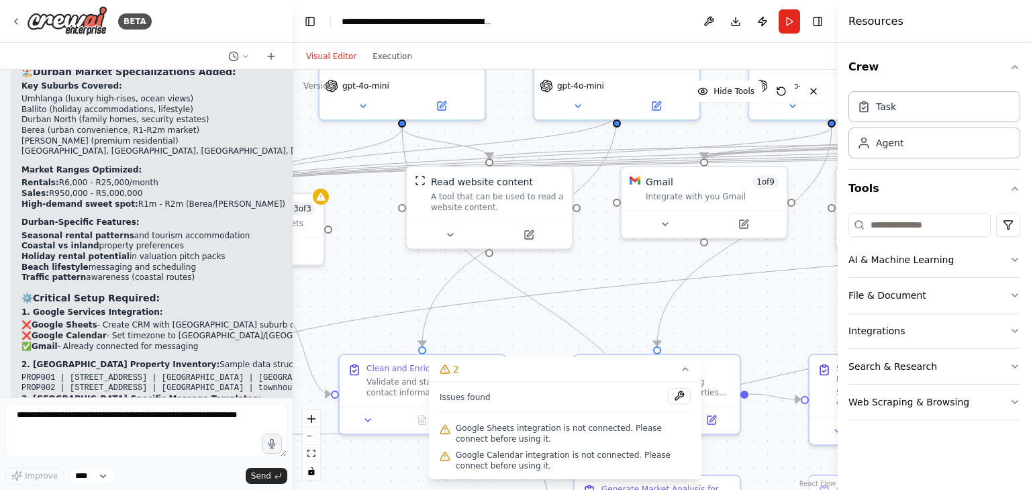
drag, startPoint x: 769, startPoint y: 132, endPoint x: 682, endPoint y: 122, distance: 87.8
click at [682, 122] on div ".deletable-edge-delete-btn { width: 20px; height: 20px; border: 0px solid #ffff…" at bounding box center [565, 280] width 545 height 420
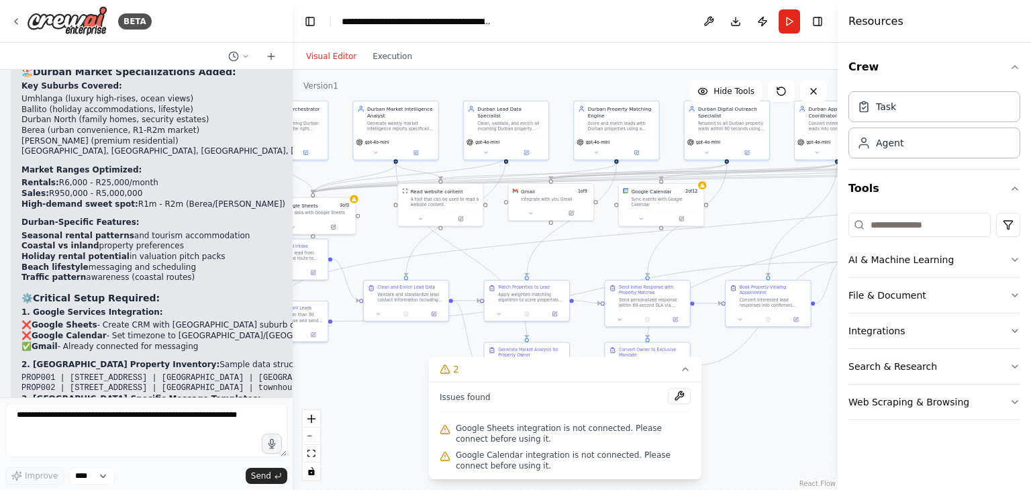
drag, startPoint x: 761, startPoint y: 218, endPoint x: 619, endPoint y: 258, distance: 147.9
click at [619, 258] on div ".deletable-edge-delete-btn { width: 20px; height: 20px; border: 0px solid #ffff…" at bounding box center [565, 280] width 545 height 420
click at [654, 212] on button at bounding box center [643, 215] width 39 height 8
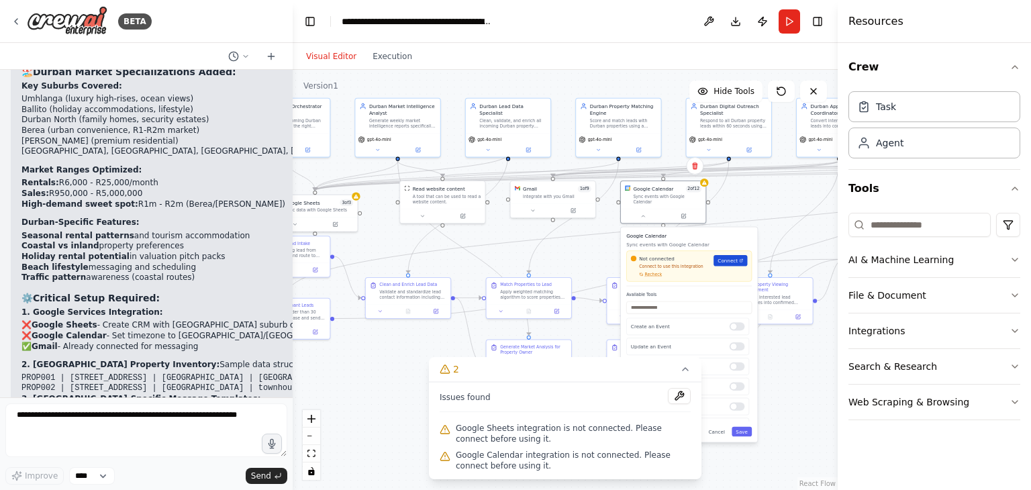
click at [725, 257] on span "Connect" at bounding box center [728, 260] width 20 height 7
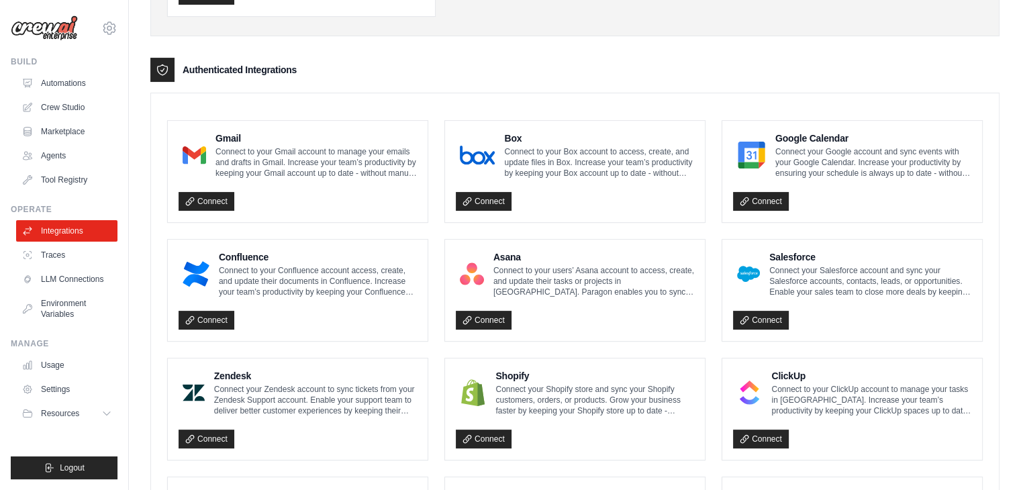
scroll to position [309, 0]
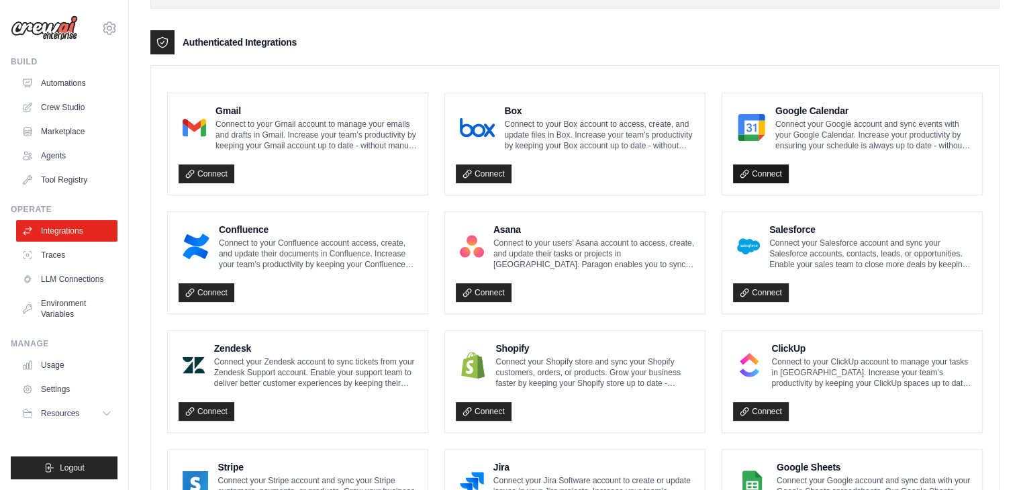
click at [755, 180] on link "Connect" at bounding box center [761, 173] width 56 height 19
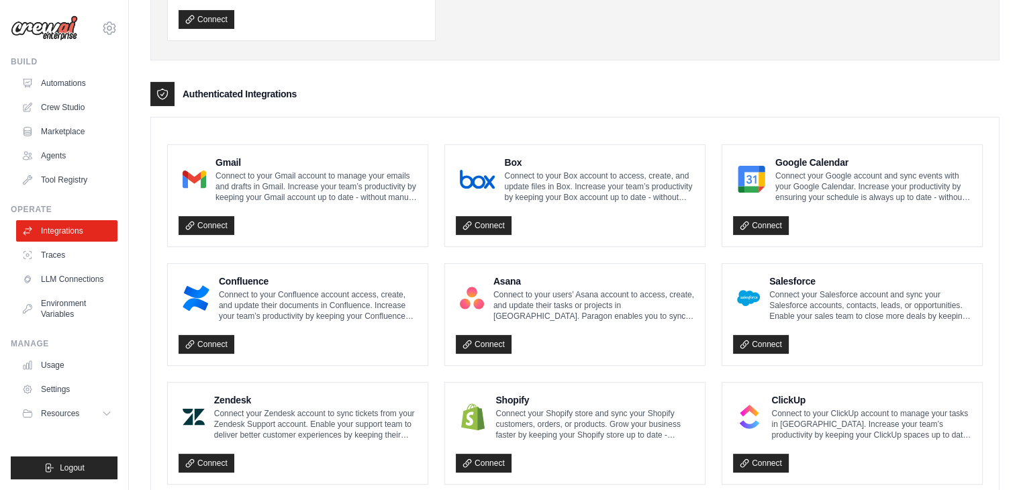
scroll to position [292, 0]
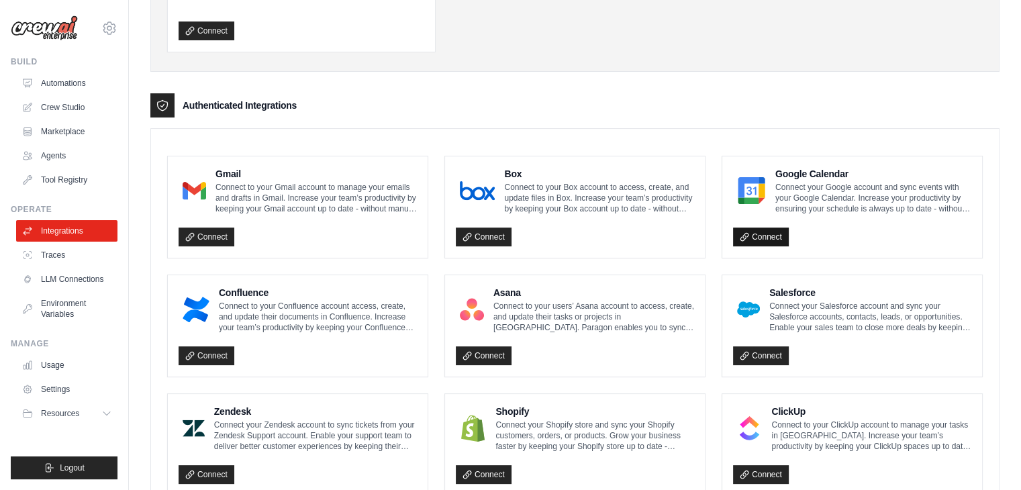
click at [763, 233] on link "Connect" at bounding box center [761, 237] width 56 height 19
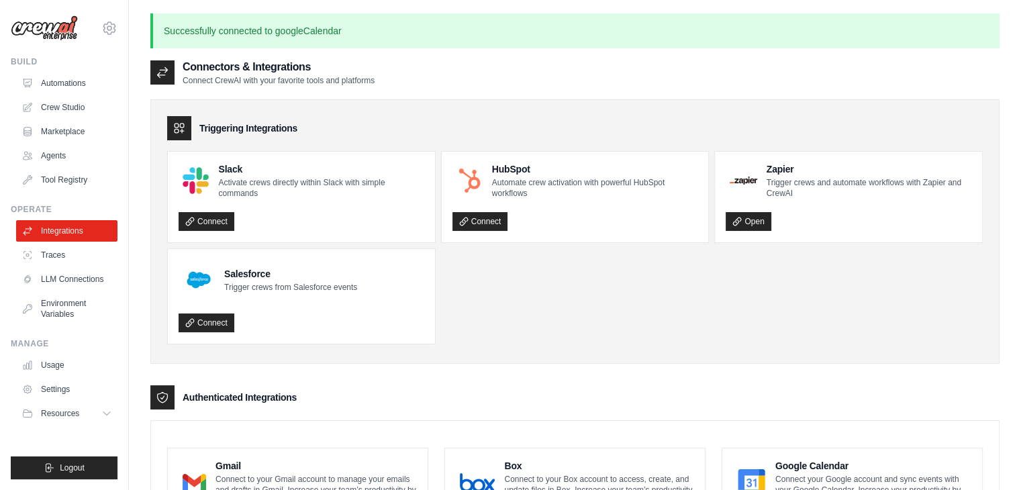
click at [652, 100] on div "Triggering Integrations Slack Activate crews directly within Slack with simple …" at bounding box center [574, 231] width 849 height 264
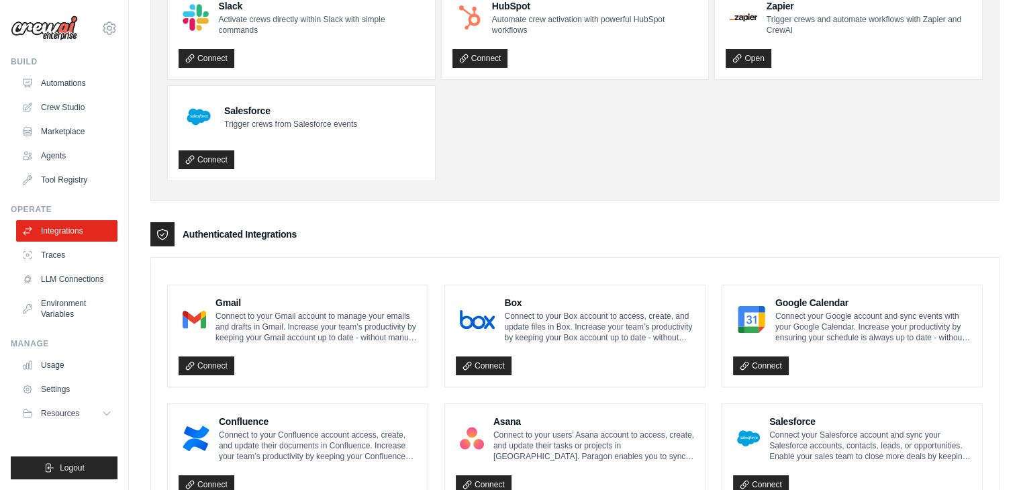
scroll to position [188, 0]
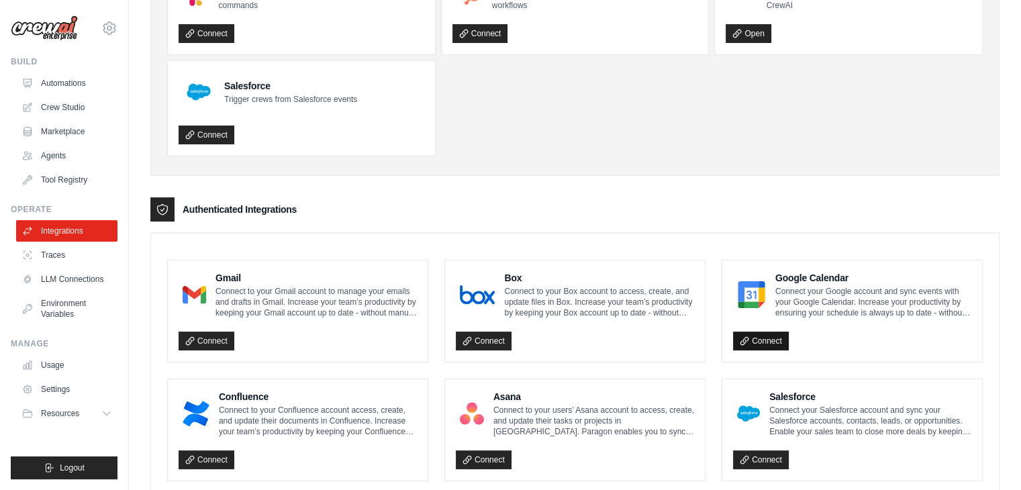
click at [763, 334] on link "Connect" at bounding box center [761, 341] width 56 height 19
click at [523, 163] on div "Triggering Integrations Slack Activate crews directly within Slack with simple …" at bounding box center [574, 43] width 849 height 264
click at [200, 345] on link "Connect" at bounding box center [207, 341] width 56 height 19
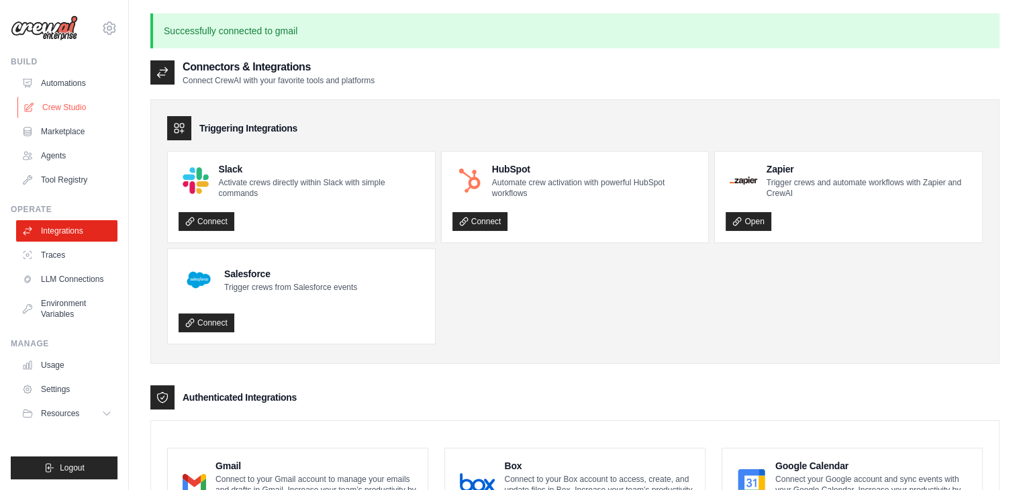
click at [79, 105] on link "Crew Studio" at bounding box center [67, 107] width 101 height 21
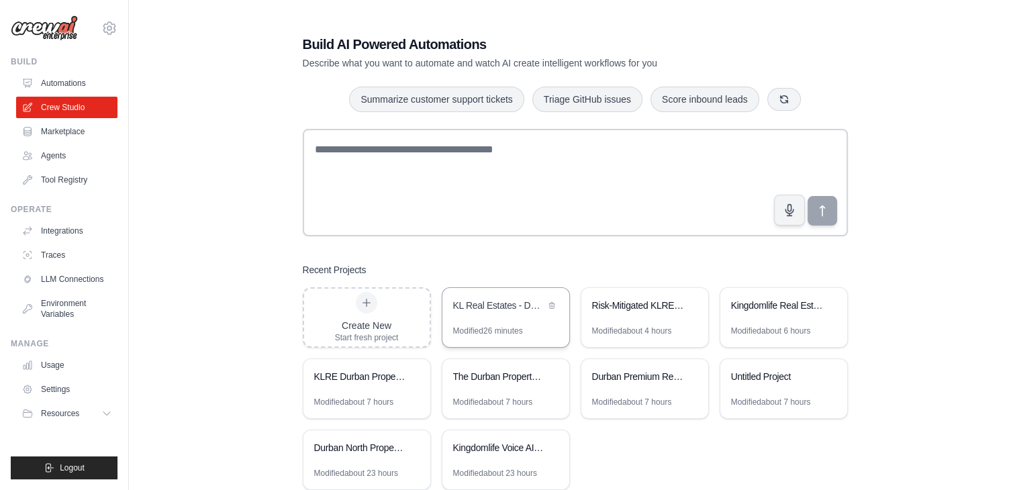
click at [491, 321] on div "KL Real Estates - Durban Autonomous Revenue System" at bounding box center [505, 307] width 127 height 38
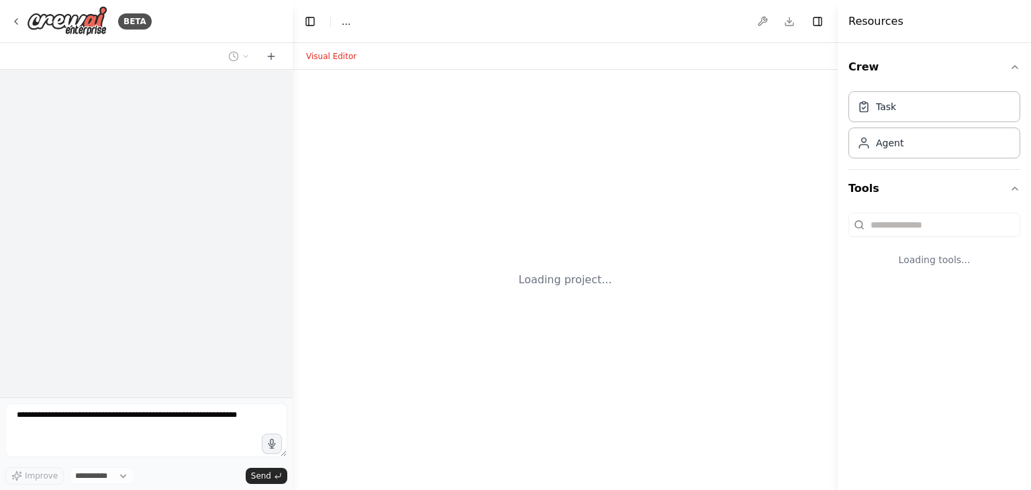
select select "****"
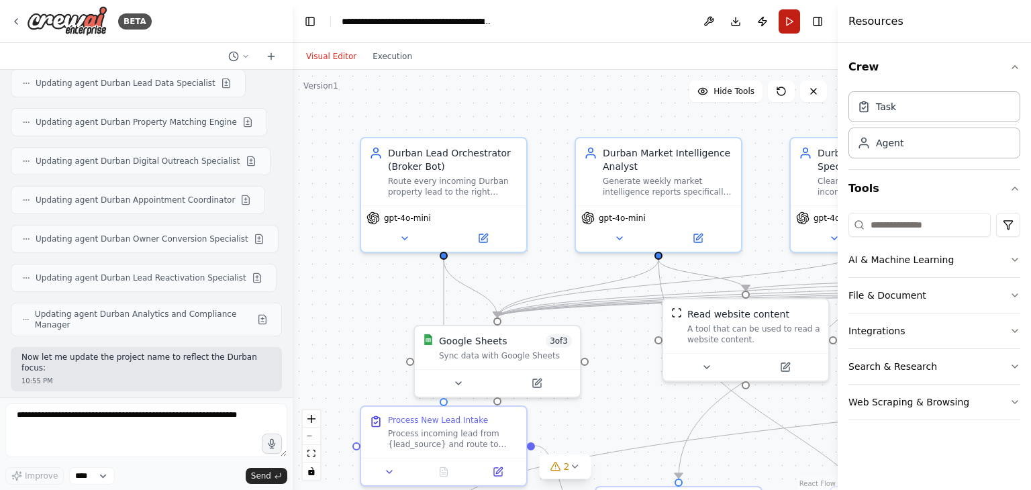
scroll to position [8324, 0]
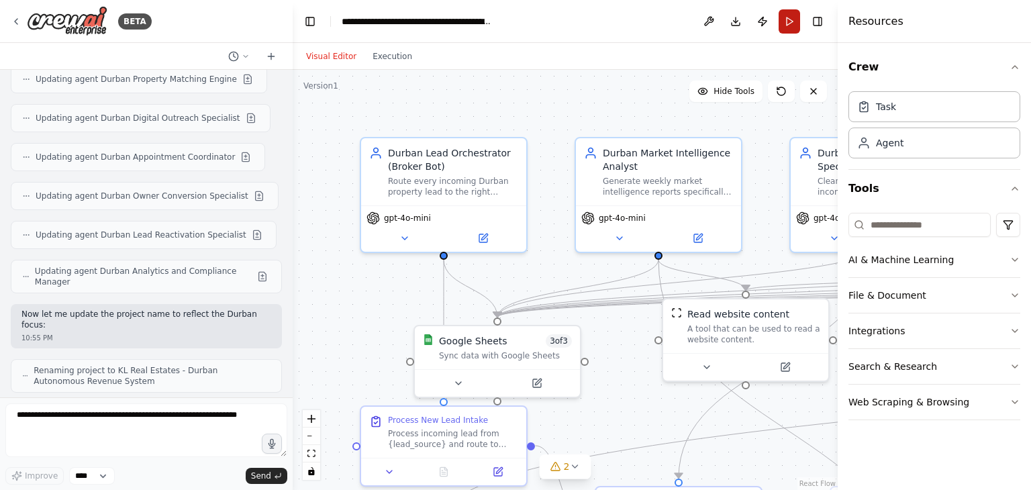
click at [790, 14] on button "Run" at bounding box center [789, 21] width 21 height 24
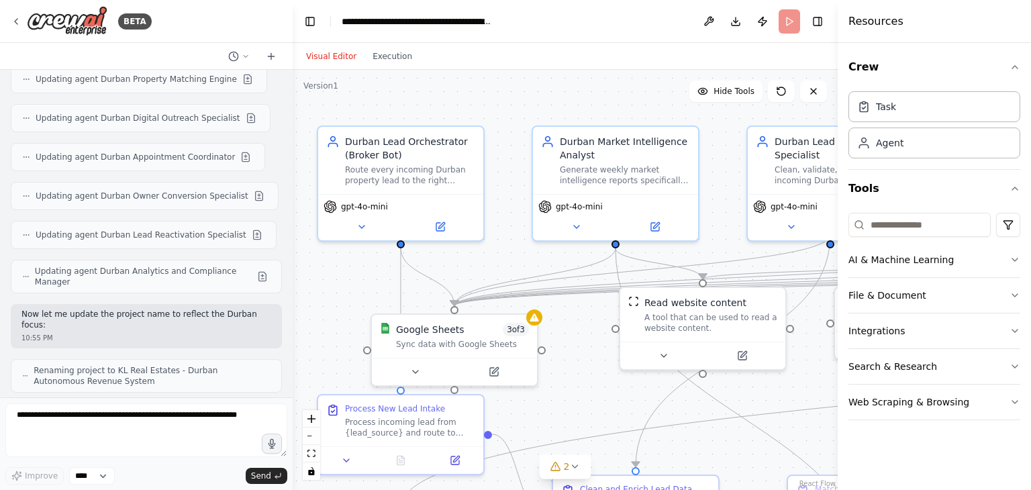
drag, startPoint x: 553, startPoint y: 113, endPoint x: 497, endPoint y: 97, distance: 58.6
click at [497, 97] on div ".deletable-edge-delete-btn { width: 20px; height: 20px; border: 0px solid #ffff…" at bounding box center [565, 280] width 545 height 420
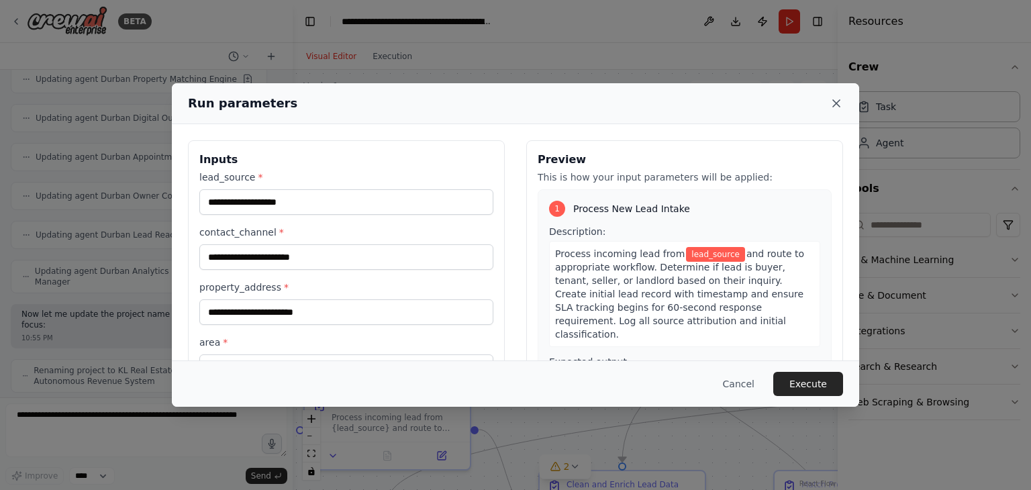
click at [838, 97] on icon at bounding box center [836, 103] width 13 height 13
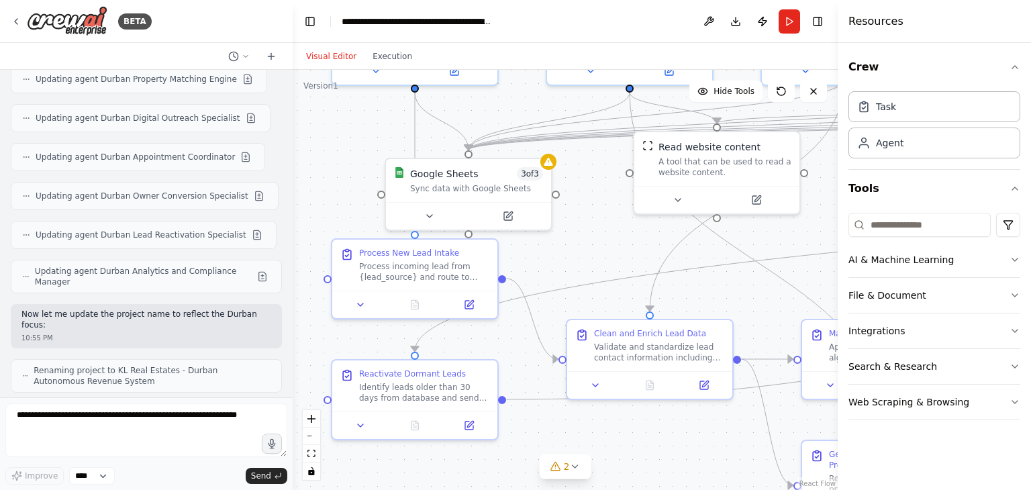
drag, startPoint x: 696, startPoint y: 428, endPoint x: 709, endPoint y: 277, distance: 150.9
click at [709, 277] on div ".deletable-edge-delete-btn { width: 20px; height: 20px; border: 0px solid #ffff…" at bounding box center [565, 280] width 545 height 420
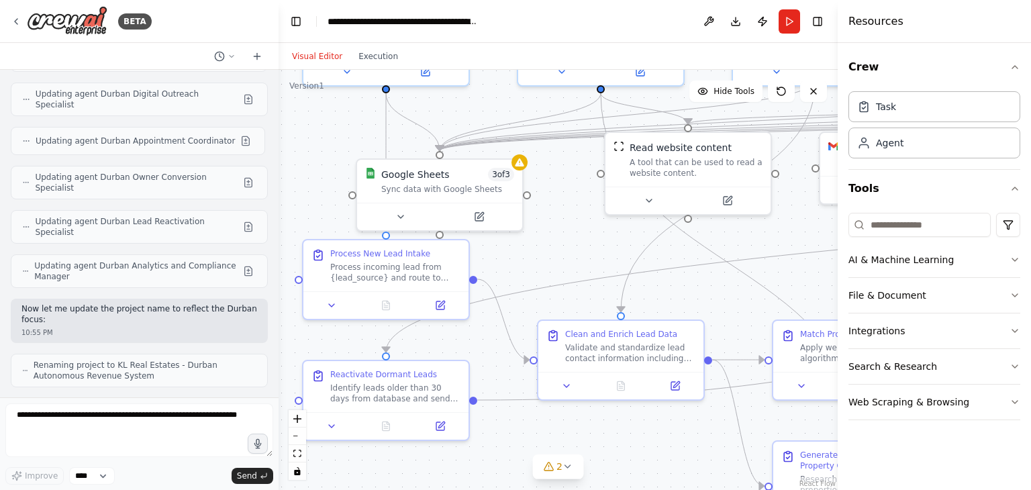
scroll to position [8404, 0]
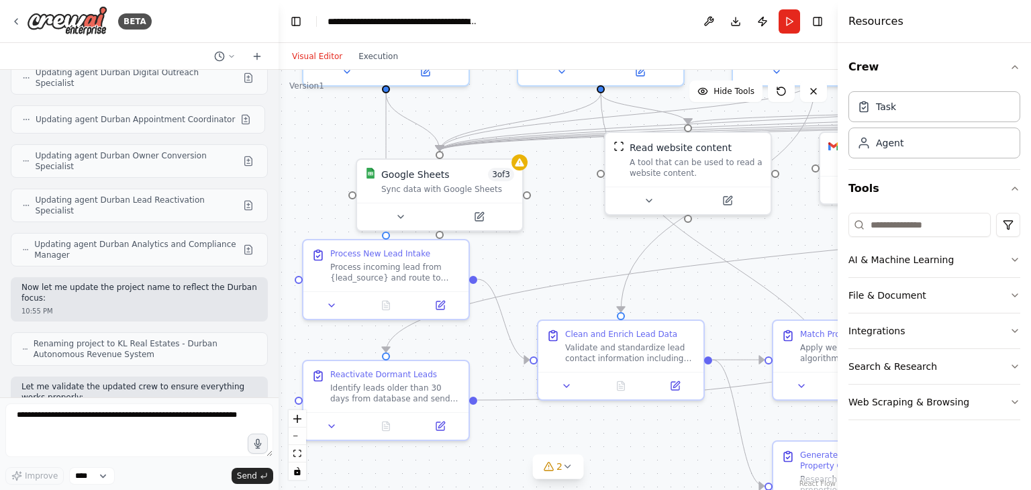
drag, startPoint x: 287, startPoint y: 359, endPoint x: 279, endPoint y: 400, distance: 41.7
click at [279, 400] on div "BETA KL Real Estates – Zero‑Capital Autonomous Revenue System (Crew AI Spec) Go…" at bounding box center [515, 245] width 1031 height 490
click at [450, 185] on div "Sync data with Google Sheets" at bounding box center [448, 186] width 133 height 11
click at [398, 215] on icon at bounding box center [401, 214] width 11 height 11
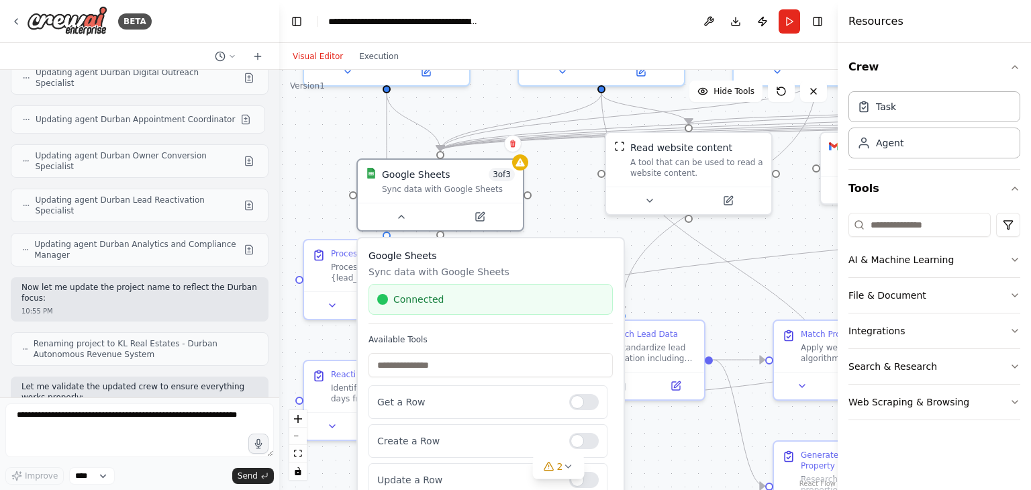
click at [530, 281] on div "Google Sheets Sync data with Google Sheets Connected" at bounding box center [491, 286] width 244 height 75
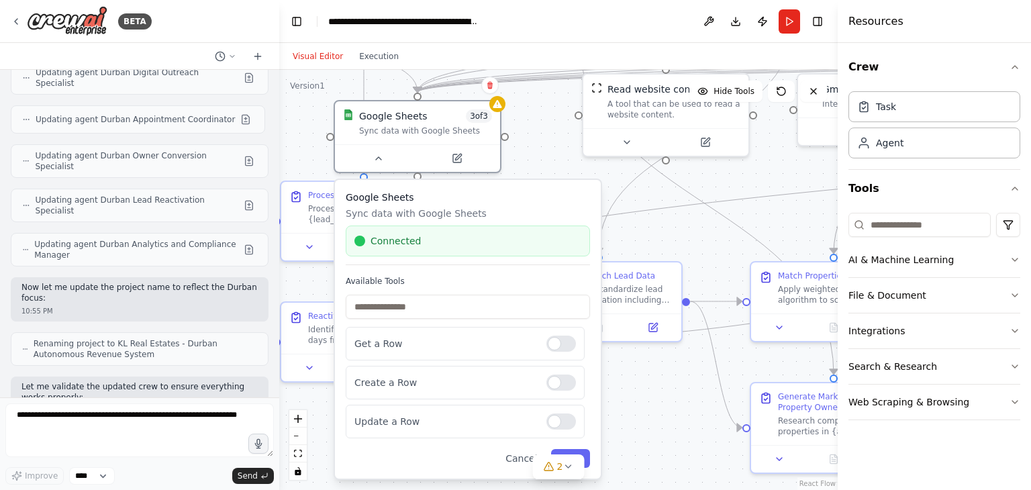
drag, startPoint x: 677, startPoint y: 435, endPoint x: 654, endPoint y: 377, distance: 62.7
click at [654, 377] on div ".deletable-edge-delete-btn { width: 20px; height: 20px; border: 0px solid #ffff…" at bounding box center [558, 280] width 559 height 420
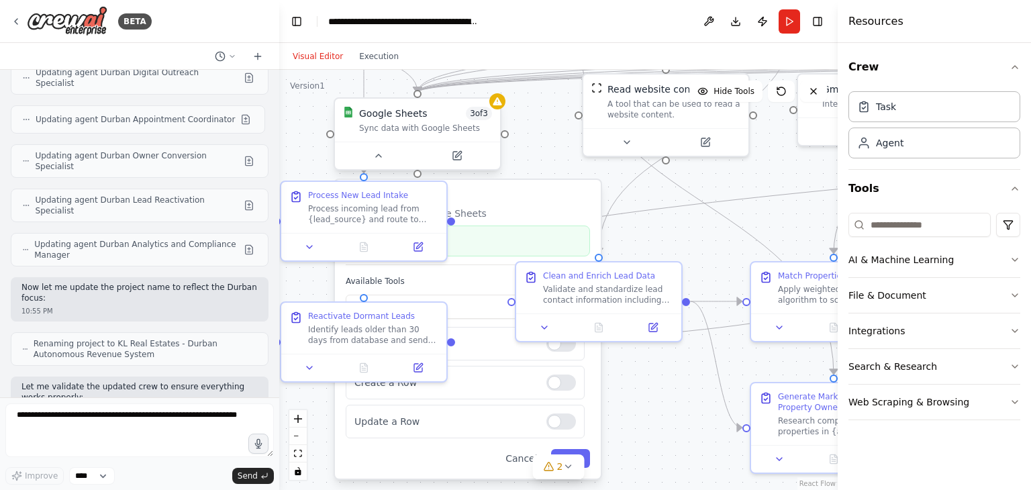
click at [459, 130] on div "Sync data with Google Sheets" at bounding box center [425, 128] width 133 height 11
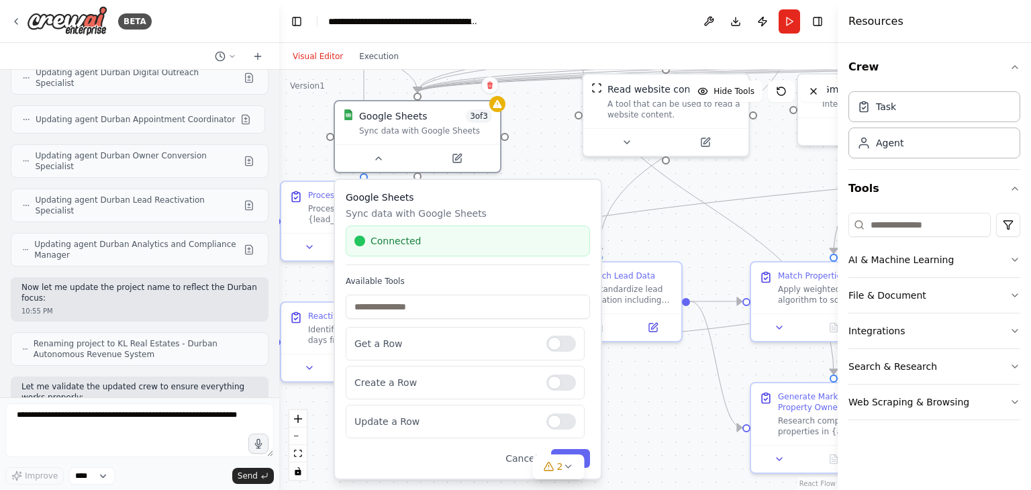
click at [387, 220] on div "Google Sheets Sync data with Google Sheets Connected" at bounding box center [468, 228] width 244 height 75
click at [595, 186] on div "Google Sheets Sync data with Google Sheets Connected Available Tools Get a Row …" at bounding box center [468, 329] width 266 height 299
click at [540, 150] on div ".deletable-edge-delete-btn { width: 20px; height: 20px; border: 0px solid #ffff…" at bounding box center [558, 280] width 559 height 420
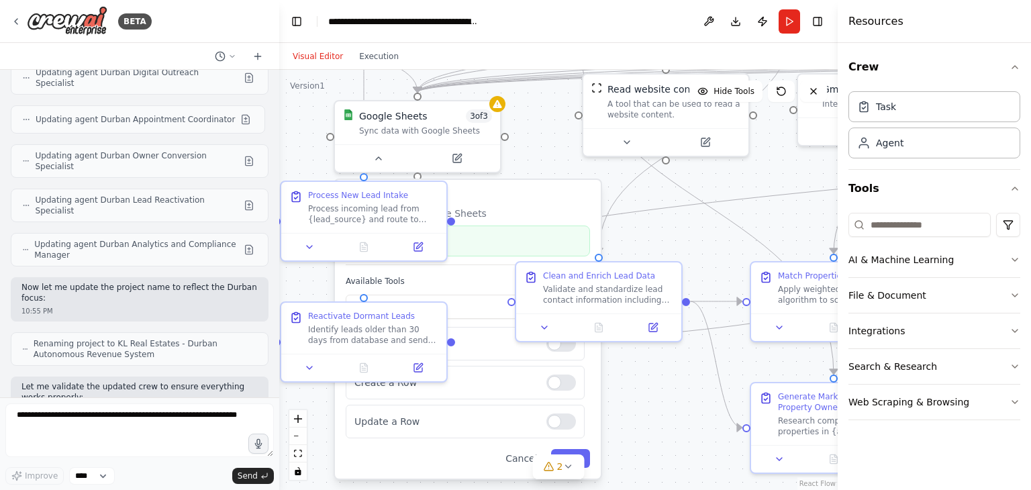
click at [275, 360] on div at bounding box center [276, 245] width 5 height 490
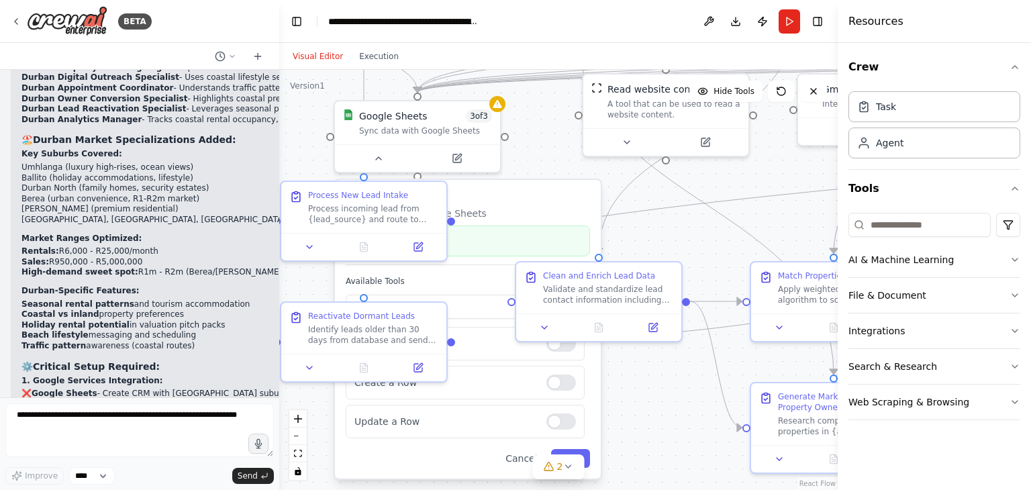
scroll to position [9106, 0]
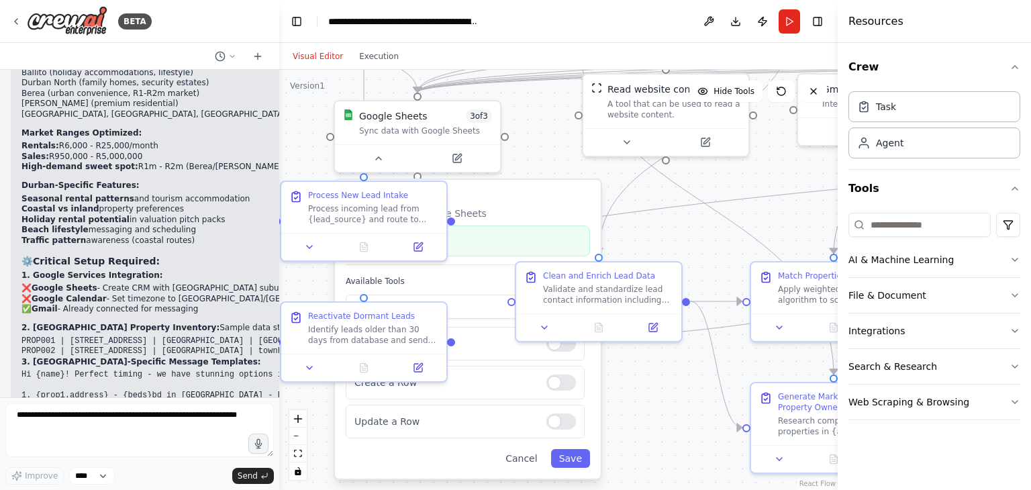
click at [541, 207] on p "Sync data with Google Sheets" at bounding box center [468, 213] width 244 height 13
click at [366, 161] on button at bounding box center [378, 156] width 76 height 16
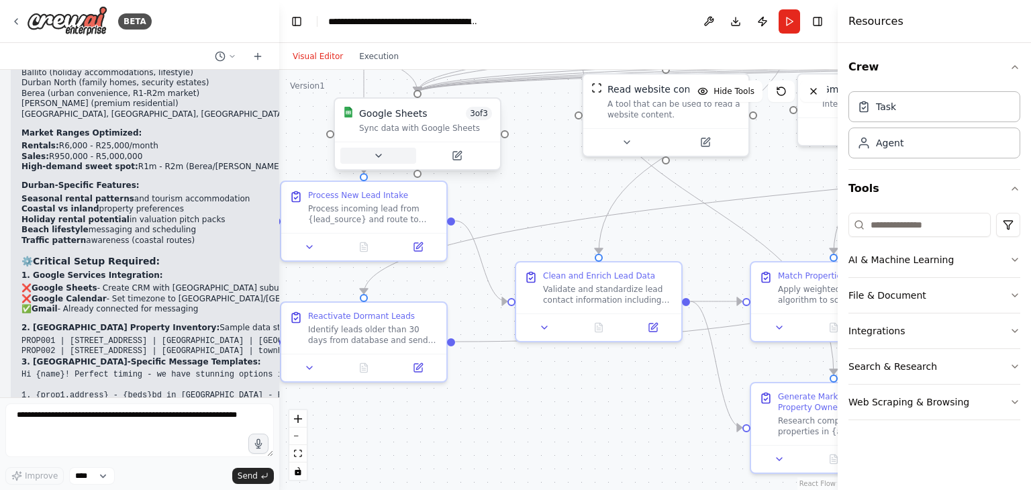
click at [373, 160] on icon at bounding box center [378, 155] width 11 height 11
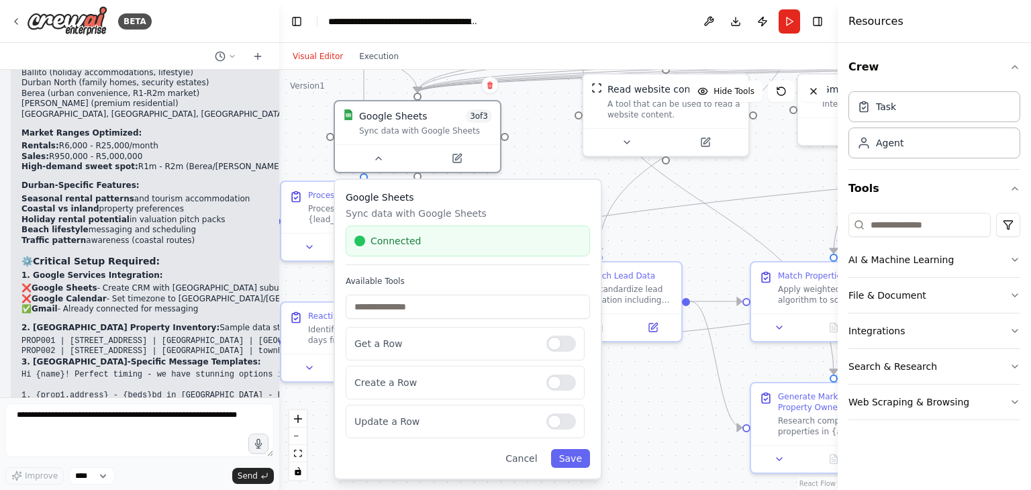
click at [448, 248] on div "Connected" at bounding box center [468, 241] width 244 height 31
click at [454, 165] on div at bounding box center [417, 156] width 165 height 28
click at [462, 159] on button at bounding box center [457, 156] width 76 height 16
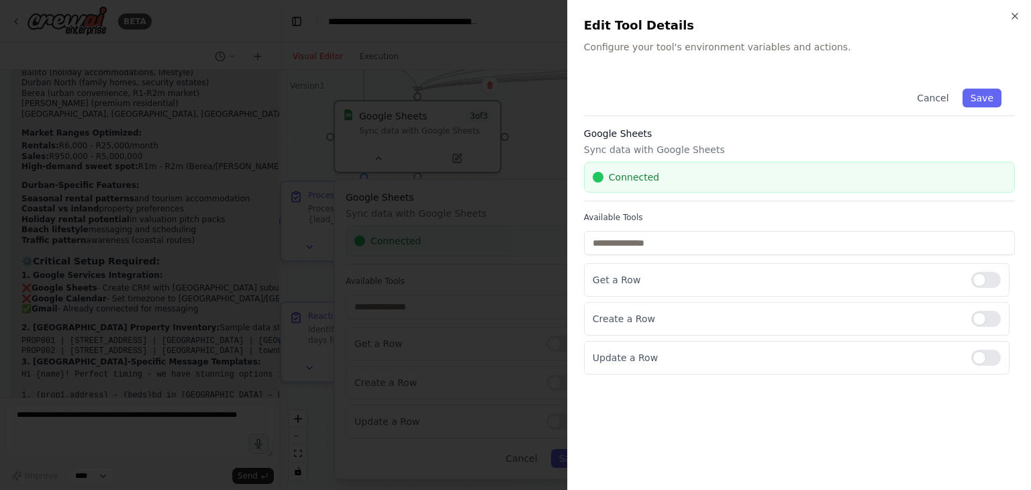
click at [749, 179] on div "Connected" at bounding box center [800, 177] width 414 height 13
click at [729, 176] on div "Connected" at bounding box center [800, 177] width 414 height 13
click at [991, 96] on button "Save" at bounding box center [982, 98] width 39 height 19
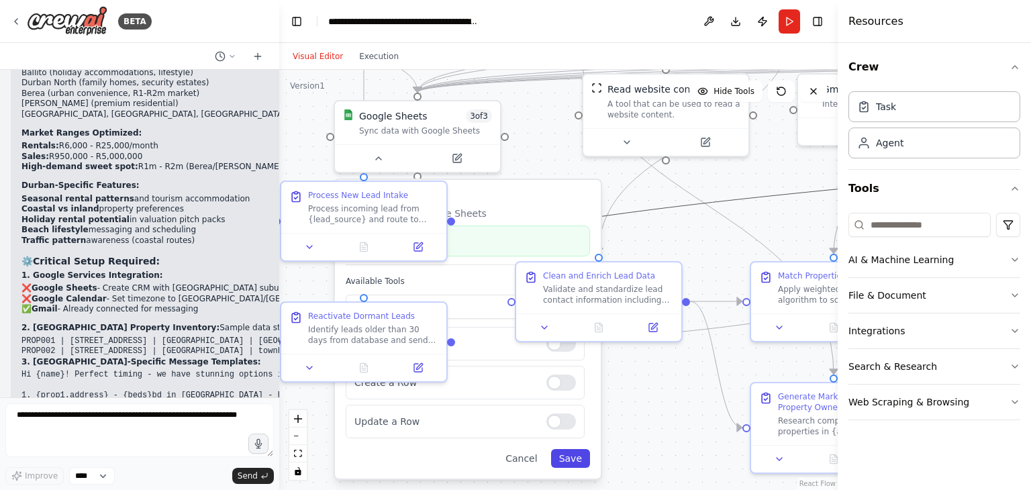
click at [573, 463] on button "Save" at bounding box center [570, 458] width 39 height 19
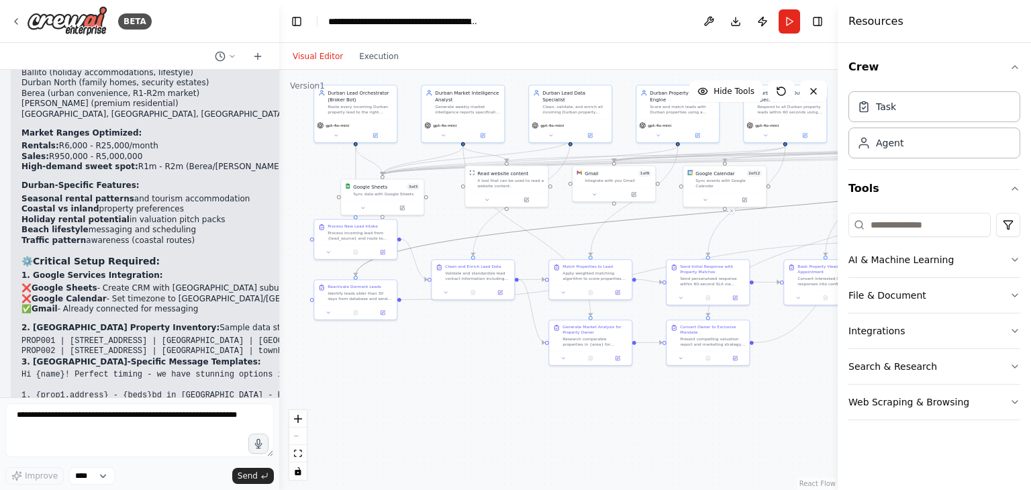
drag, startPoint x: 734, startPoint y: 340, endPoint x: 537, endPoint y: 357, distance: 198.1
click at [537, 357] on div ".deletable-edge-delete-btn { width: 20px; height: 20px; border: 0px solid #ffff…" at bounding box center [558, 280] width 559 height 420
click at [787, 22] on button "Run" at bounding box center [789, 21] width 21 height 24
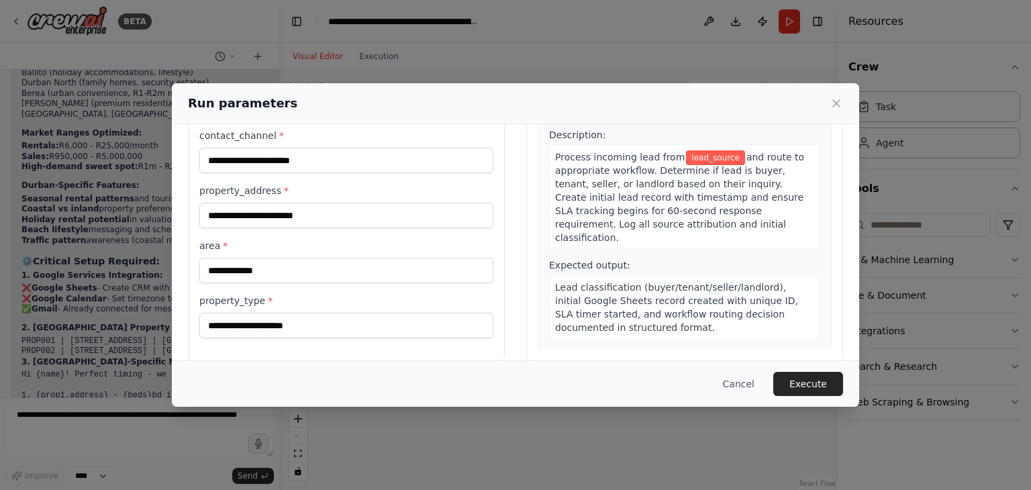
scroll to position [113, 0]
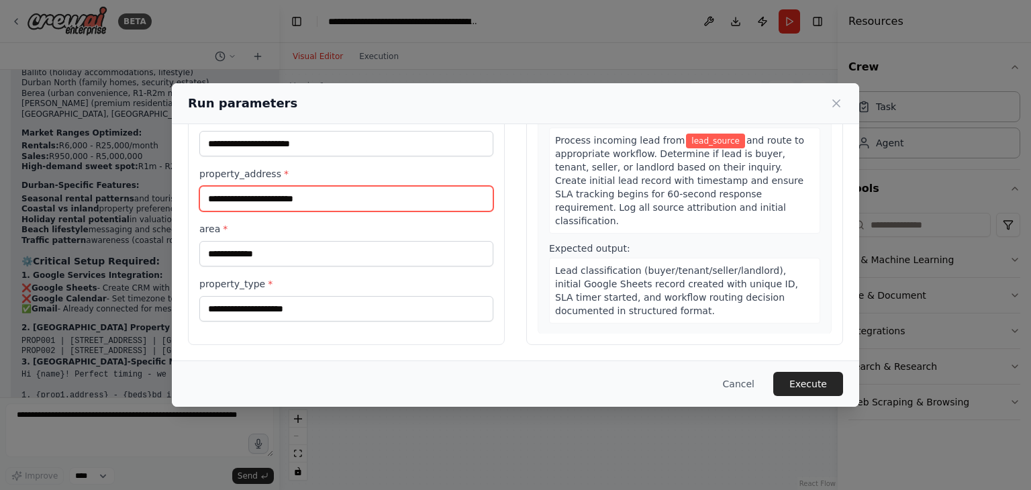
drag, startPoint x: 390, startPoint y: 207, endPoint x: 596, endPoint y: 264, distance: 213.7
click at [596, 264] on div "Inputs lead_source * contact_channel * property_address * area * property_type …" at bounding box center [515, 186] width 655 height 318
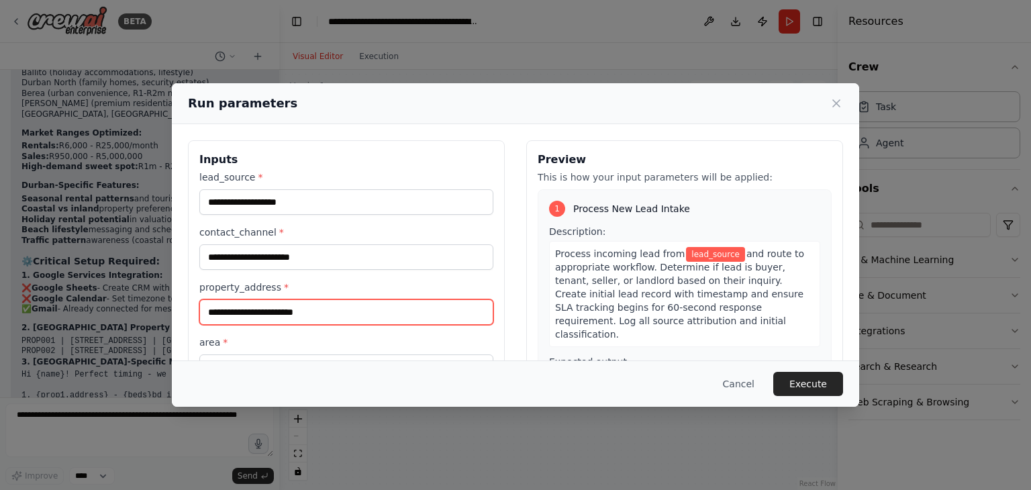
paste input "**********"
type input "**********"
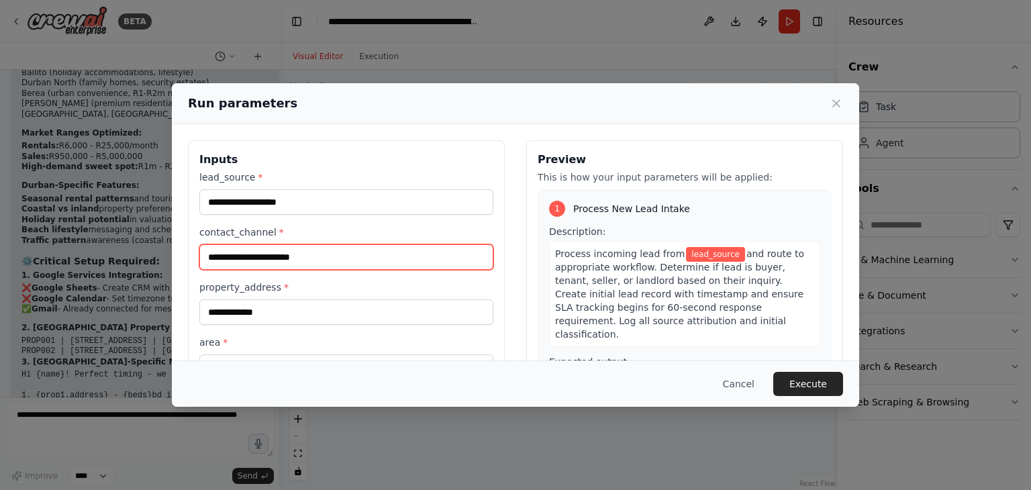
click at [305, 260] on input "contact_channel *" at bounding box center [346, 257] width 294 height 26
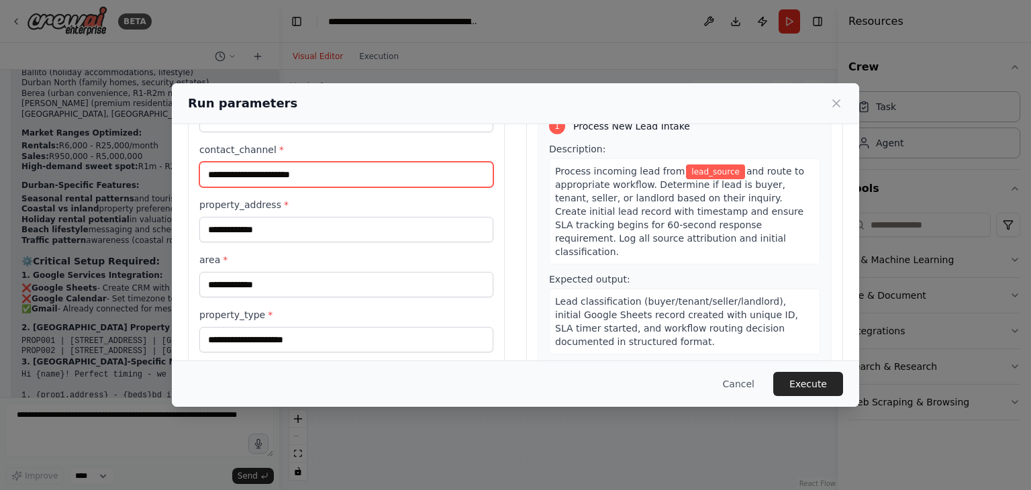
scroll to position [113, 0]
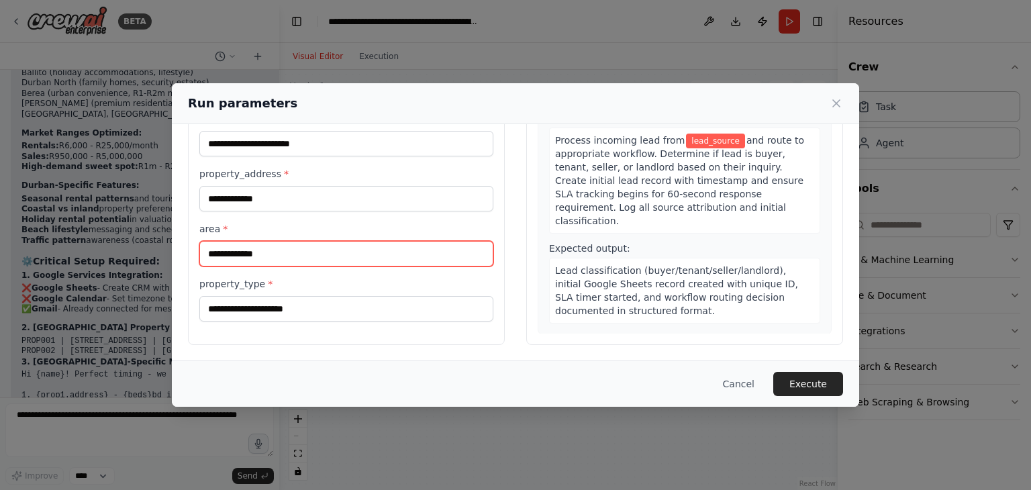
click at [279, 250] on input "area *" at bounding box center [346, 254] width 294 height 26
paste input "**********"
type input "**********"
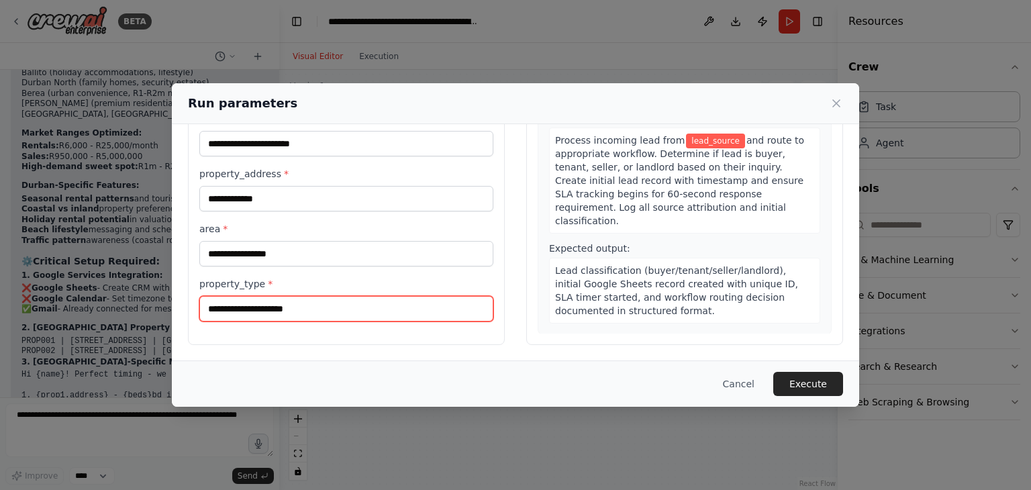
click at [345, 314] on input "property_type *" at bounding box center [346, 309] width 294 height 26
paste input "**********"
type input "**********"
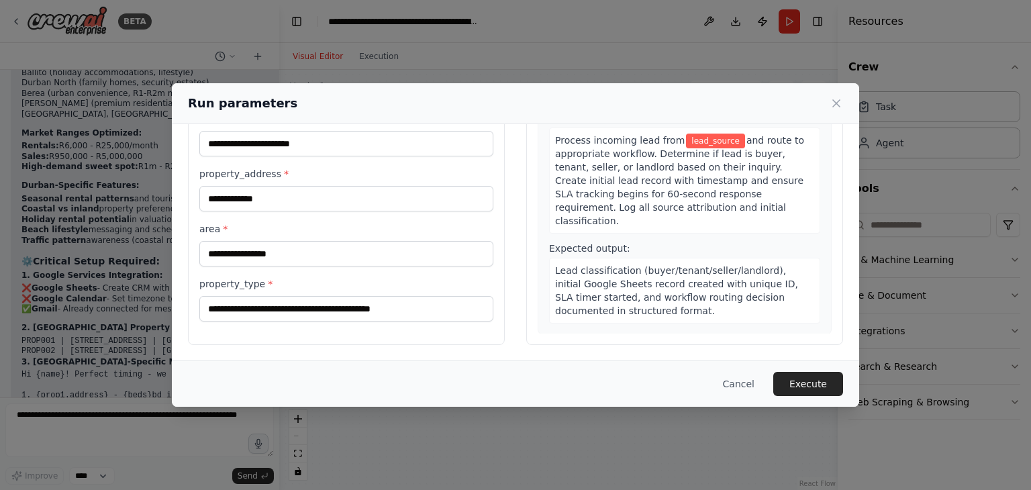
click at [847, 149] on div "**********" at bounding box center [515, 186] width 687 height 350
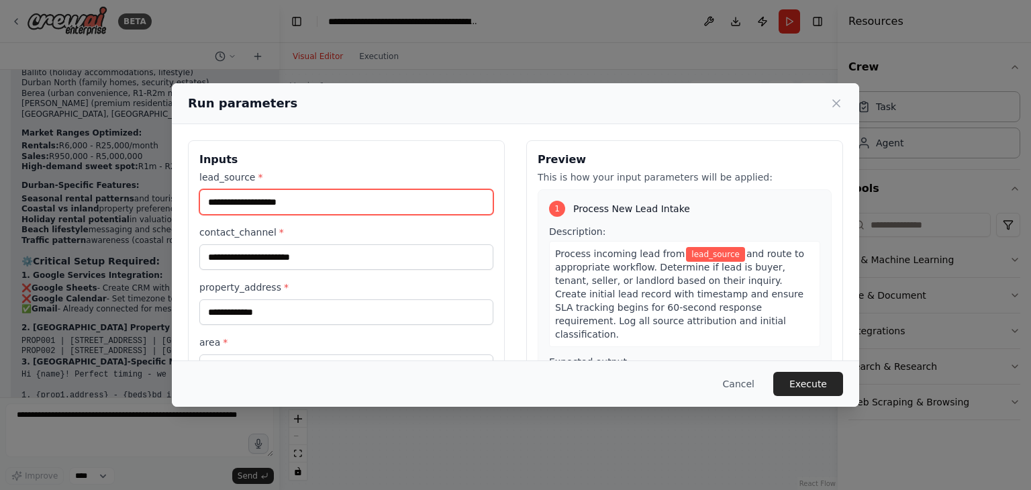
click at [291, 199] on input "lead_source *" at bounding box center [346, 202] width 294 height 26
paste input "**********"
type input "**********"
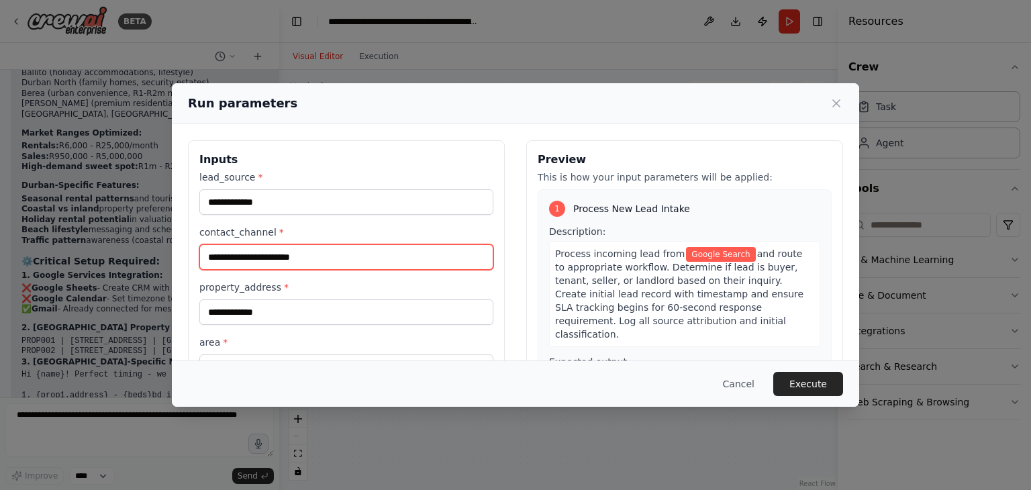
click at [262, 258] on input "contact_channel *" at bounding box center [346, 257] width 294 height 26
paste input "********"
type input "********"
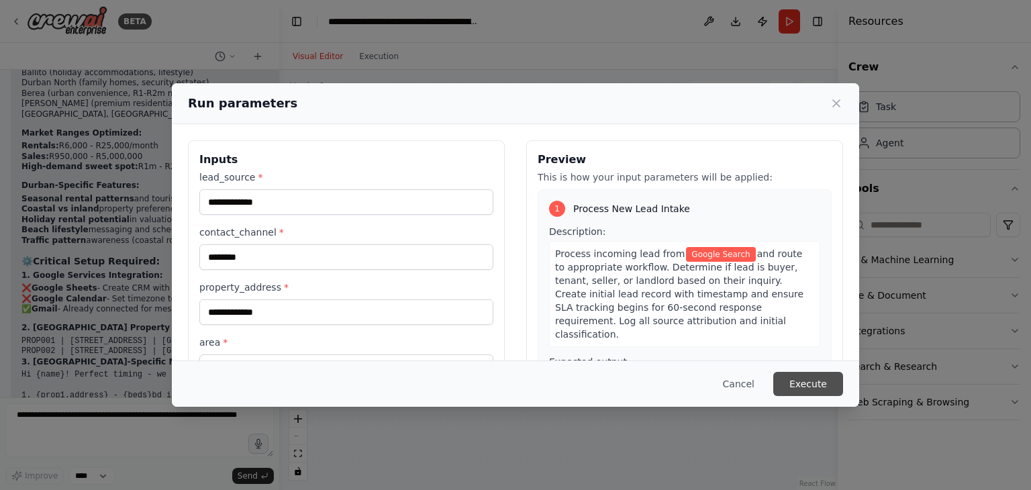
click at [804, 382] on button "Execute" at bounding box center [808, 384] width 70 height 24
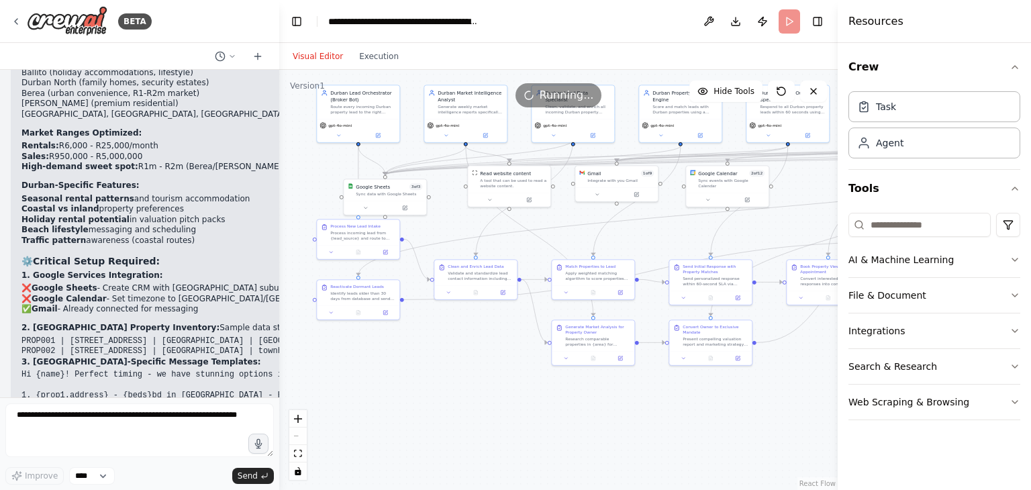
click at [804, 382] on div ".deletable-edge-delete-btn { width: 20px; height: 20px; border: 0px solid #ffff…" at bounding box center [558, 280] width 559 height 420
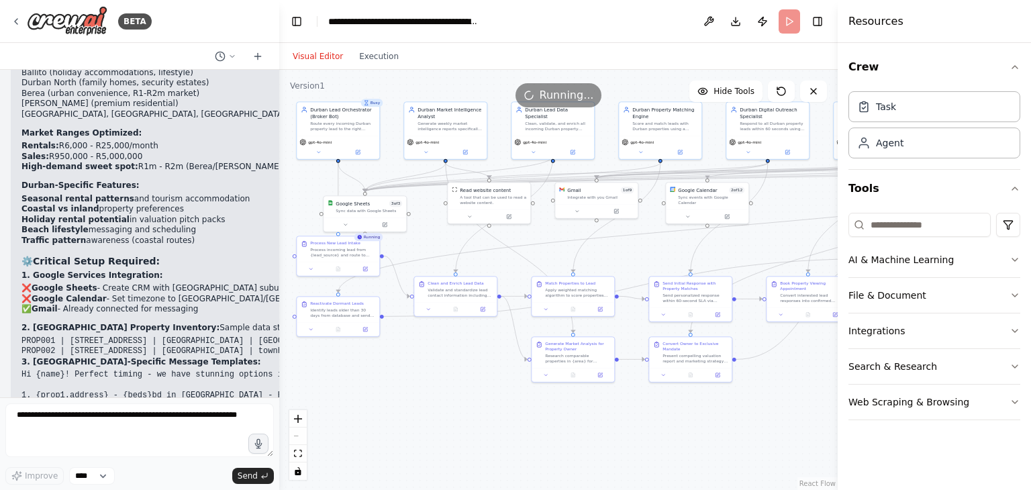
drag, startPoint x: 685, startPoint y: 408, endPoint x: 665, endPoint y: 424, distance: 26.3
click at [665, 424] on div ".deletable-edge-delete-btn { width: 20px; height: 20px; border: 0px solid #ffff…" at bounding box center [558, 280] width 559 height 420
click at [389, 51] on button "Execution" at bounding box center [379, 56] width 56 height 16
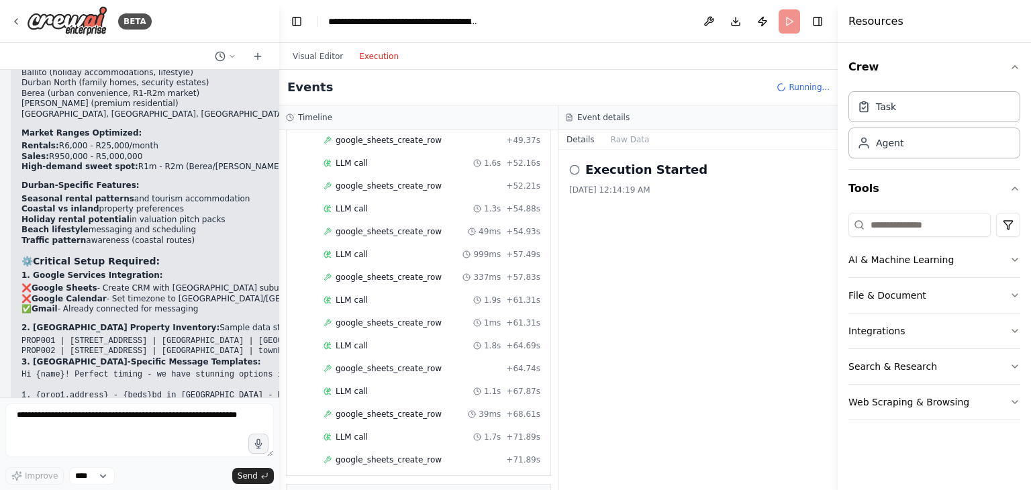
scroll to position [916, 0]
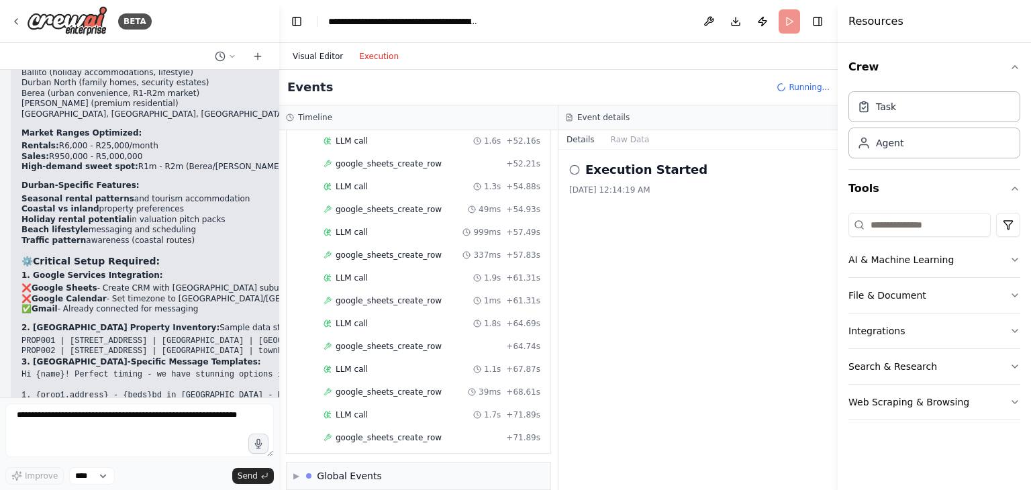
click at [322, 60] on button "Visual Editor" at bounding box center [318, 56] width 66 height 16
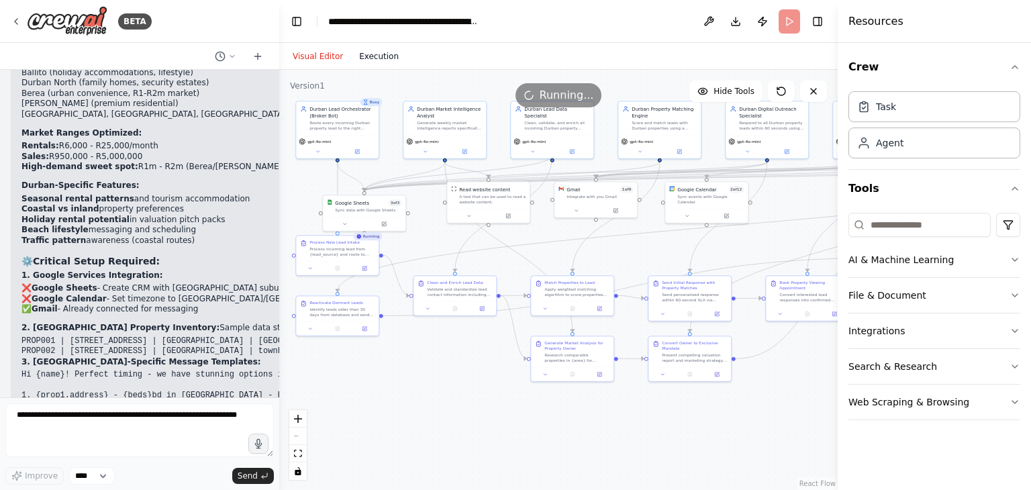
click at [381, 60] on button "Execution" at bounding box center [379, 56] width 56 height 16
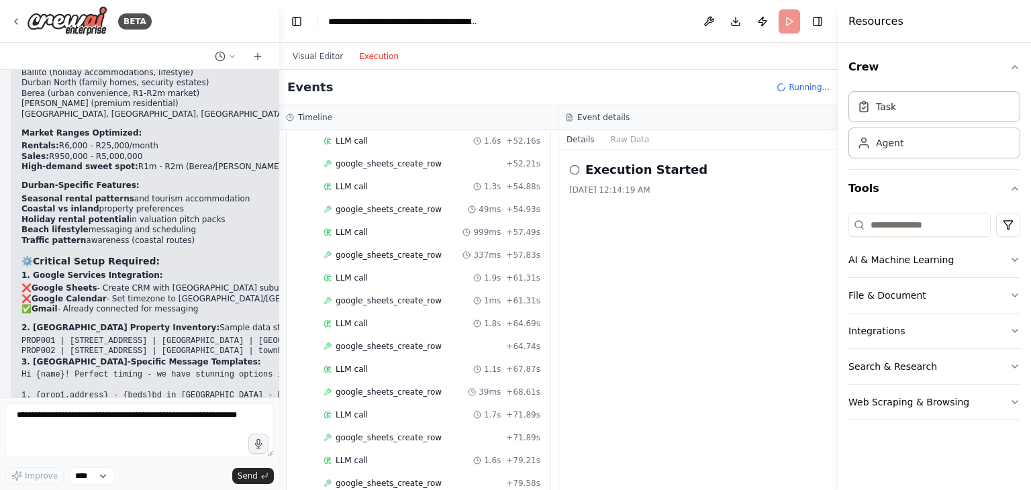
click at [561, 319] on div "Execution Started 8/21/2025, 12:14:19 AM" at bounding box center [698, 320] width 279 height 340
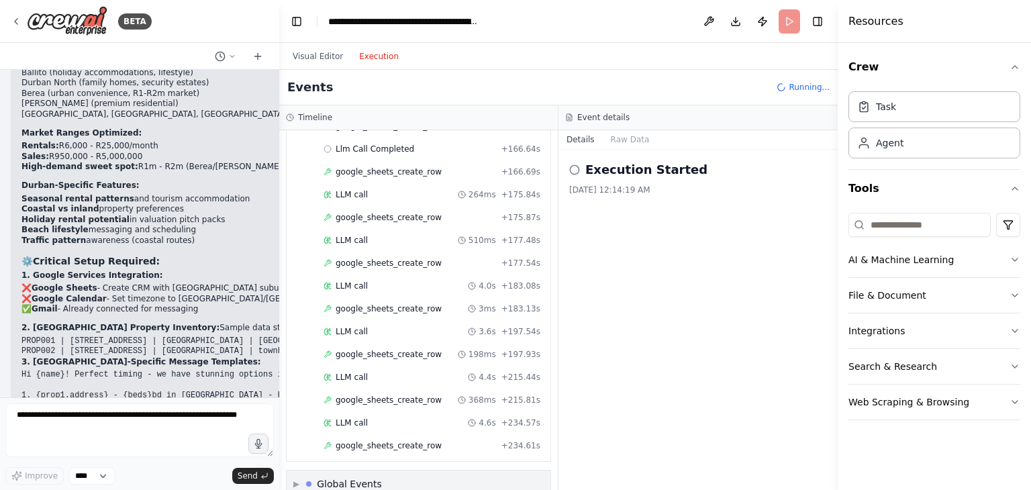
click at [343, 477] on div "Global Events" at bounding box center [349, 483] width 65 height 13
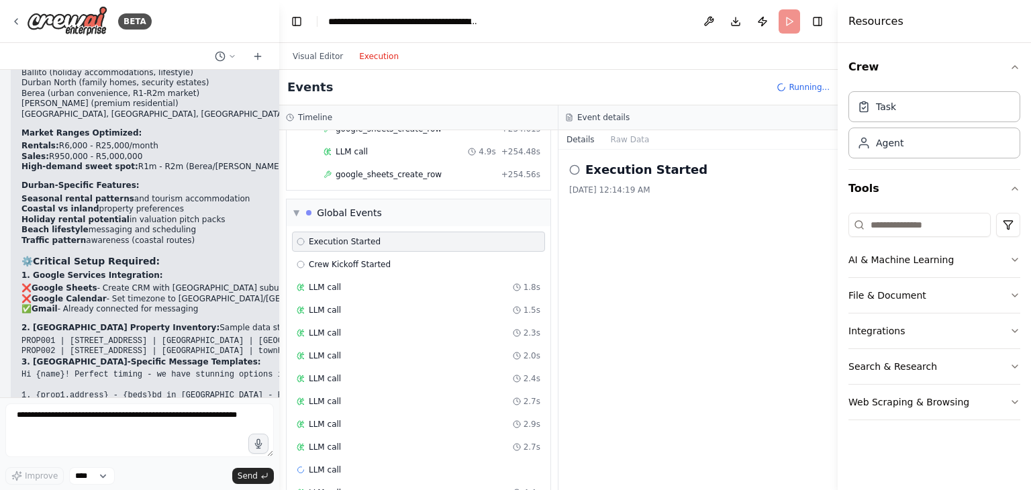
scroll to position [2052, 0]
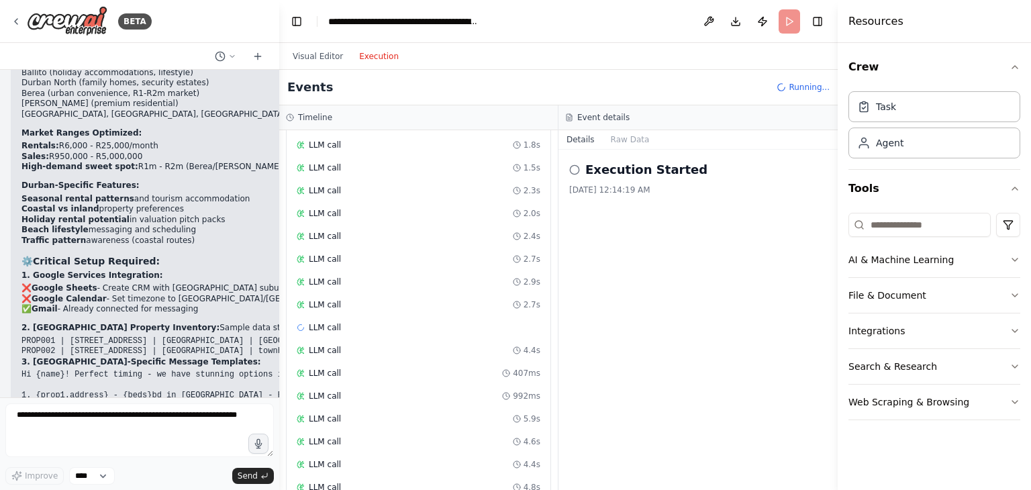
click at [306, 54] on button "Visual Editor" at bounding box center [318, 56] width 66 height 16
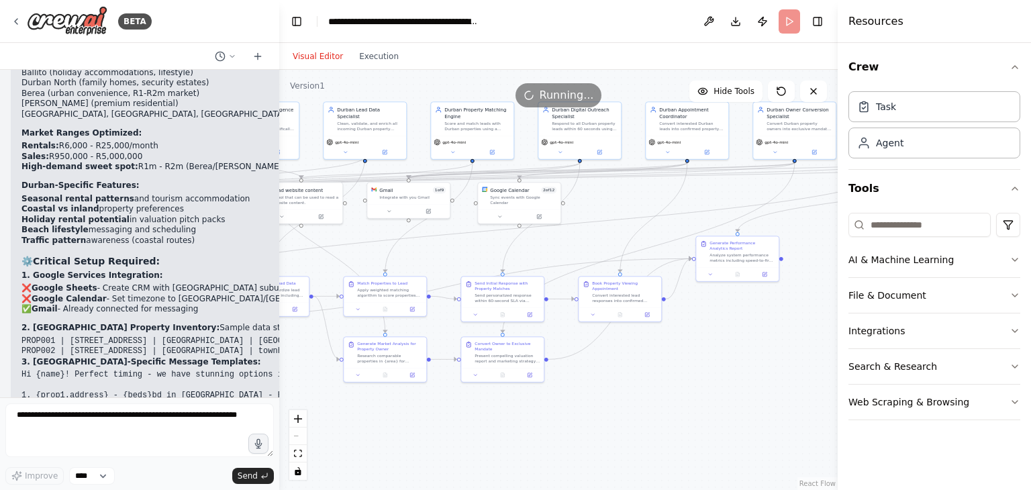
drag, startPoint x: 565, startPoint y: 248, endPoint x: 378, endPoint y: 249, distance: 187.3
click at [378, 249] on div ".deletable-edge-delete-btn { width: 20px; height: 20px; border: 0px solid #ffff…" at bounding box center [558, 280] width 559 height 420
drag, startPoint x: 383, startPoint y: 261, endPoint x: 373, endPoint y: 258, distance: 11.1
click at [373, 258] on div ".deletable-edge-delete-btn { width: 20px; height: 20px; border: 0px solid #ffff…" at bounding box center [558, 280] width 559 height 420
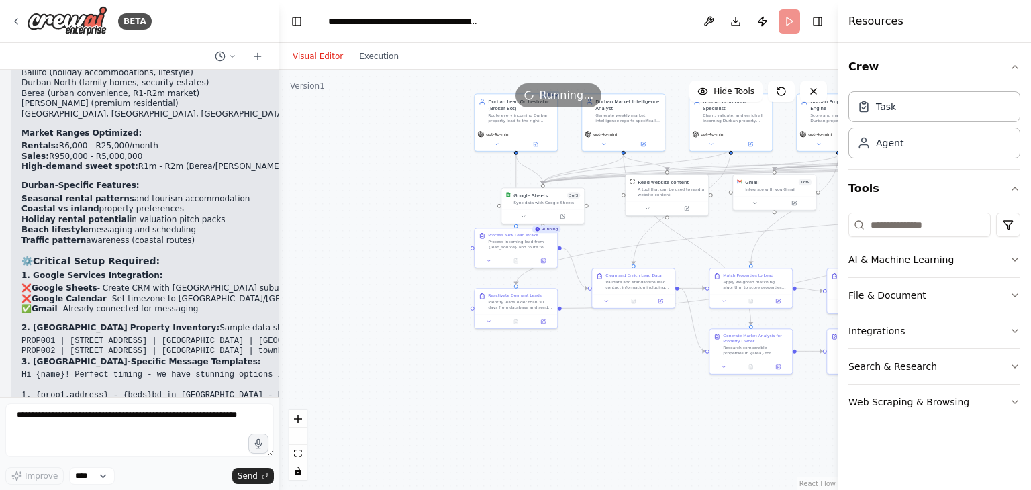
drag, startPoint x: 373, startPoint y: 258, endPoint x: 738, endPoint y: 250, distance: 365.3
click at [738, 250] on div ".deletable-edge-delete-btn { width: 20px; height: 20px; border: 0px solid #ffff…" at bounding box center [558, 280] width 559 height 420
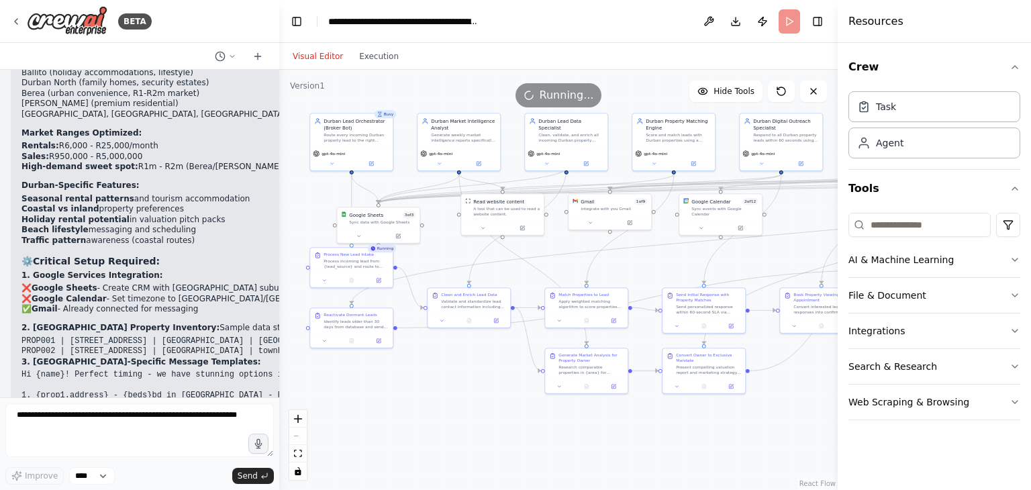
drag, startPoint x: 440, startPoint y: 215, endPoint x: 278, endPoint y: 234, distance: 163.6
click at [278, 234] on div "BETA KL Real Estates – Zero‑Capital Autonomous Revenue System (Crew AI Spec) Go…" at bounding box center [515, 245] width 1031 height 490
click at [448, 258] on div ".deletable-edge-delete-btn { width: 20px; height: 20px; border: 0px solid #ffff…" at bounding box center [558, 280] width 559 height 420
click at [372, 56] on button "Execution" at bounding box center [379, 56] width 56 height 16
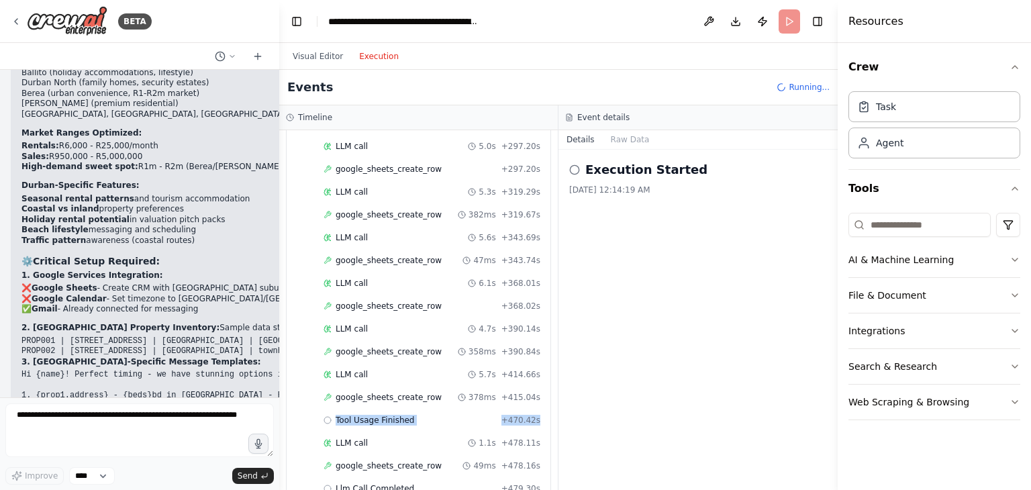
drag, startPoint x: 545, startPoint y: 376, endPoint x: 549, endPoint y: 402, distance: 26.5
click at [549, 402] on div "▼ Durban Lead Orchestrator (Broker Bot) 5.43s (+479.30s) • 1 task ▼ Process New…" at bounding box center [418, 310] width 279 height 360
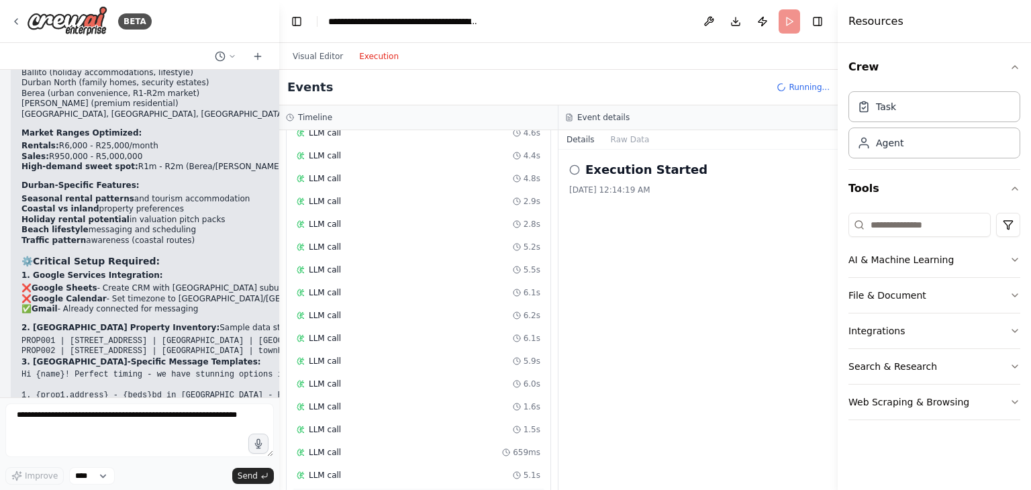
scroll to position [3022, 0]
click at [416, 489] on div "LLM call 5.3s" at bounding box center [419, 498] width 244 height 11
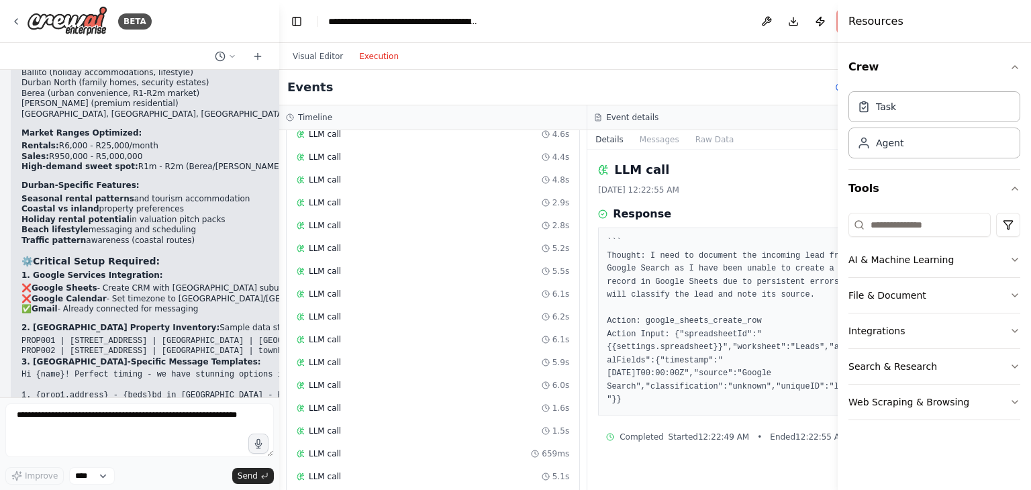
scroll to position [3179, 0]
click at [320, 53] on button "Visual Editor" at bounding box center [318, 56] width 66 height 16
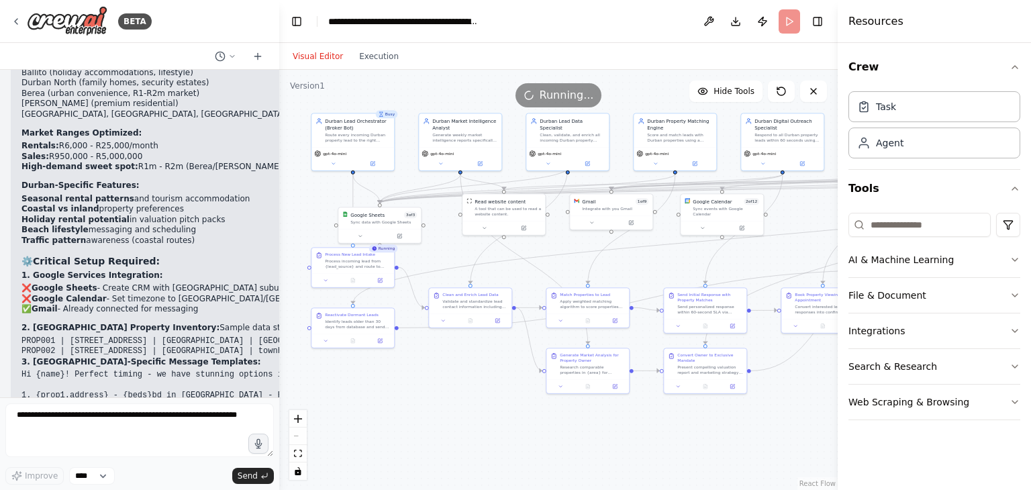
click at [789, 22] on header "**********" at bounding box center [558, 21] width 559 height 43
click at [759, 17] on button "Publish" at bounding box center [762, 21] width 21 height 24
click at [759, 17] on header "**********" at bounding box center [558, 21] width 559 height 43
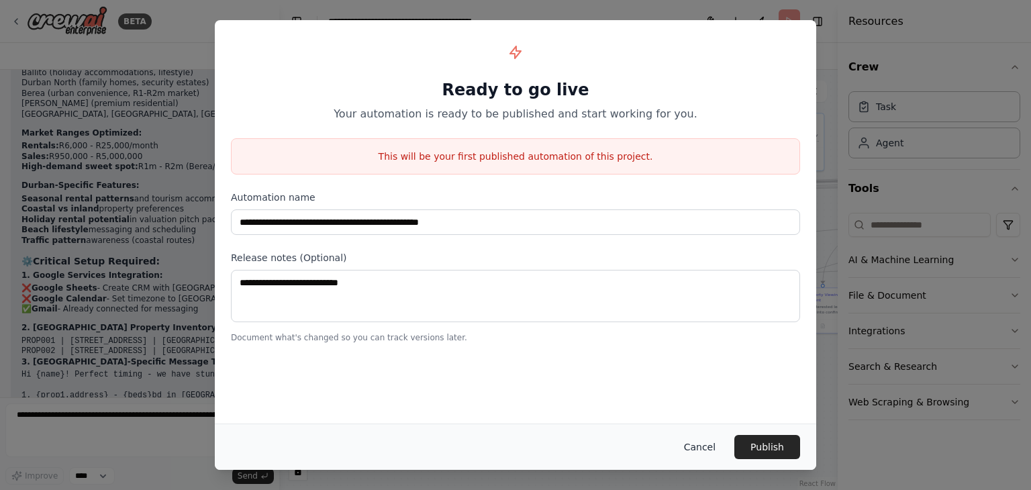
click at [695, 444] on button "Cancel" at bounding box center [699, 447] width 53 height 24
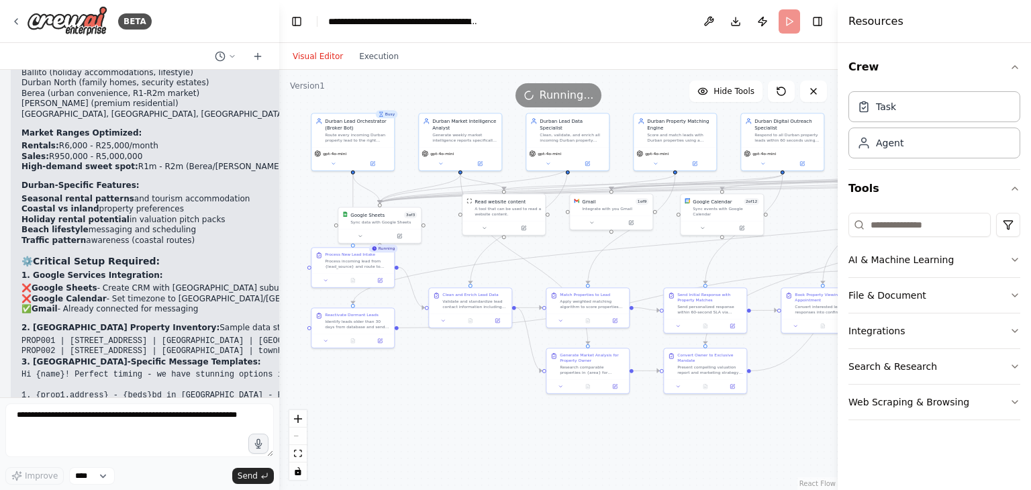
click at [790, 23] on header "**********" at bounding box center [558, 21] width 559 height 43
click at [814, 93] on icon at bounding box center [813, 91] width 11 height 11
click at [556, 95] on span "Running..." at bounding box center [567, 95] width 54 height 16
click at [405, 234] on button at bounding box center [400, 235] width 38 height 8
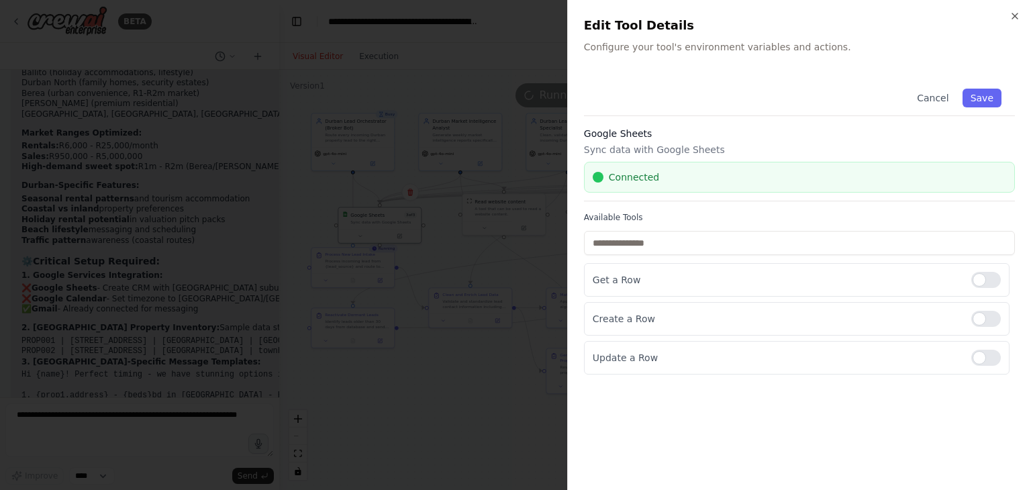
click at [724, 175] on div "Connected" at bounding box center [800, 177] width 414 height 13
click at [677, 246] on input "text" at bounding box center [799, 243] width 431 height 24
click at [928, 93] on button "Cancel" at bounding box center [933, 98] width 48 height 19
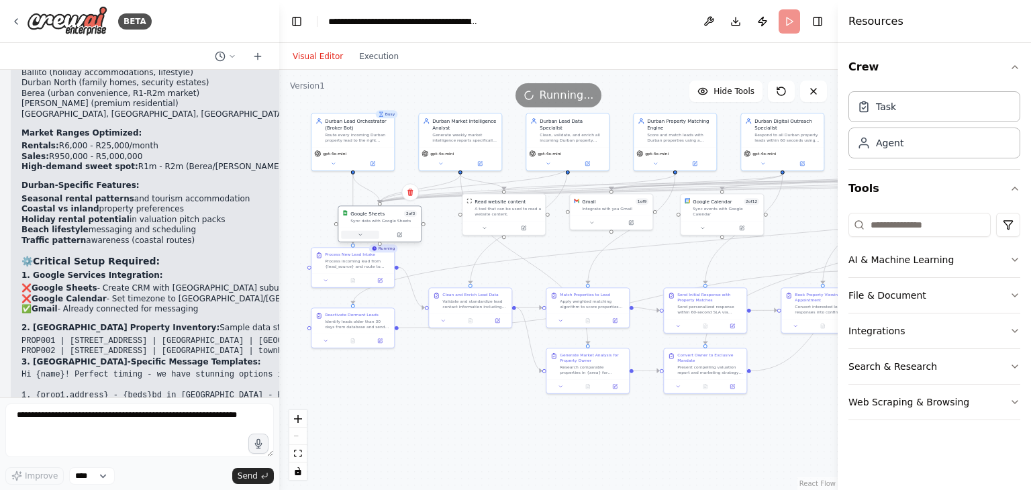
click at [370, 232] on button at bounding box center [360, 235] width 38 height 8
click at [365, 258] on div "Google Sheets Sync data with Google Sheets Connected" at bounding box center [405, 271] width 122 height 38
click at [392, 212] on div "Google Sheets 3 of 3" at bounding box center [383, 213] width 66 height 7
click at [387, 215] on div "Google Sheets 3 of 3" at bounding box center [383, 213] width 66 height 7
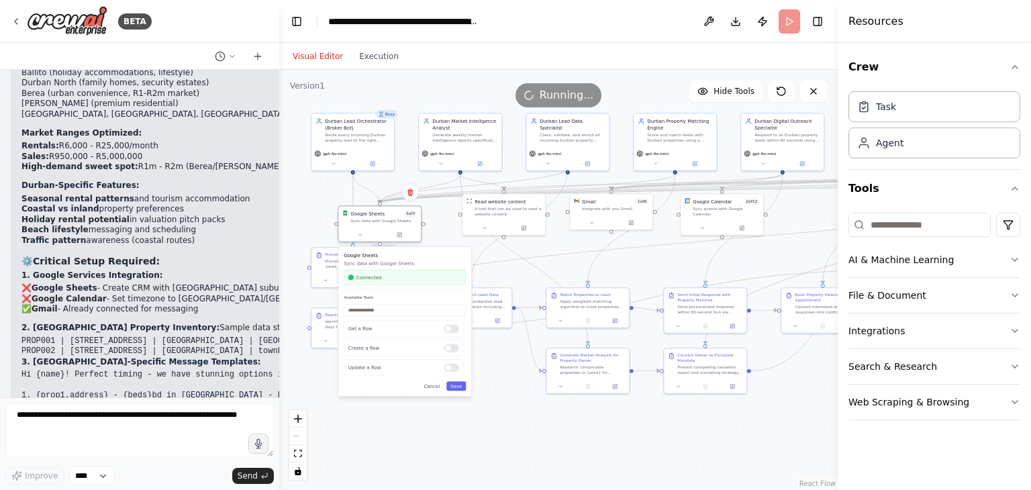
click at [387, 215] on div "Google Sheets 3 of 3" at bounding box center [383, 213] width 66 height 7
drag, startPoint x: 387, startPoint y: 215, endPoint x: 360, endPoint y: 223, distance: 28.0
click at [360, 223] on div "Sync data with Google Sheets" at bounding box center [383, 220] width 66 height 5
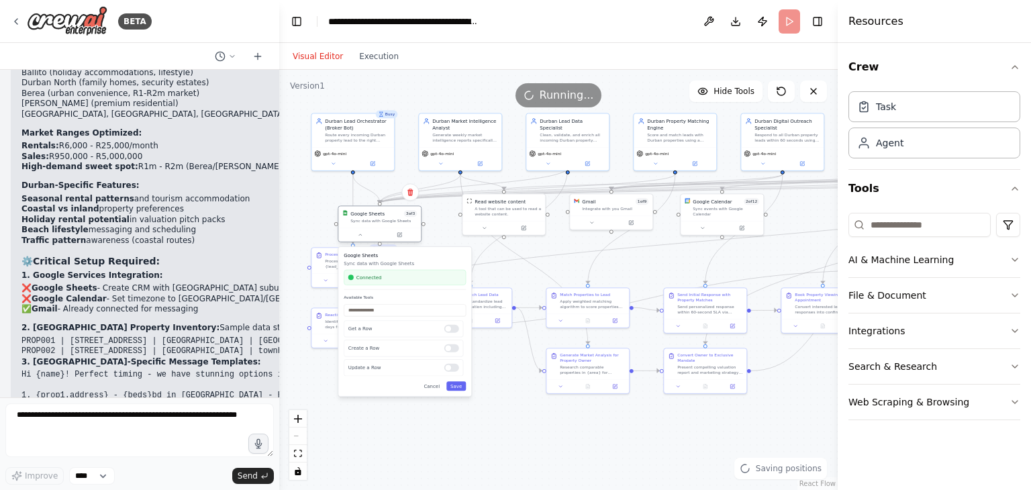
click at [360, 223] on div "Sync data with Google Sheets" at bounding box center [383, 220] width 66 height 5
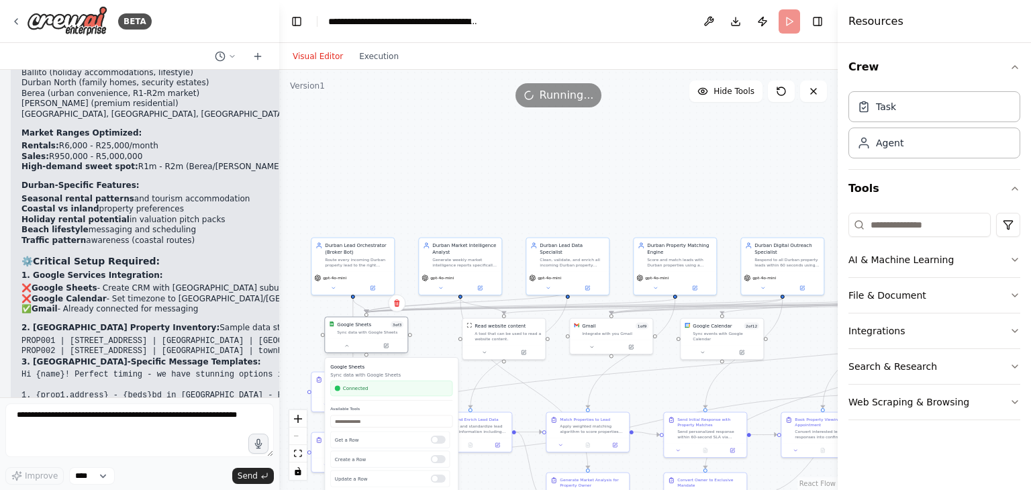
drag, startPoint x: 360, startPoint y: 223, endPoint x: 346, endPoint y: 337, distance: 115.0
click at [346, 337] on div "Google Sheets 3 of 3 Sync data with Google Sheets" at bounding box center [366, 328] width 83 height 21
click at [707, 23] on button at bounding box center [708, 21] width 21 height 24
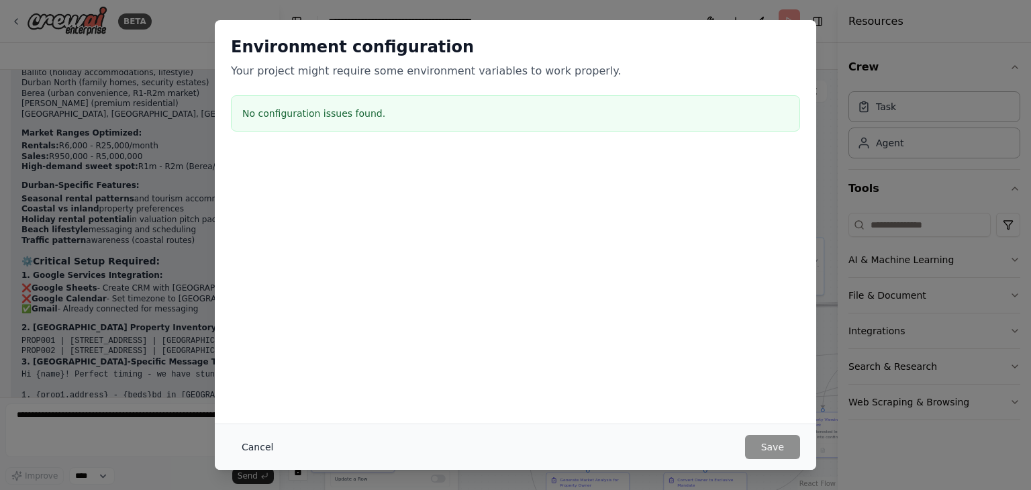
click at [259, 441] on button "Cancel" at bounding box center [257, 447] width 53 height 24
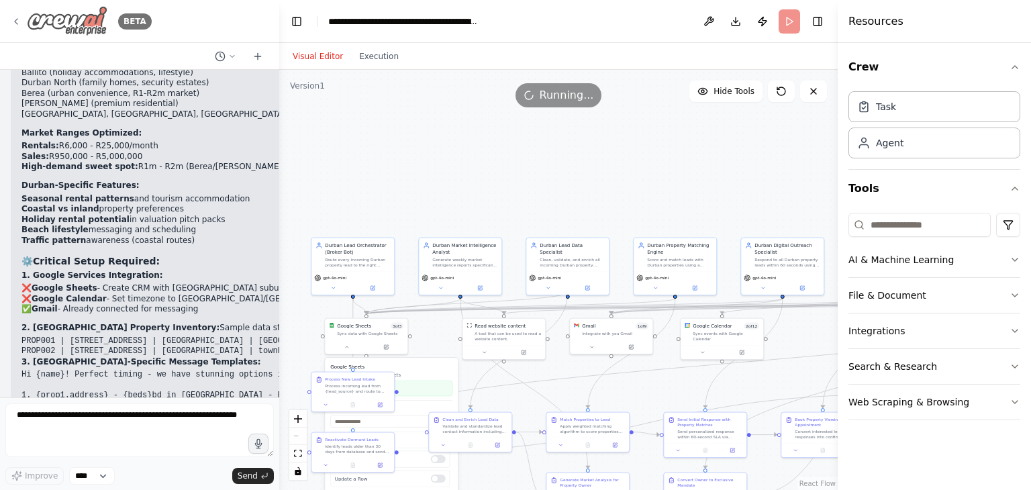
click at [16, 23] on icon at bounding box center [16, 21] width 3 height 5
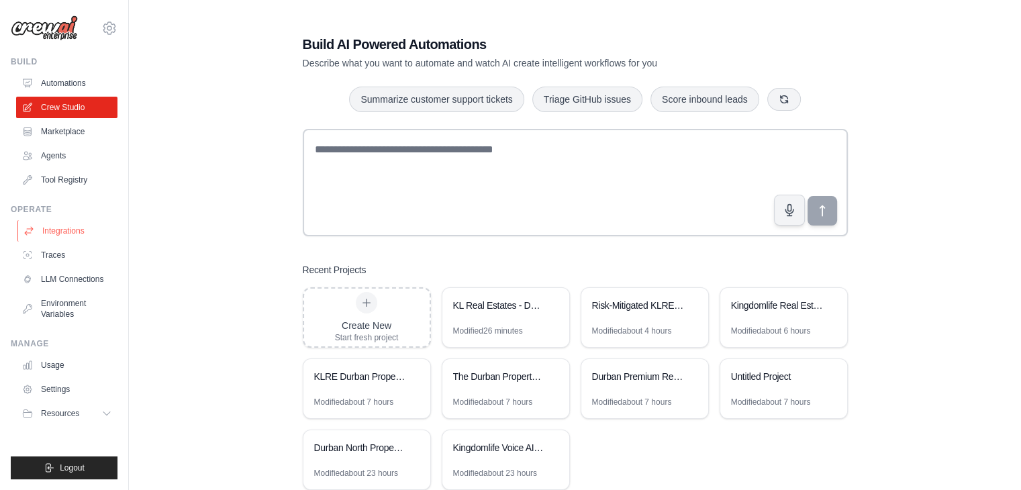
click at [76, 221] on link "Integrations" at bounding box center [67, 230] width 101 height 21
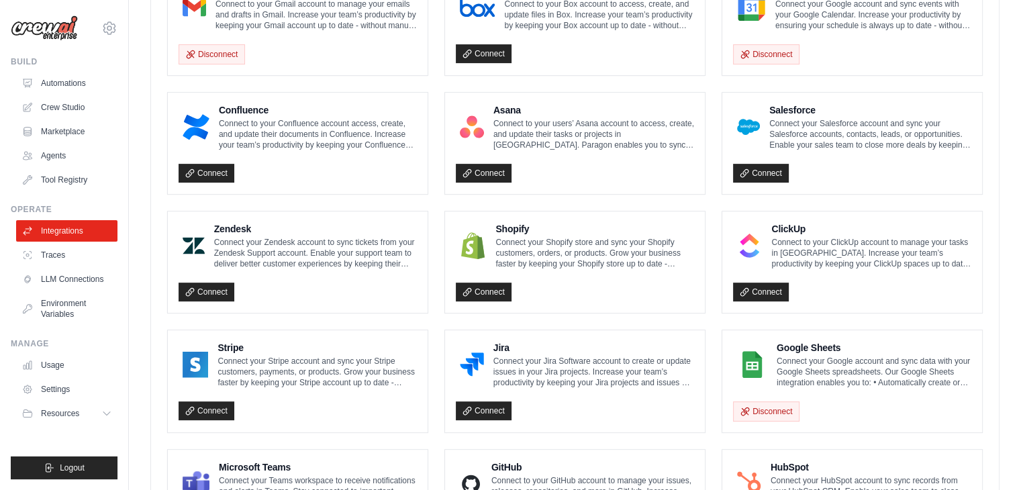
scroll to position [486, 0]
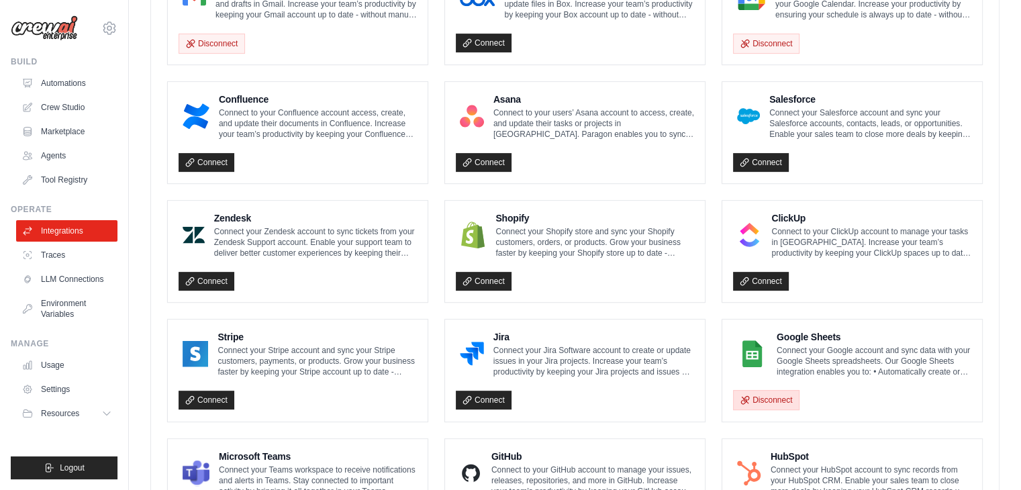
click at [763, 401] on button "Disconnect" at bounding box center [766, 400] width 66 height 20
click at [773, 392] on button "Disconnect" at bounding box center [766, 400] width 66 height 20
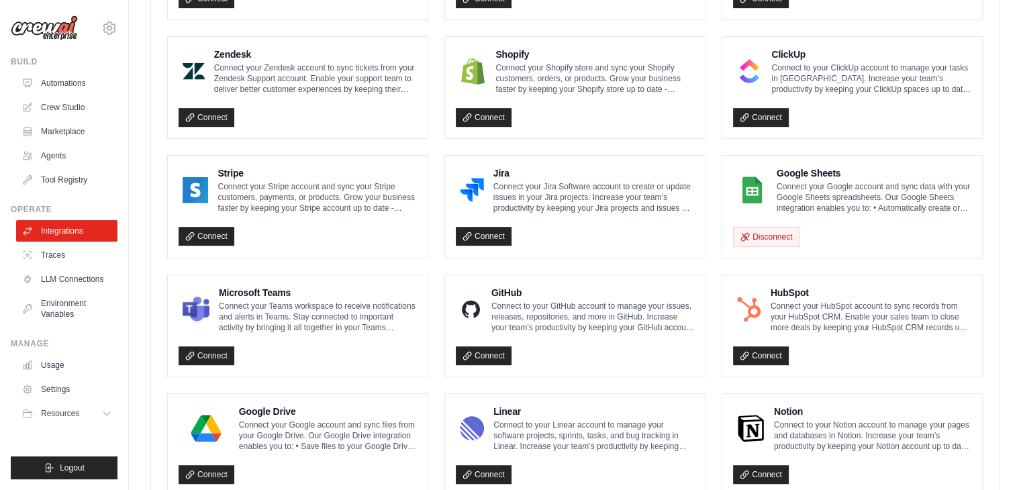
scroll to position [656, 0]
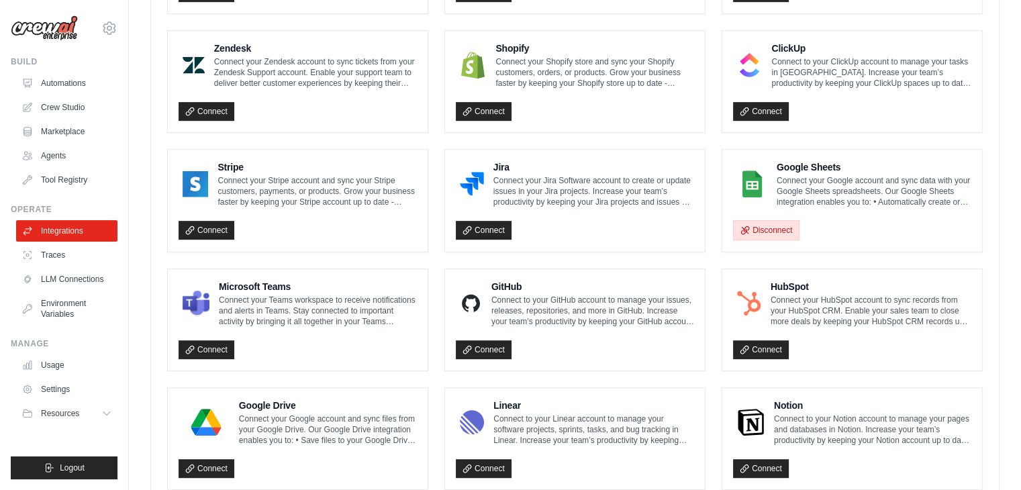
click at [779, 232] on button "Disconnect" at bounding box center [766, 230] width 66 height 20
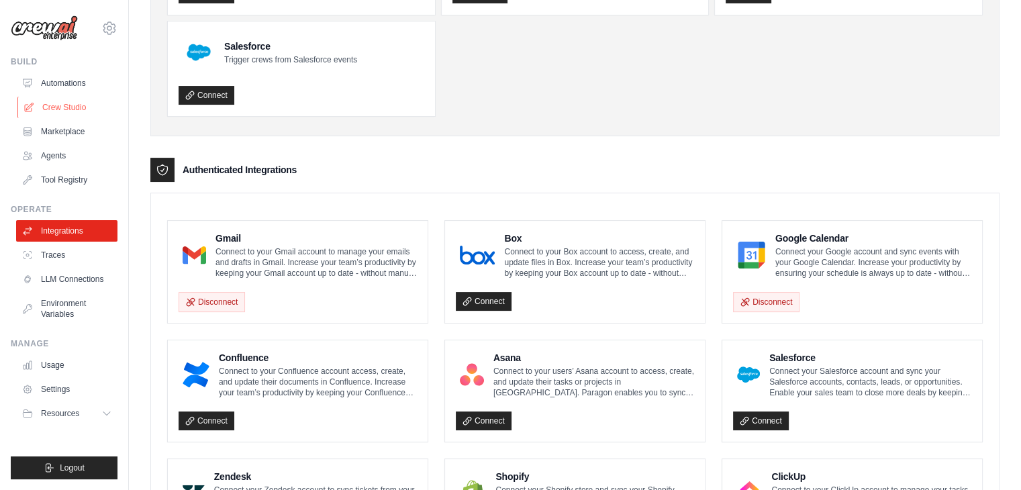
click at [77, 103] on link "Crew Studio" at bounding box center [67, 107] width 101 height 21
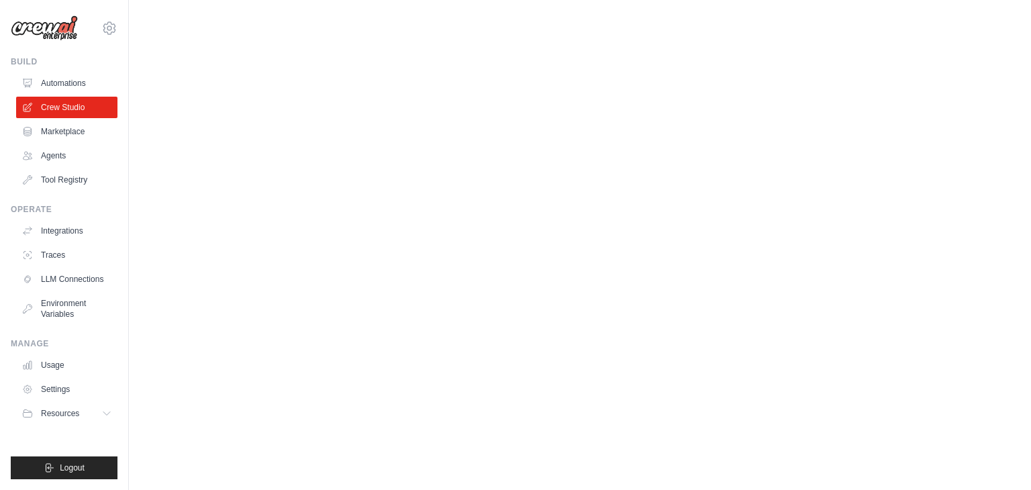
click at [232, 26] on main at bounding box center [580, 13] width 902 height 27
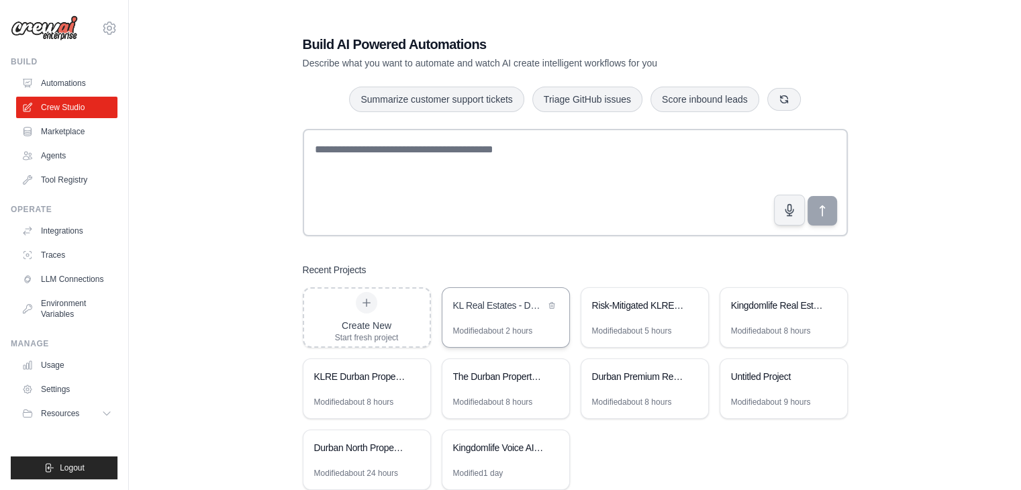
click at [472, 305] on div "KL Real Estates - Durban Autonomous Revenue System" at bounding box center [499, 305] width 92 height 13
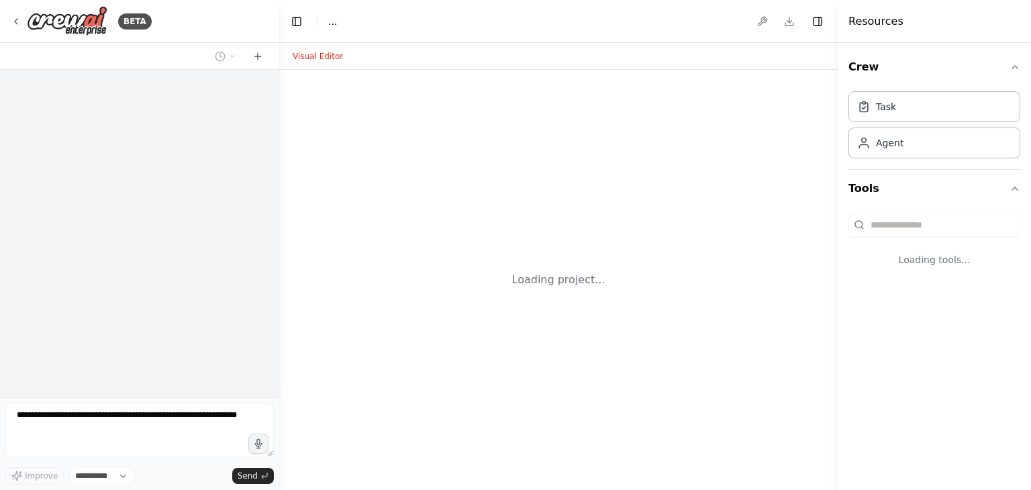
select select "****"
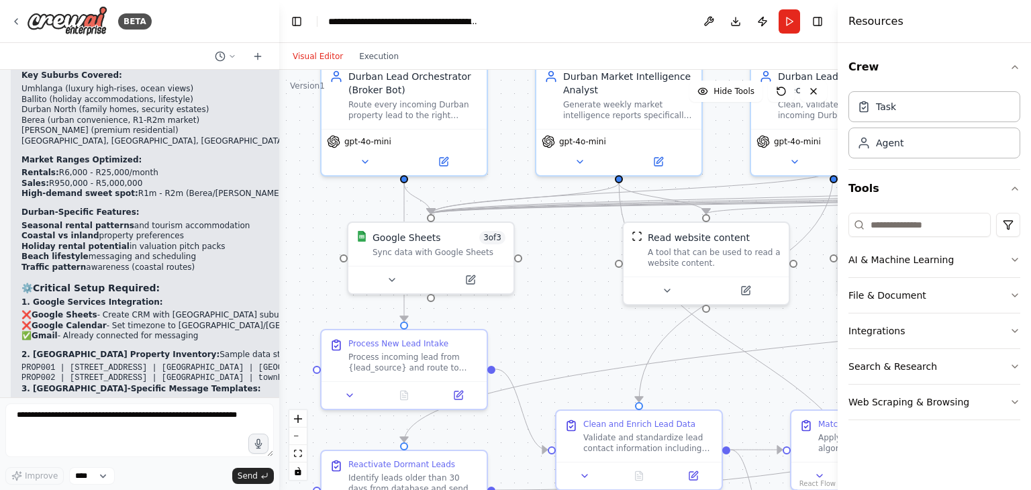
scroll to position [9106, 0]
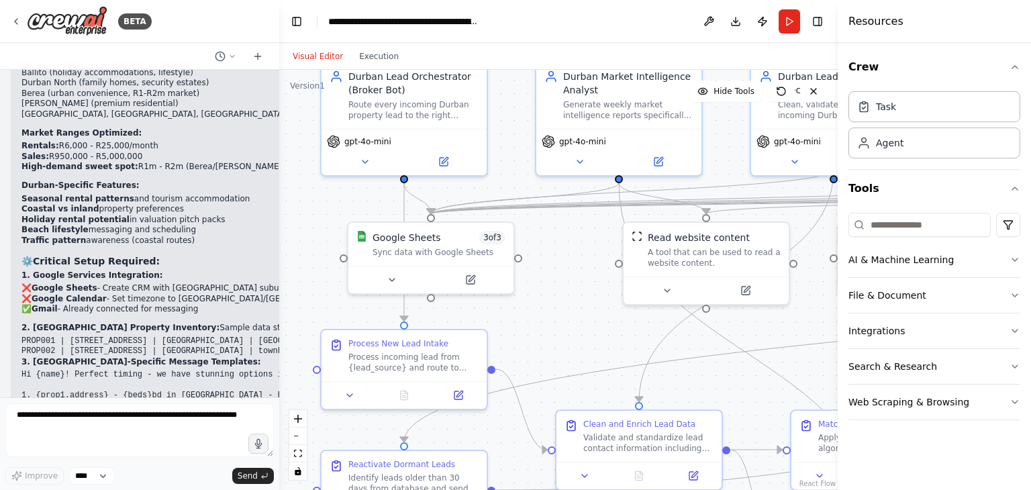
drag, startPoint x: 348, startPoint y: 305, endPoint x: 314, endPoint y: 215, distance: 96.6
click at [314, 215] on div ".deletable-edge-delete-btn { width: 20px; height: 20px; border: 0px solid #ffff…" at bounding box center [558, 280] width 559 height 420
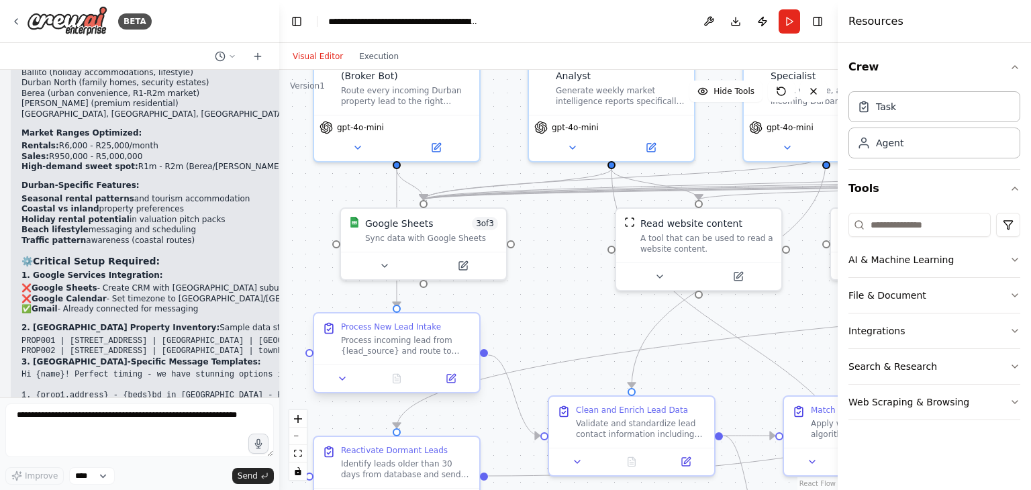
click at [430, 348] on div "Process incoming lead from {lead_source} and route to appropriate workflow. Det…" at bounding box center [406, 345] width 130 height 21
click at [444, 240] on div "Sync data with Google Sheets" at bounding box center [431, 235] width 133 height 11
click at [391, 265] on button at bounding box center [384, 263] width 76 height 16
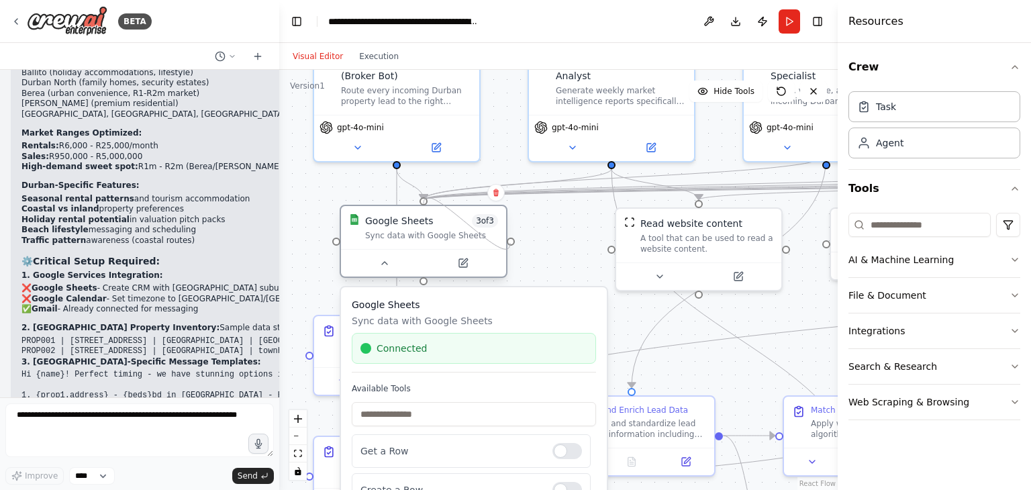
click at [510, 243] on div at bounding box center [511, 242] width 8 height 8
click at [454, 253] on div at bounding box center [423, 263] width 165 height 28
click at [453, 235] on div "Sync data with Google Sheets" at bounding box center [431, 235] width 133 height 11
click at [421, 221] on div "Google Sheets" at bounding box center [399, 220] width 68 height 13
click at [454, 265] on button at bounding box center [463, 263] width 76 height 16
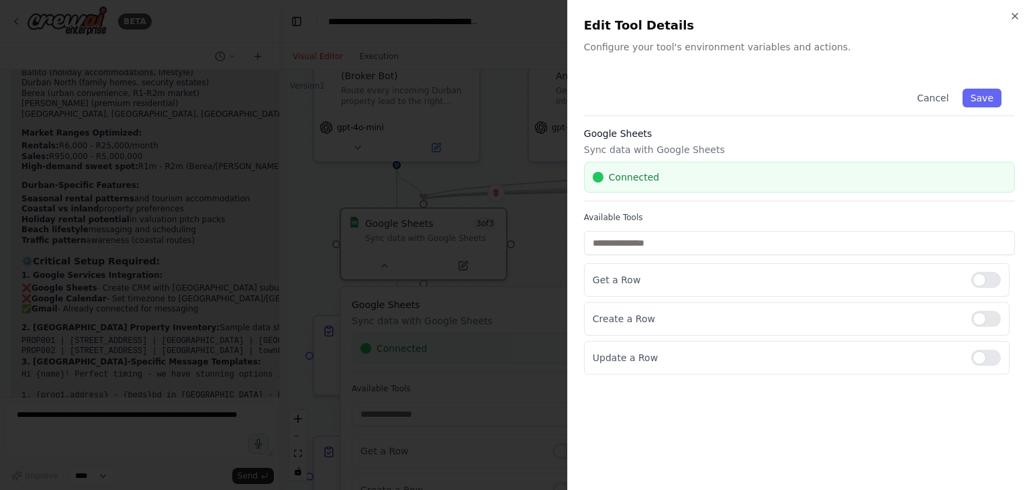
click at [635, 169] on div "Connected" at bounding box center [799, 177] width 431 height 31
click at [626, 175] on span "Connected" at bounding box center [634, 177] width 50 height 13
click at [1019, 14] on icon "button" at bounding box center [1015, 16] width 11 height 11
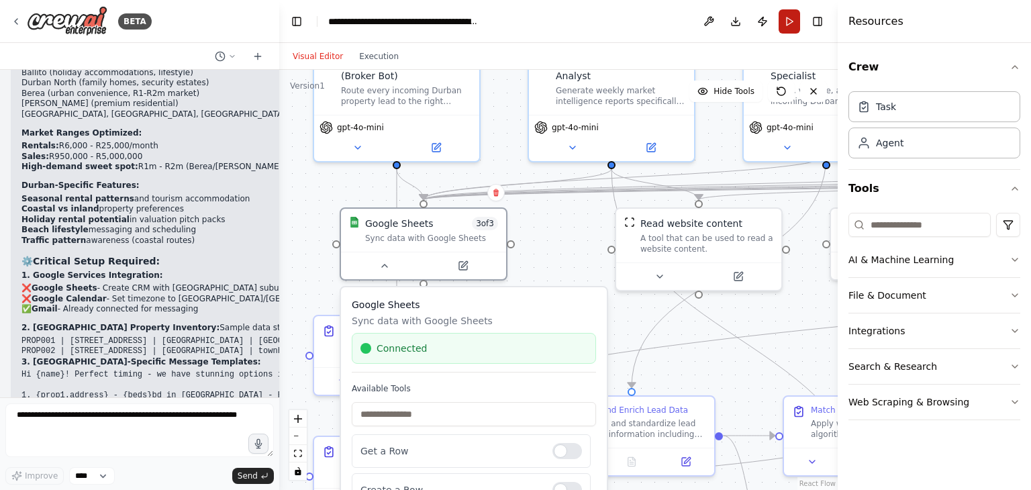
click at [791, 26] on button "Run" at bounding box center [789, 21] width 21 height 24
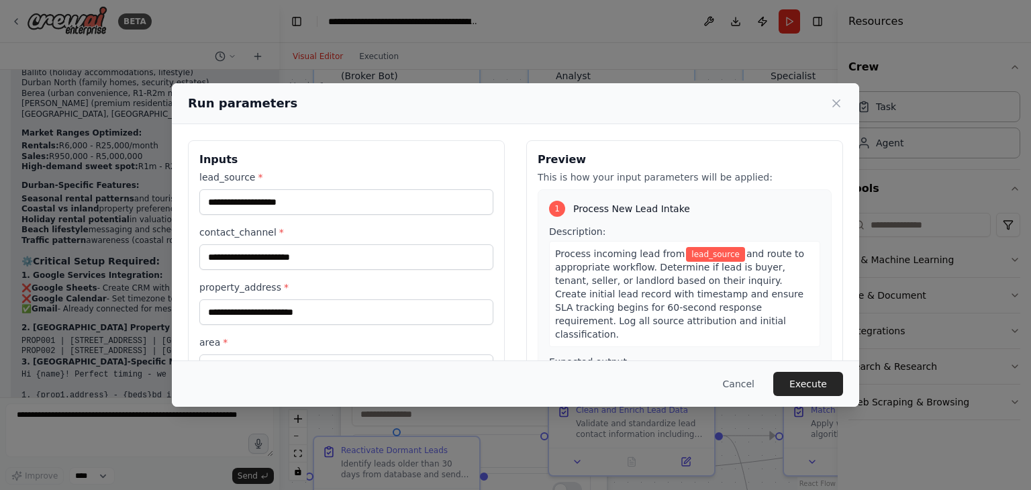
click at [567, 250] on span "Process incoming lead from" at bounding box center [620, 253] width 130 height 11
click at [835, 375] on button "Execute" at bounding box center [808, 384] width 70 height 24
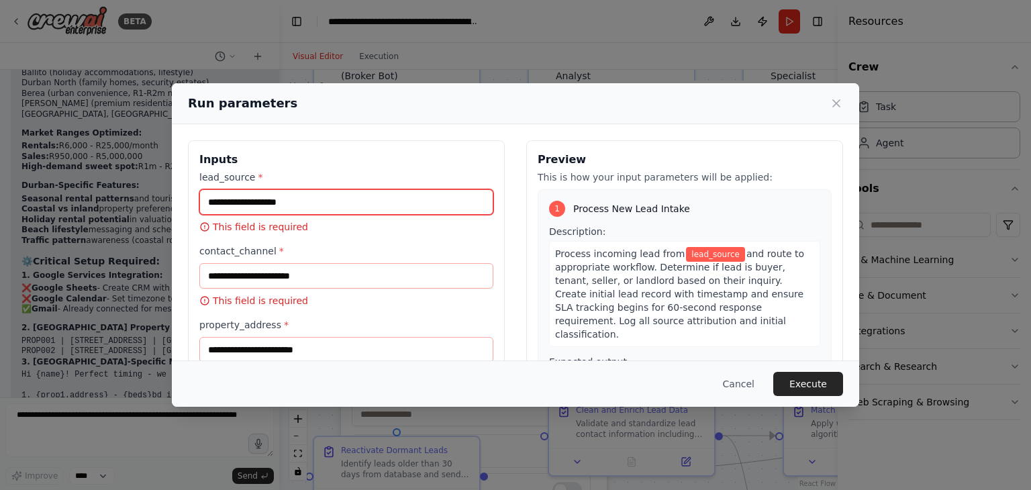
click at [371, 203] on input "lead_source *" at bounding box center [346, 202] width 294 height 26
click at [372, 202] on input "lead_source *" at bounding box center [346, 202] width 294 height 26
